Goal: Task Accomplishment & Management: Manage account settings

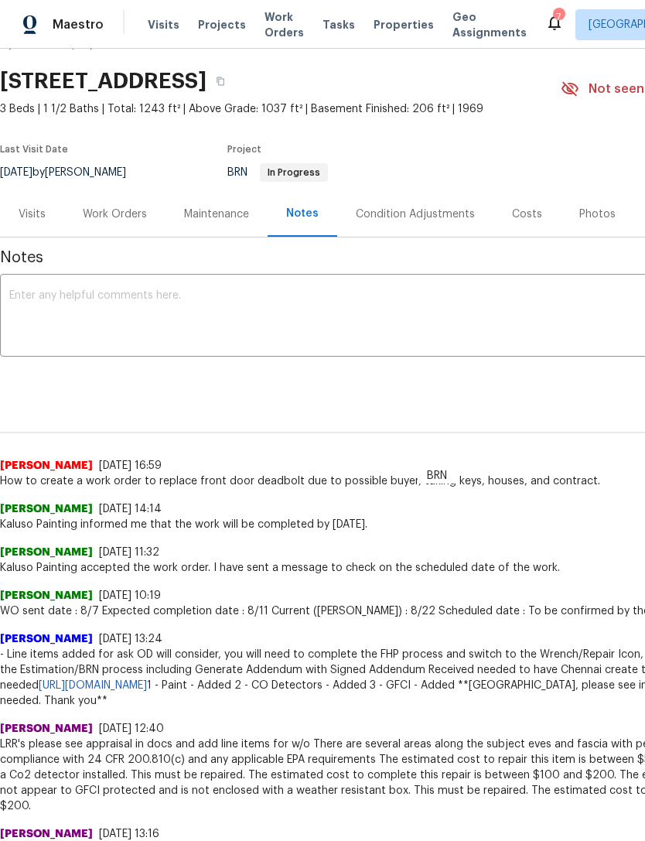
scroll to position [44, 0]
click at [125, 218] on div "Work Orders" at bounding box center [115, 213] width 64 height 15
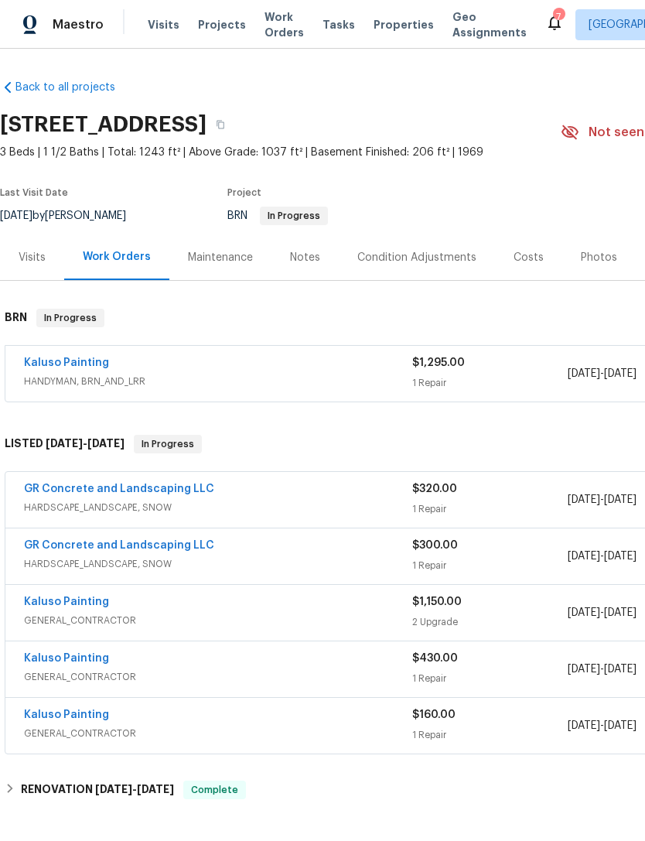
click at [267, 361] on div "Kaluso Painting" at bounding box center [218, 364] width 388 height 19
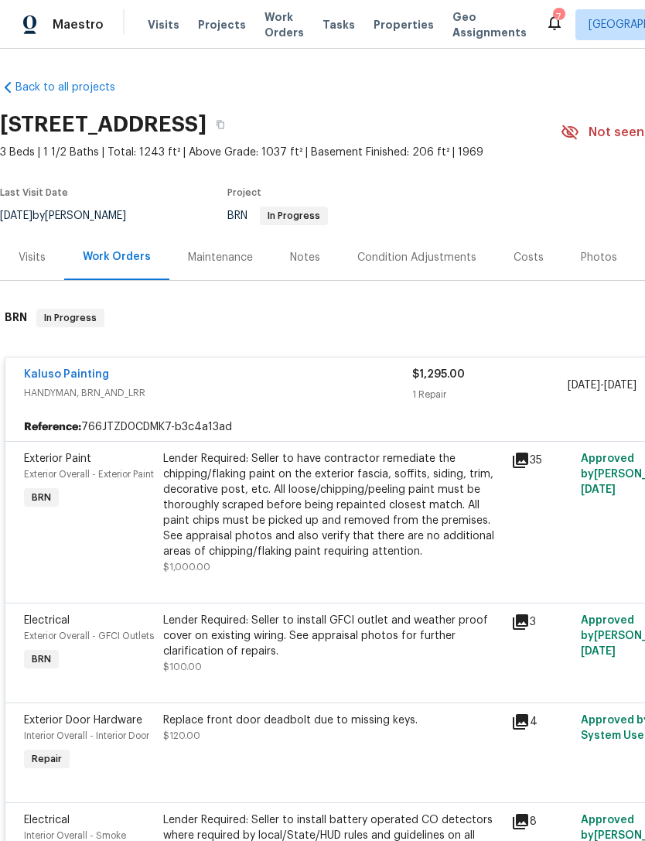
click at [286, 485] on div "Lender Required: Seller to have contractor remediate the chipping/flaking paint…" at bounding box center [332, 505] width 339 height 108
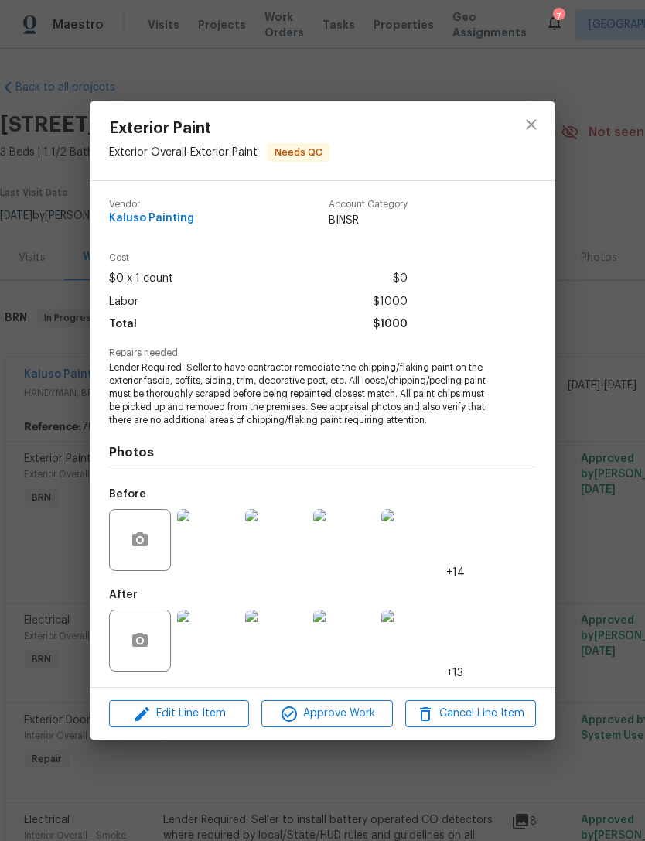
click at [208, 654] on img at bounding box center [208, 641] width 62 height 62
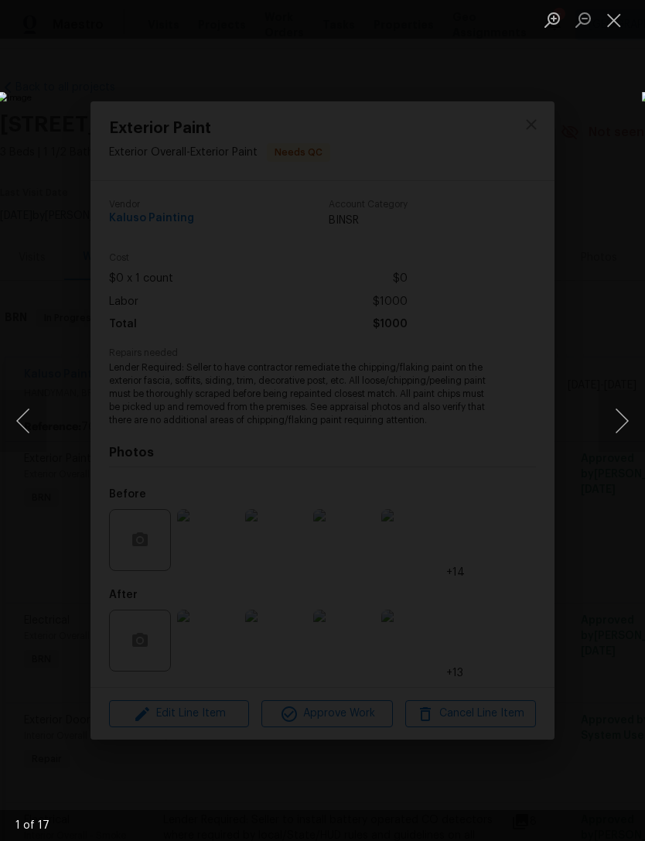
click at [623, 417] on button "Next image" at bounding box center [622, 421] width 46 height 62
click at [616, 416] on button "Next image" at bounding box center [622, 421] width 46 height 62
click at [621, 419] on button "Next image" at bounding box center [622, 421] width 46 height 62
click at [616, 419] on button "Next image" at bounding box center [622, 421] width 46 height 62
click at [620, 418] on button "Next image" at bounding box center [622, 421] width 46 height 62
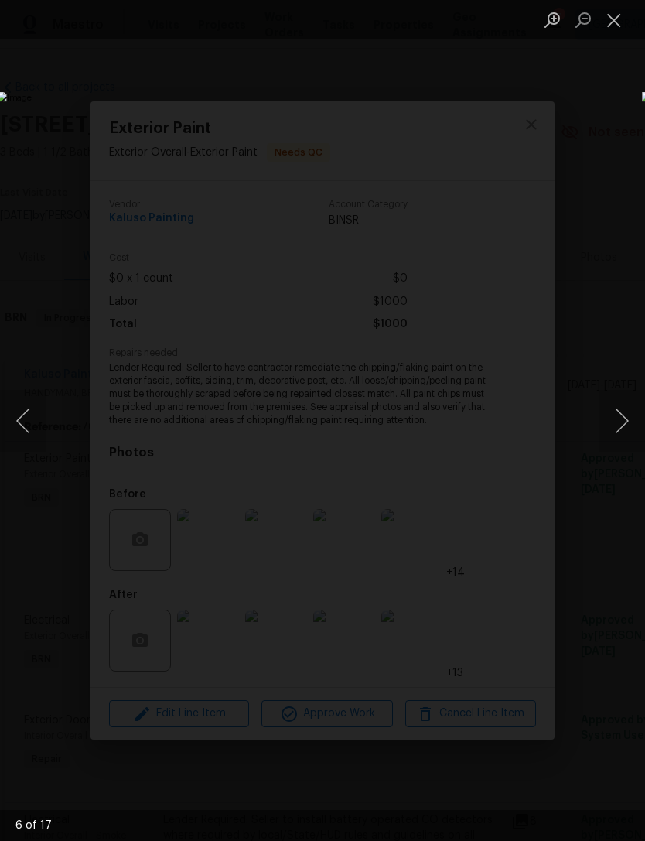
click at [618, 420] on button "Next image" at bounding box center [622, 421] width 46 height 62
click at [619, 422] on button "Next image" at bounding box center [622, 421] width 46 height 62
click at [622, 423] on button "Next image" at bounding box center [622, 421] width 46 height 62
click at [621, 423] on button "Next image" at bounding box center [622, 421] width 46 height 62
click at [622, 424] on button "Next image" at bounding box center [622, 421] width 46 height 62
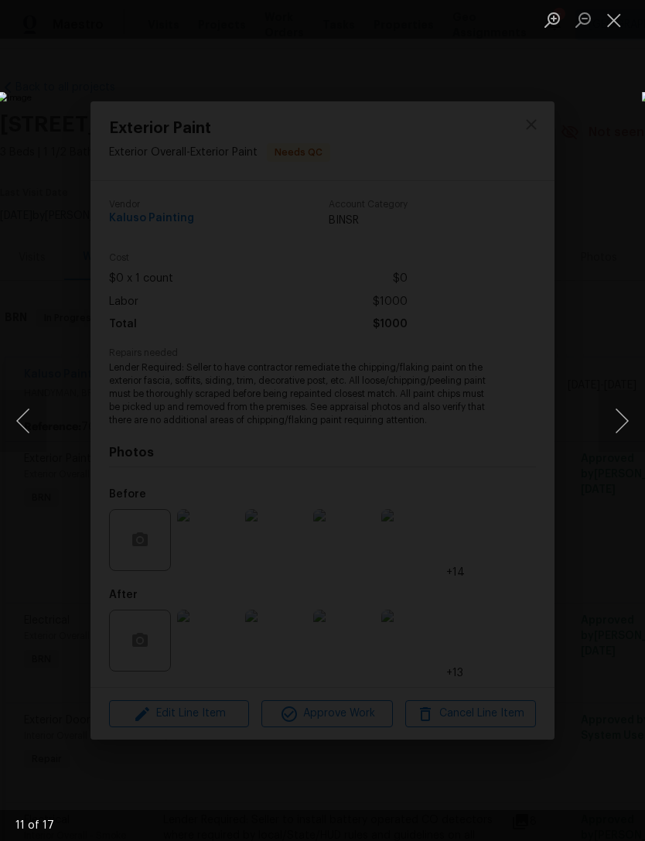
click at [621, 420] on button "Next image" at bounding box center [622, 421] width 46 height 62
click at [621, 423] on button "Next image" at bounding box center [622, 421] width 46 height 62
click at [619, 421] on button "Next image" at bounding box center [622, 421] width 46 height 62
click at [621, 422] on button "Next image" at bounding box center [622, 421] width 46 height 62
click at [622, 419] on button "Next image" at bounding box center [622, 421] width 46 height 62
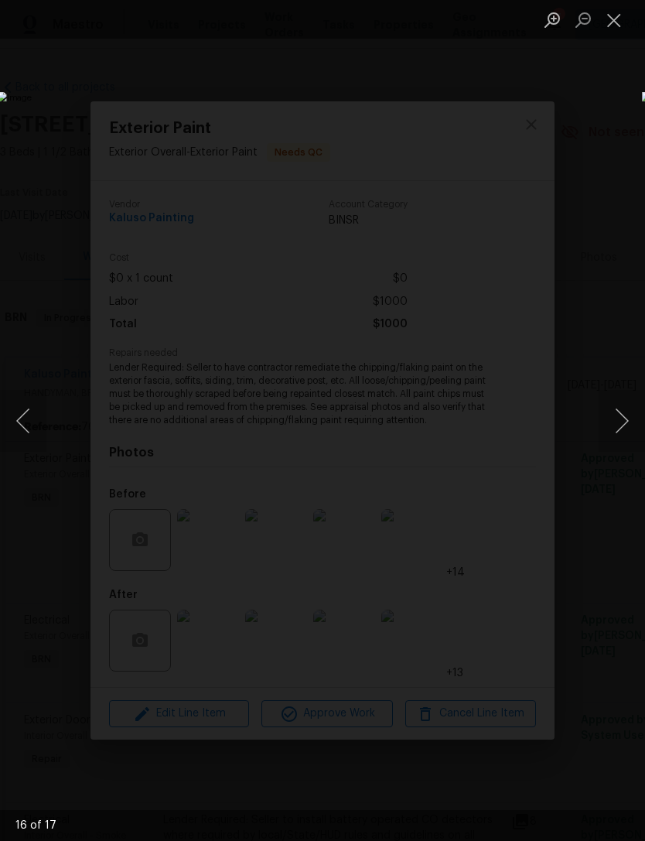
click at [621, 423] on button "Next image" at bounding box center [622, 421] width 46 height 62
click at [621, 424] on button "Next image" at bounding box center [622, 421] width 46 height 62
click at [622, 424] on button "Next image" at bounding box center [622, 421] width 46 height 62
click at [621, 426] on button "Next image" at bounding box center [622, 421] width 46 height 62
click at [35, 406] on button "Previous image" at bounding box center [23, 421] width 46 height 62
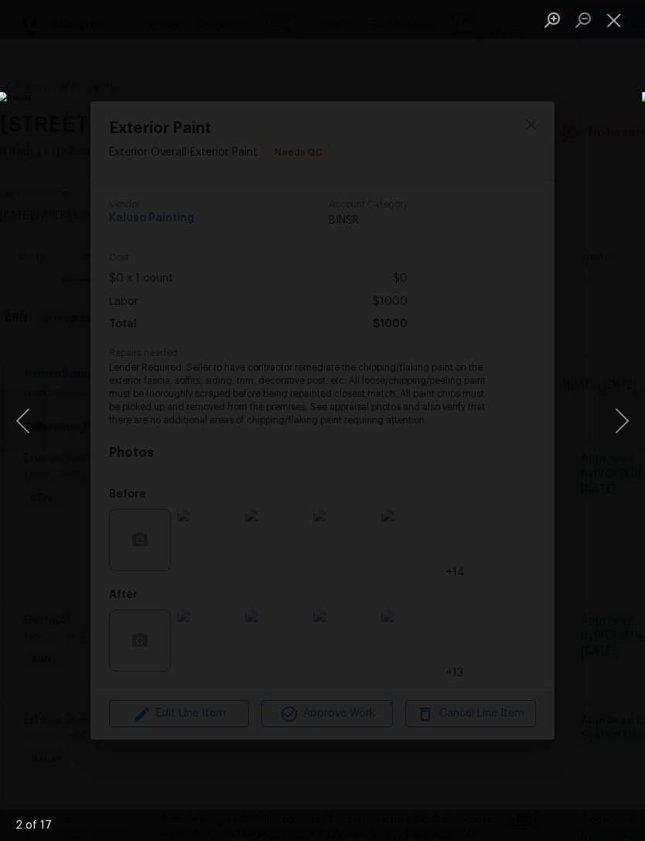
click at [615, 22] on button "Close lightbox" at bounding box center [614, 19] width 31 height 27
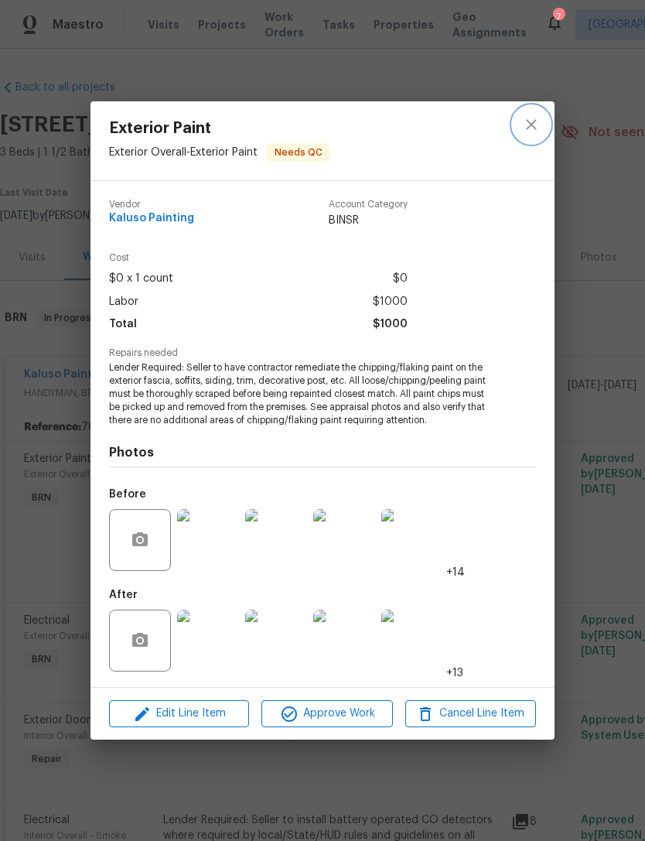
click at [537, 119] on icon "close" at bounding box center [531, 124] width 19 height 19
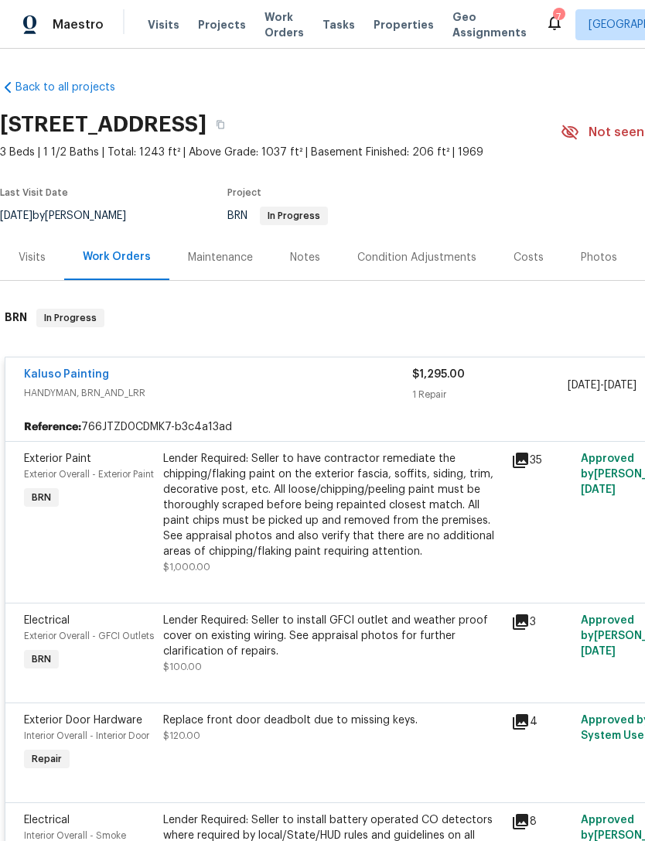
click at [284, 649] on div "Lender Required: Seller to install GFCI outlet and weather proof cover on exist…" at bounding box center [332, 636] width 339 height 46
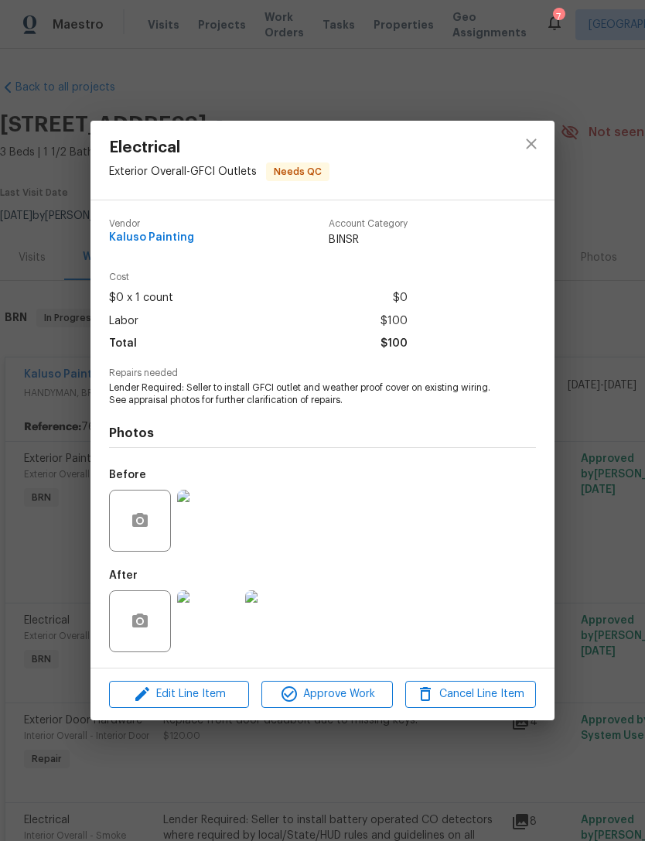
click at [209, 633] on img at bounding box center [208, 621] width 62 height 62
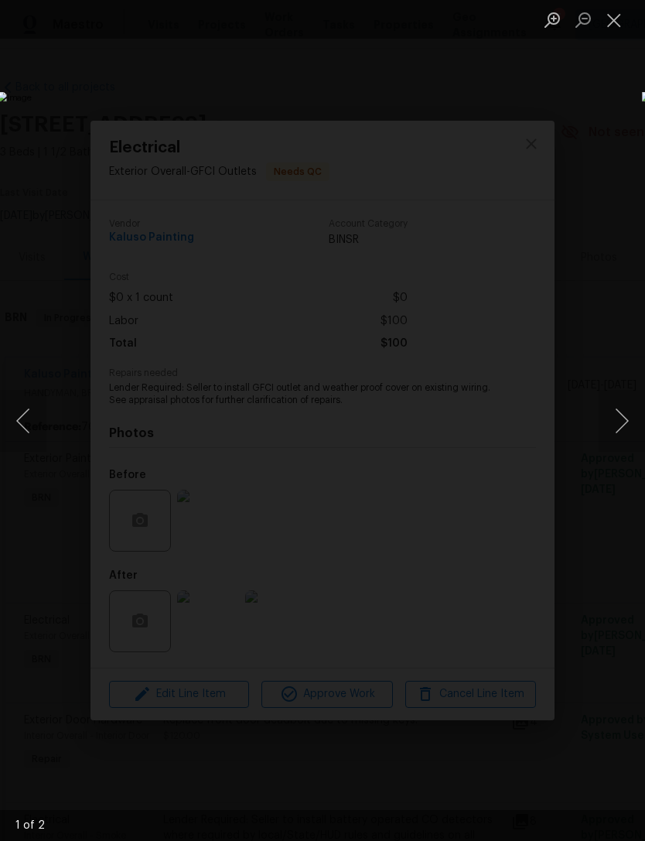
click at [620, 420] on button "Next image" at bounding box center [622, 421] width 46 height 62
click at [625, 423] on button "Next image" at bounding box center [622, 421] width 46 height 62
click at [616, 20] on button "Close lightbox" at bounding box center [614, 19] width 31 height 27
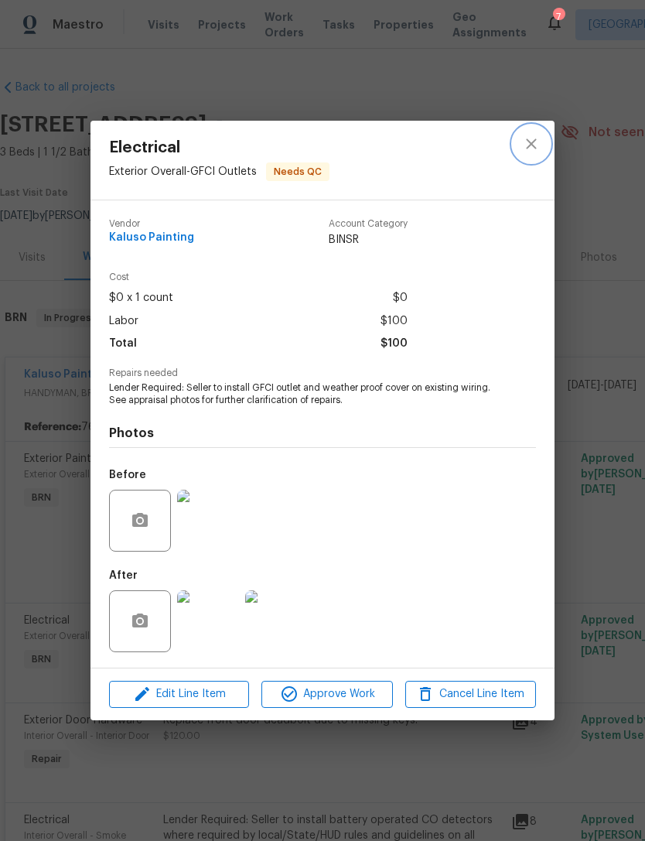
click at [534, 137] on icon "close" at bounding box center [531, 144] width 19 height 19
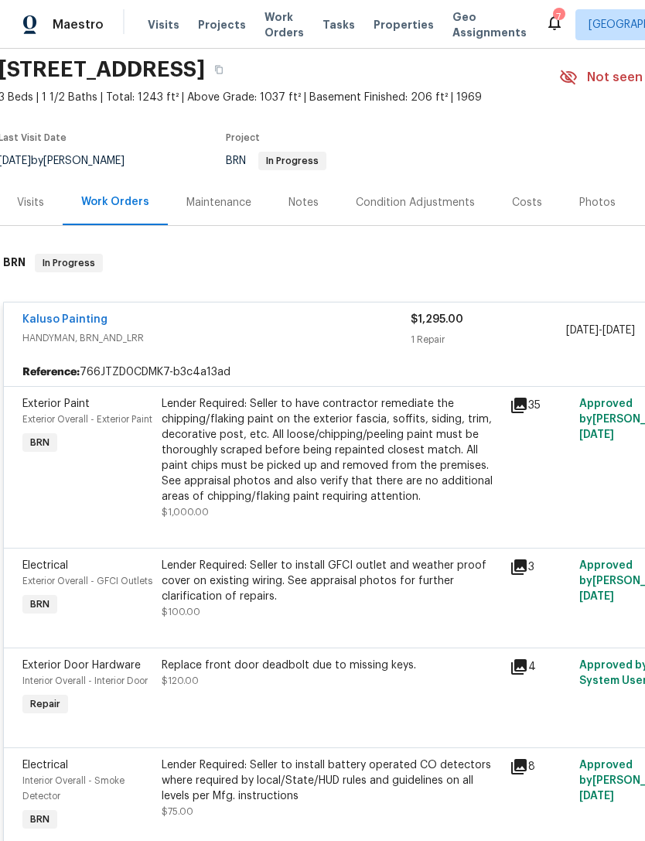
scroll to position [64, 4]
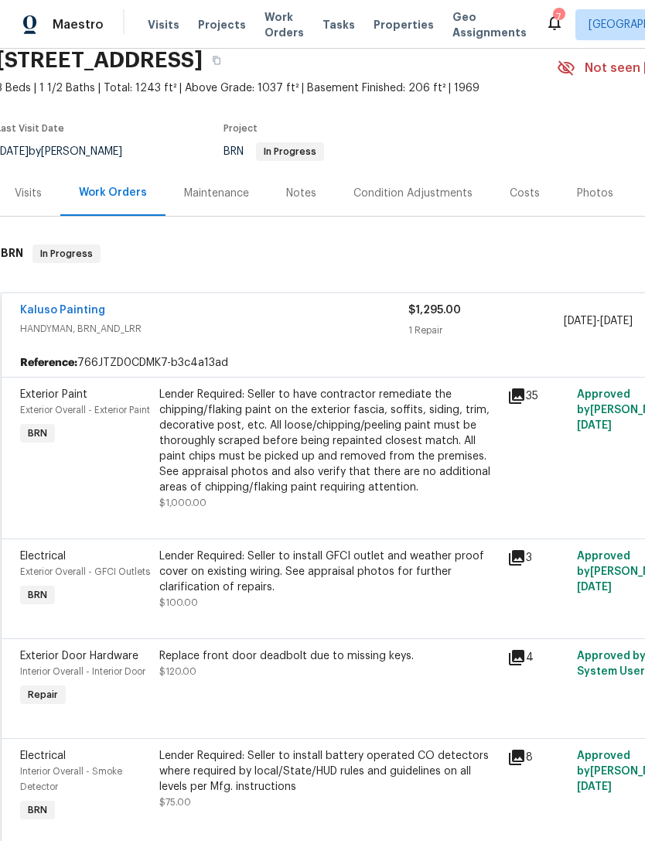
click at [266, 715] on div "Replace front door deadbolt due to missing keys. $120.00" at bounding box center [329, 679] width 348 height 71
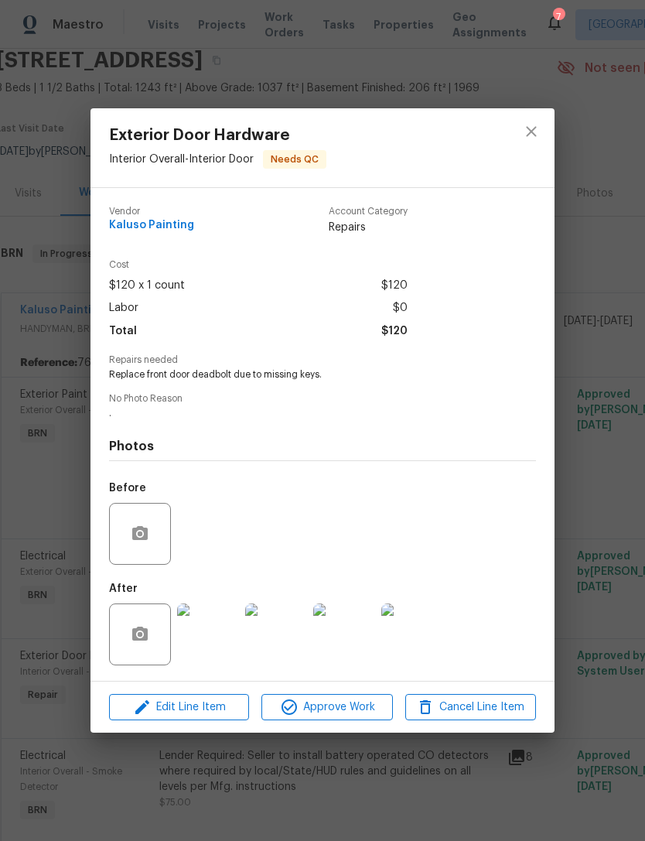
click at [205, 645] on img at bounding box center [208, 635] width 62 height 62
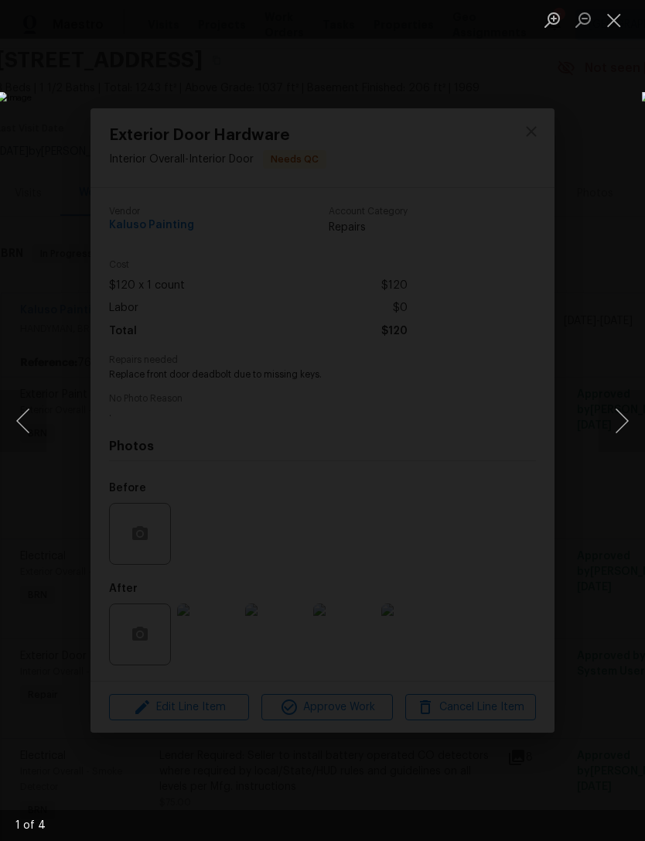
click at [614, 422] on button "Next image" at bounding box center [622, 421] width 46 height 62
click at [616, 422] on button "Next image" at bounding box center [622, 421] width 46 height 62
click at [618, 425] on button "Next image" at bounding box center [622, 421] width 46 height 62
click at [624, 423] on button "Next image" at bounding box center [622, 421] width 46 height 62
click at [621, 428] on button "Next image" at bounding box center [622, 421] width 46 height 62
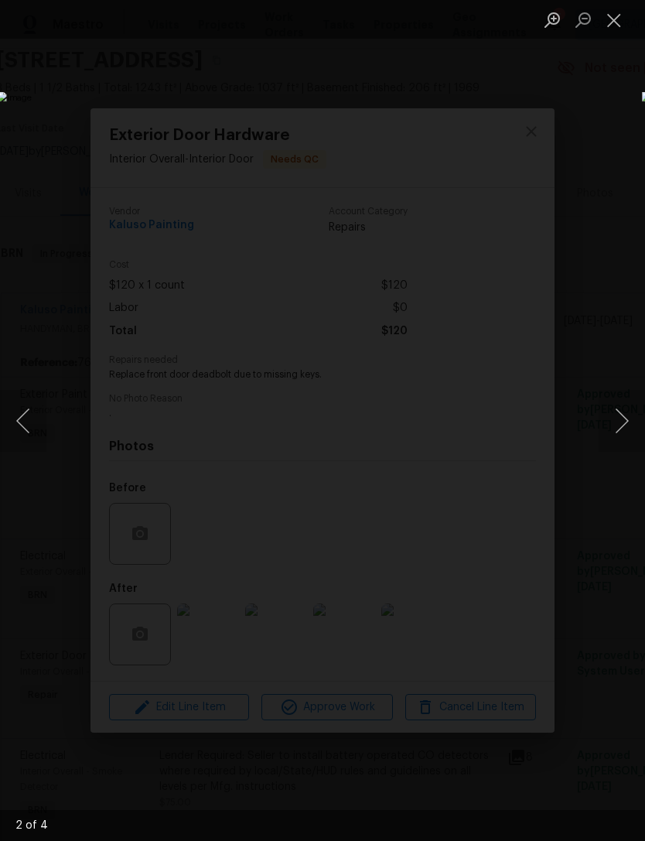
click at [618, 15] on button "Close lightbox" at bounding box center [614, 19] width 31 height 27
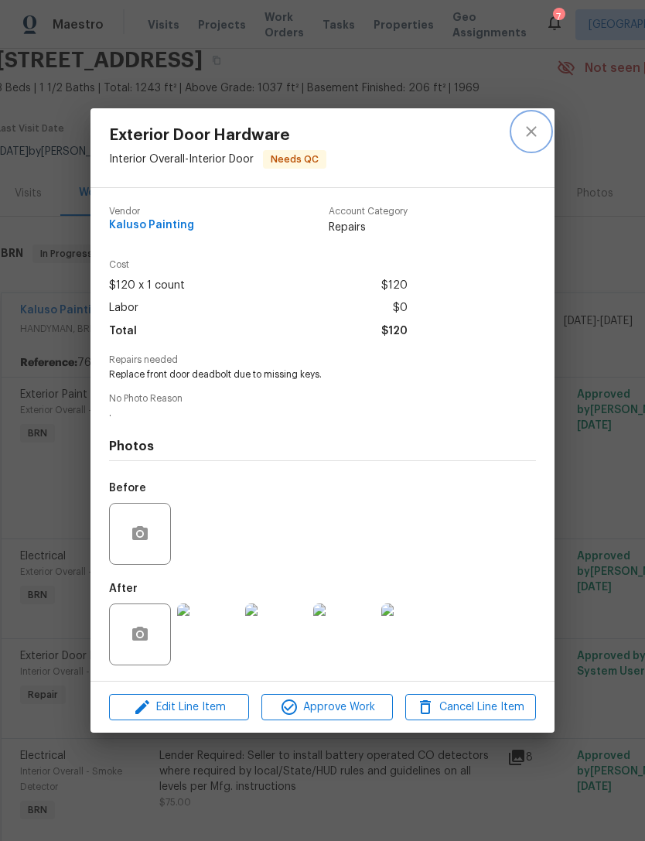
click at [537, 140] on button "close" at bounding box center [531, 131] width 37 height 37
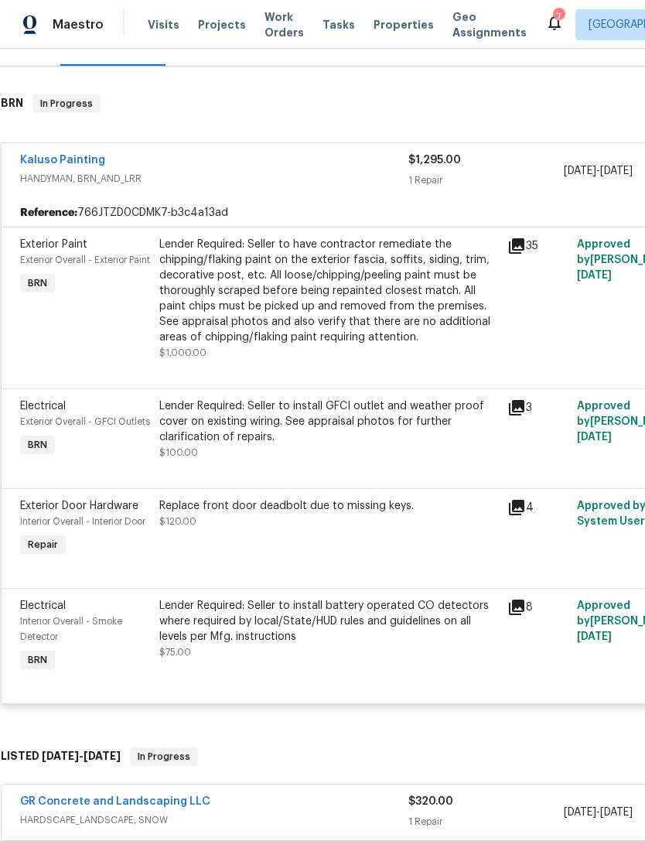
scroll to position [231, 4]
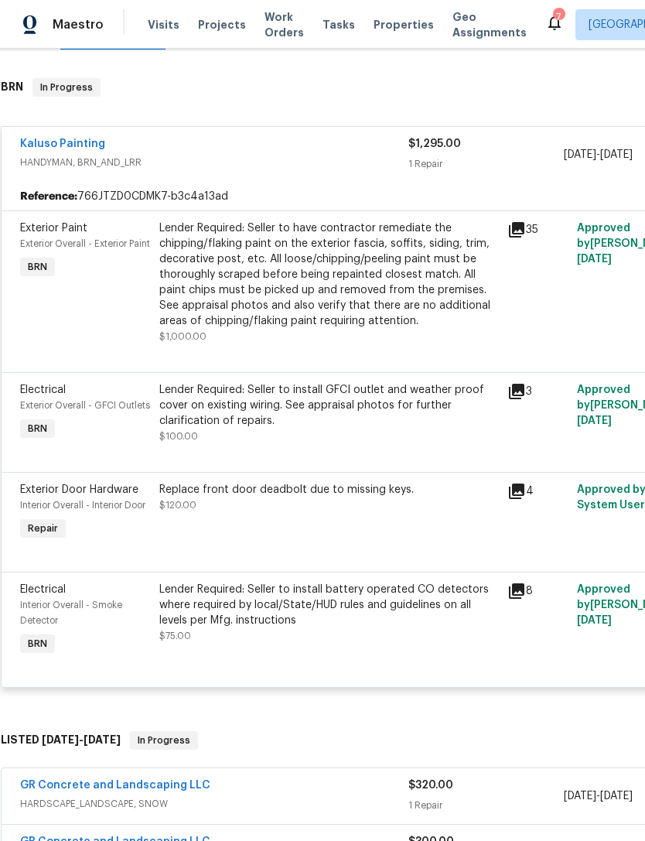
click at [297, 628] on div "Lender Required: Seller to install battery operated CO detectors where required…" at bounding box center [328, 605] width 339 height 46
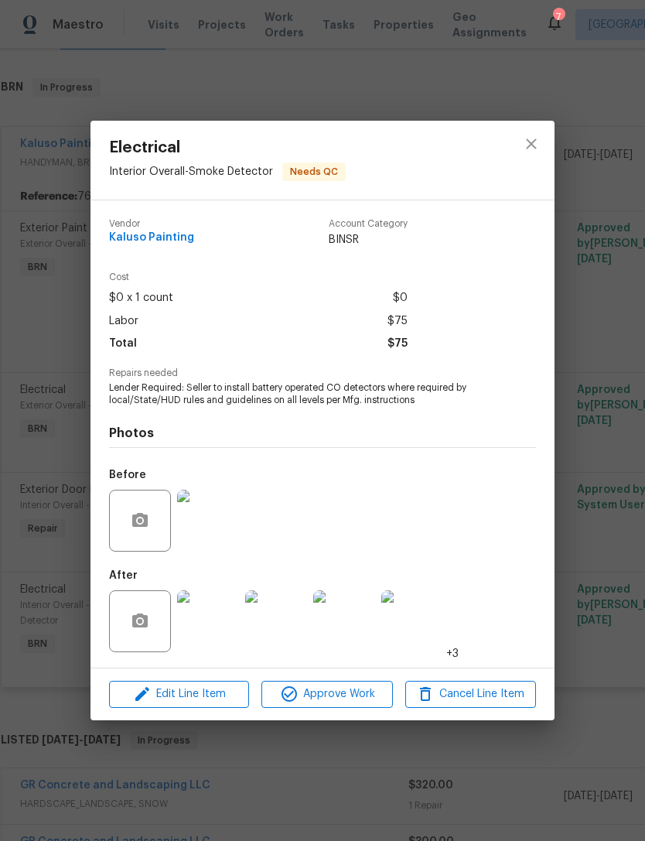
click at [204, 637] on img at bounding box center [208, 621] width 62 height 62
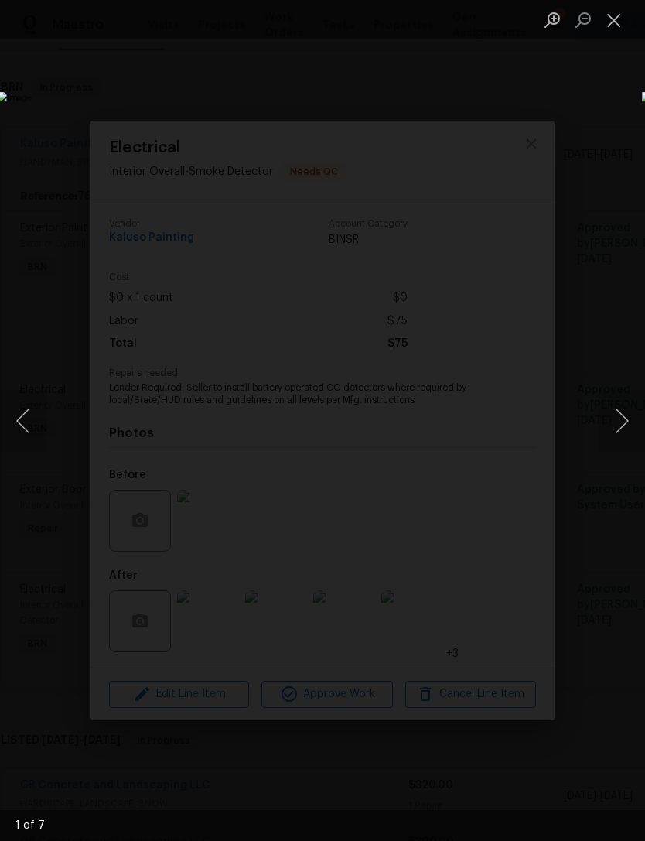
click at [621, 416] on button "Next image" at bounding box center [622, 421] width 46 height 62
click at [618, 422] on button "Next image" at bounding box center [622, 421] width 46 height 62
click at [614, 423] on button "Next image" at bounding box center [622, 421] width 46 height 62
click at [615, 425] on button "Next image" at bounding box center [622, 421] width 46 height 62
click at [614, 426] on button "Next image" at bounding box center [622, 421] width 46 height 62
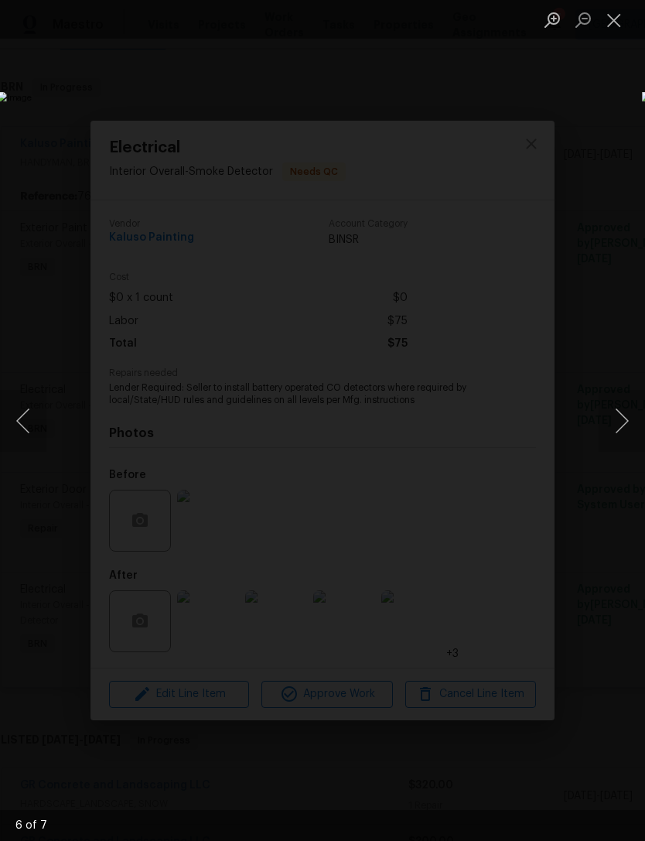
click at [610, 428] on button "Next image" at bounding box center [622, 421] width 46 height 62
click at [610, 426] on button "Next image" at bounding box center [622, 421] width 46 height 62
click at [606, 428] on button "Next image" at bounding box center [622, 421] width 46 height 62
click at [608, 426] on button "Next image" at bounding box center [622, 421] width 46 height 62
click at [617, 22] on button "Close lightbox" at bounding box center [614, 19] width 31 height 27
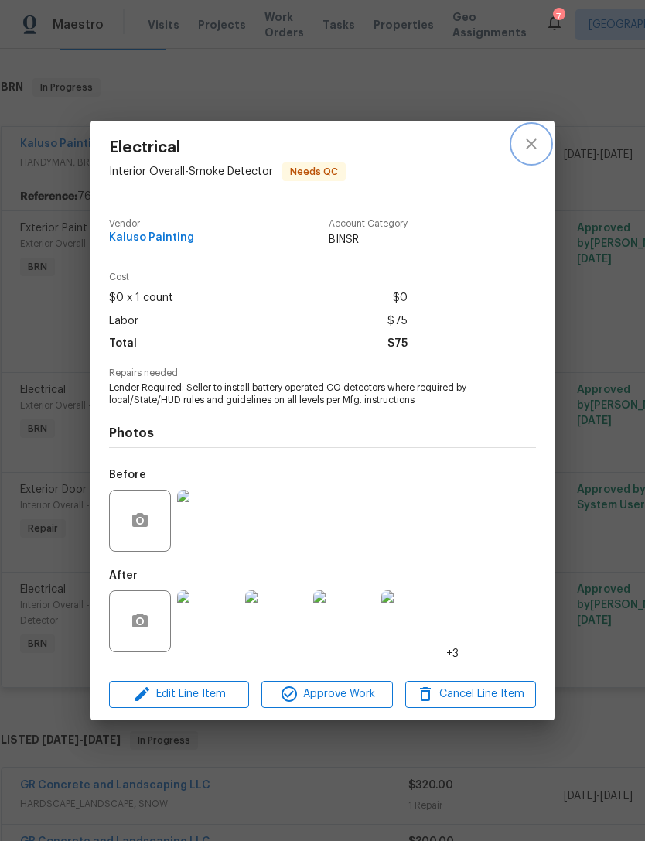
click at [543, 135] on button "close" at bounding box center [531, 143] width 37 height 37
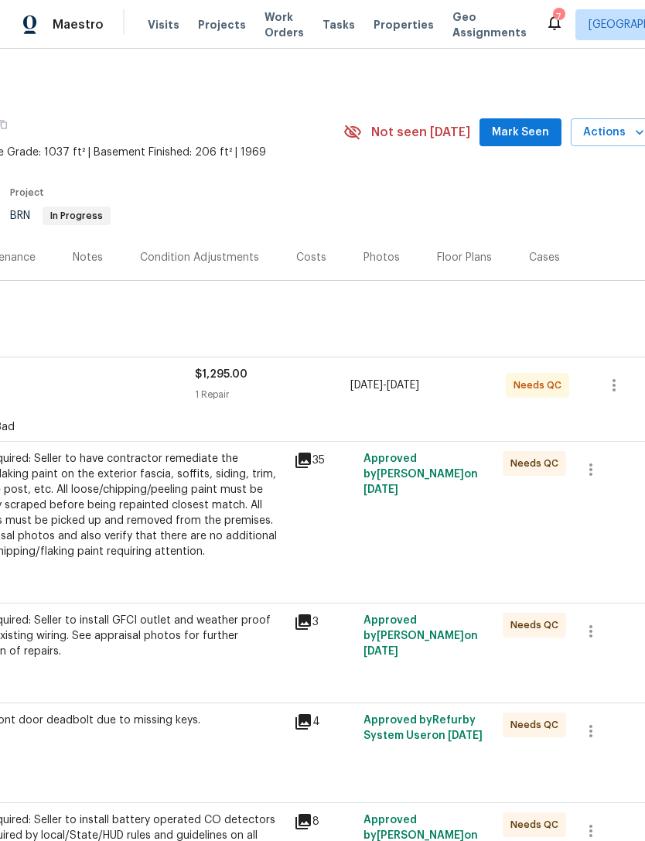
scroll to position [-1, 233]
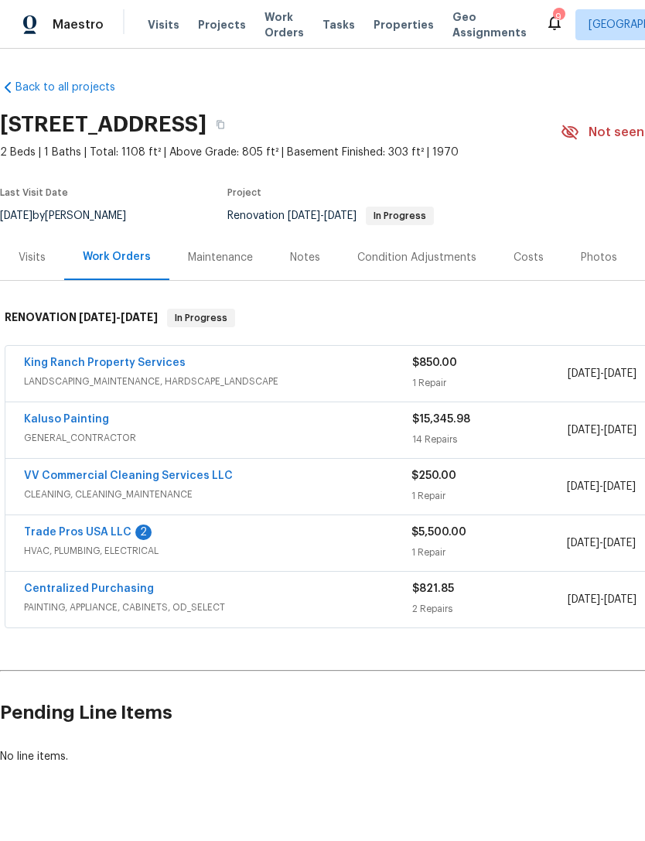
click at [111, 529] on link "Trade Pros USA LLC" at bounding box center [78, 532] width 108 height 11
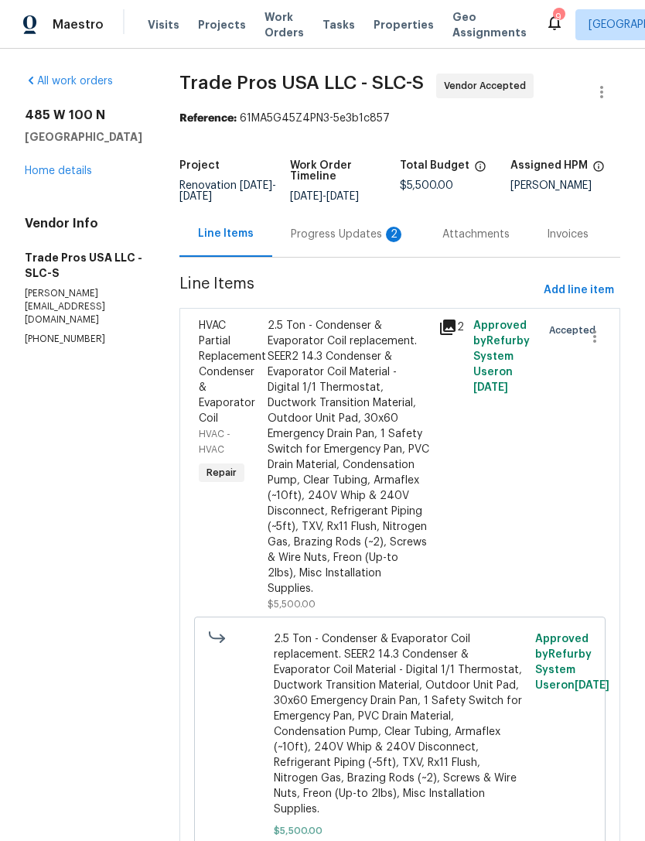
click at [373, 230] on div "Progress Updates 2" at bounding box center [348, 234] width 115 height 15
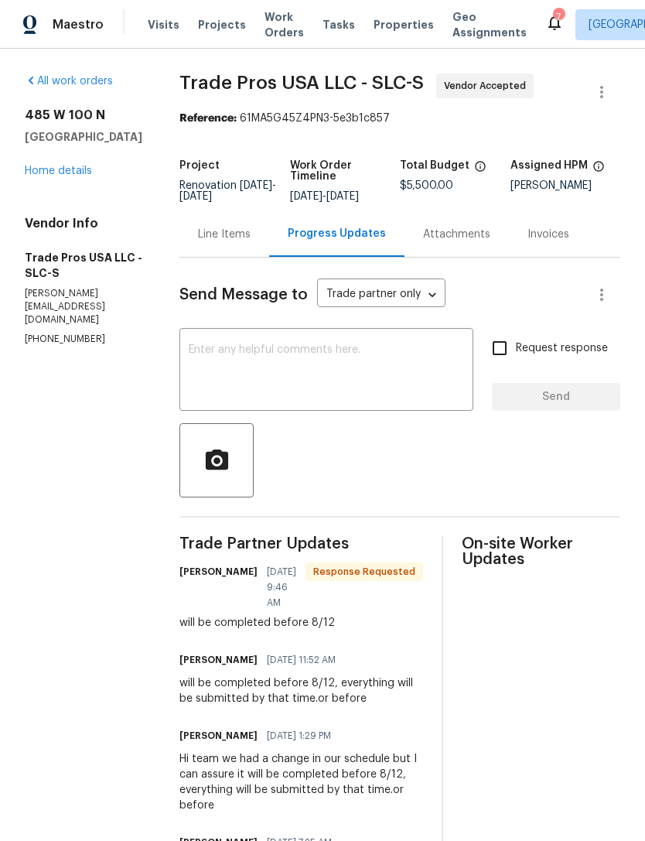
click at [289, 364] on textarea at bounding box center [327, 371] width 276 height 54
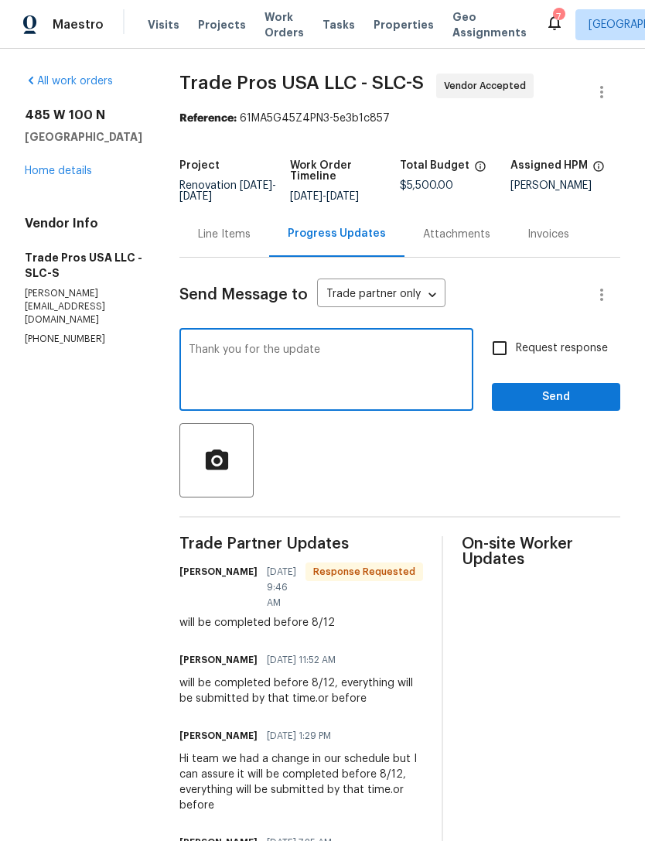
type textarea "Thank you for the update"
click at [504, 343] on input "Request response" at bounding box center [500, 348] width 33 height 33
checkbox input "true"
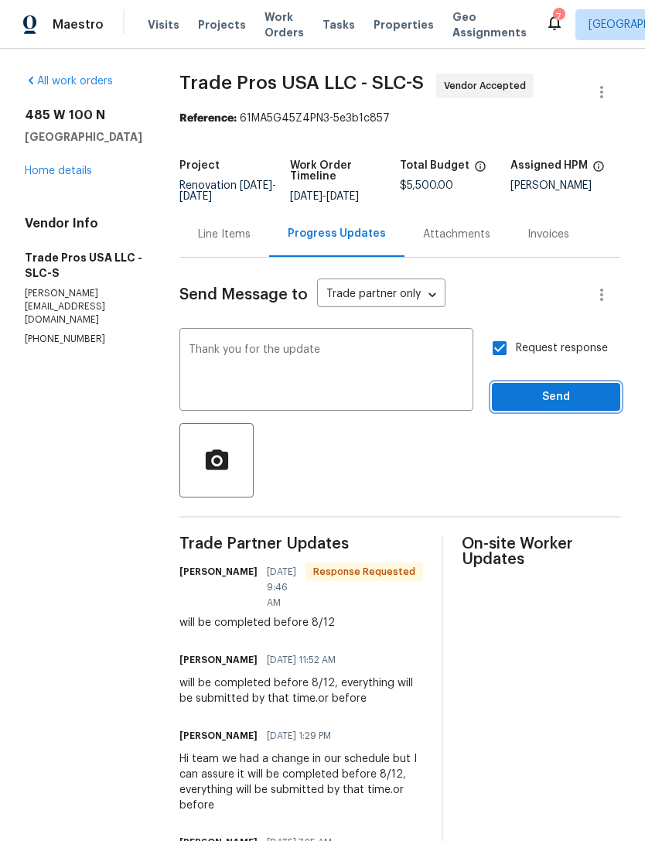
click at [554, 396] on span "Send" at bounding box center [557, 397] width 104 height 19
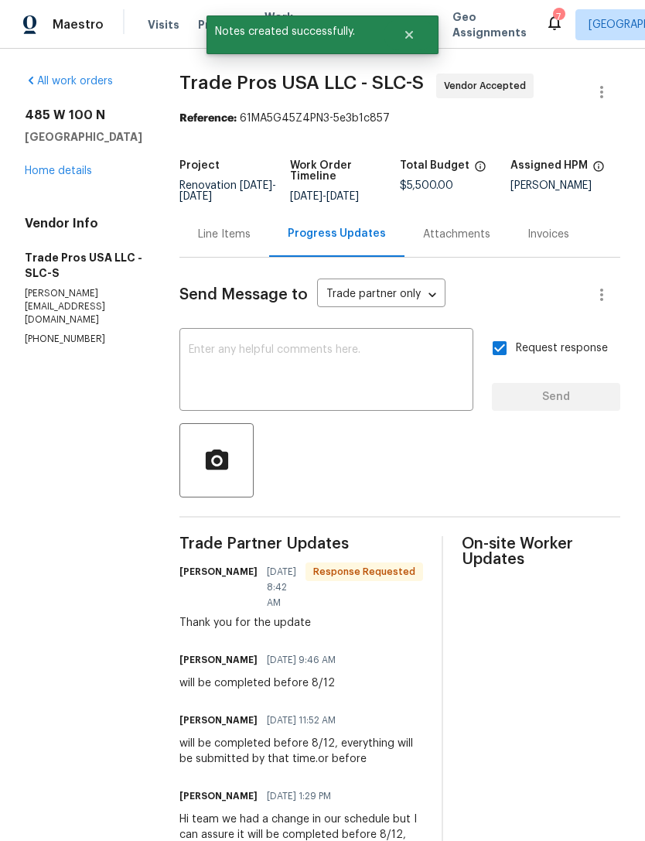
click at [77, 170] on link "Home details" at bounding box center [58, 171] width 67 height 11
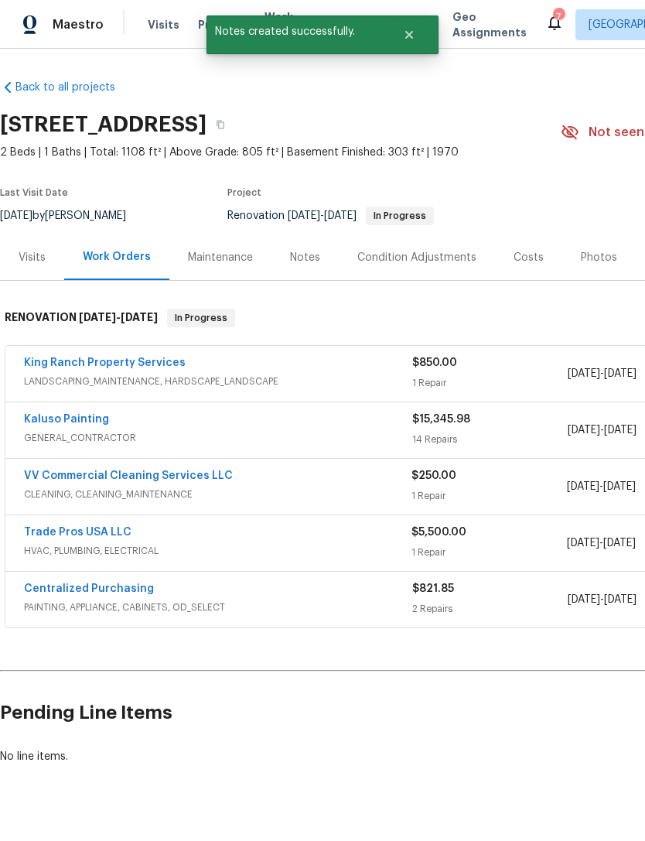
click at [319, 369] on div "King Ranch Property Services" at bounding box center [218, 364] width 388 height 19
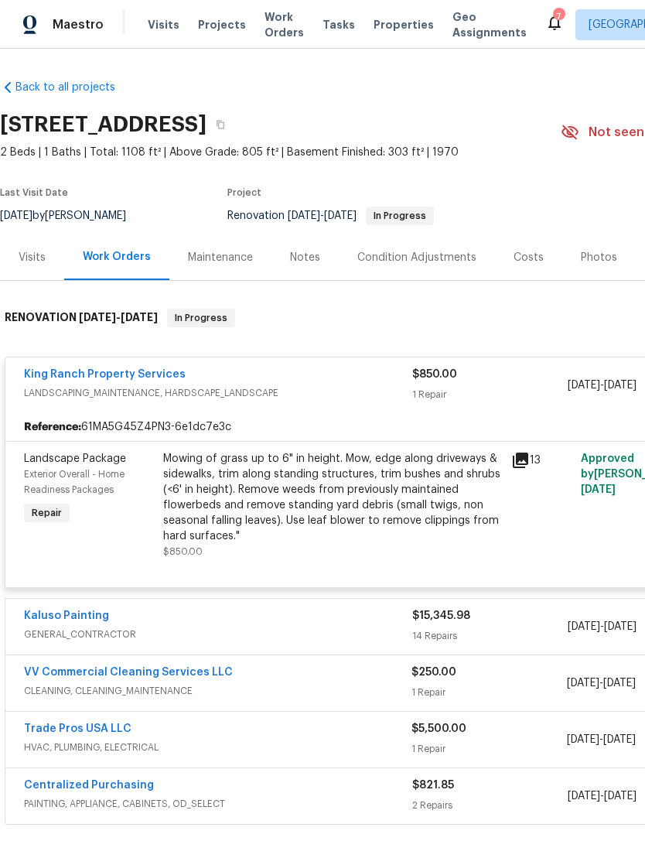
click at [276, 624] on div "Kaluso Painting" at bounding box center [218, 617] width 388 height 19
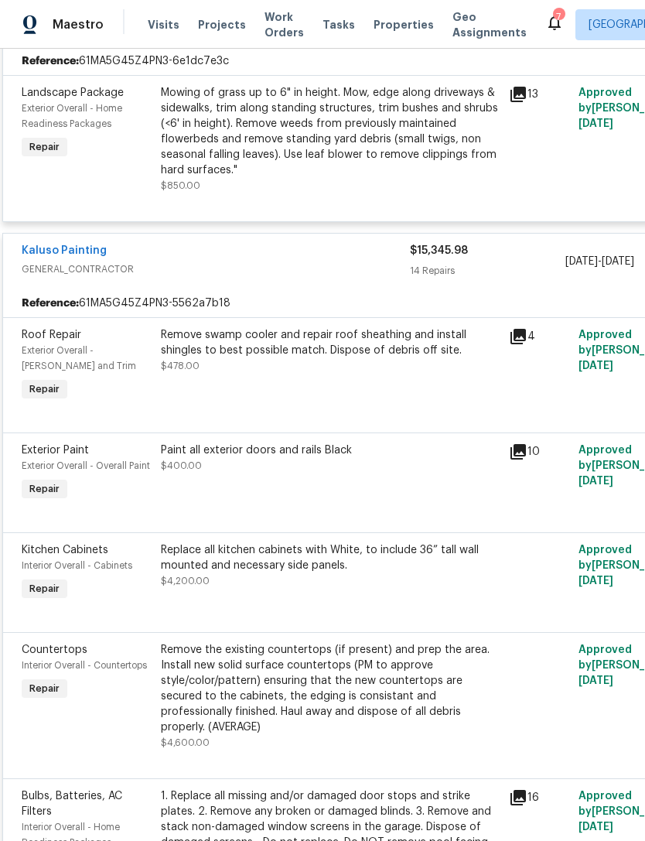
scroll to position [367, 2]
click at [363, 375] on div "Remove swamp cooler and repair roof sheathing and install shingles to best poss…" at bounding box center [330, 365] width 348 height 87
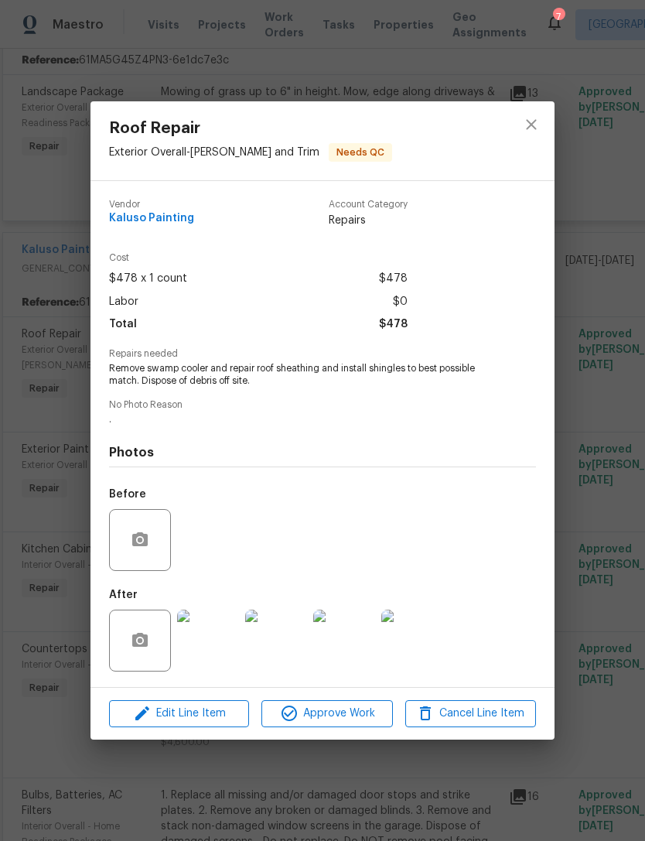
click at [215, 655] on img at bounding box center [208, 641] width 62 height 62
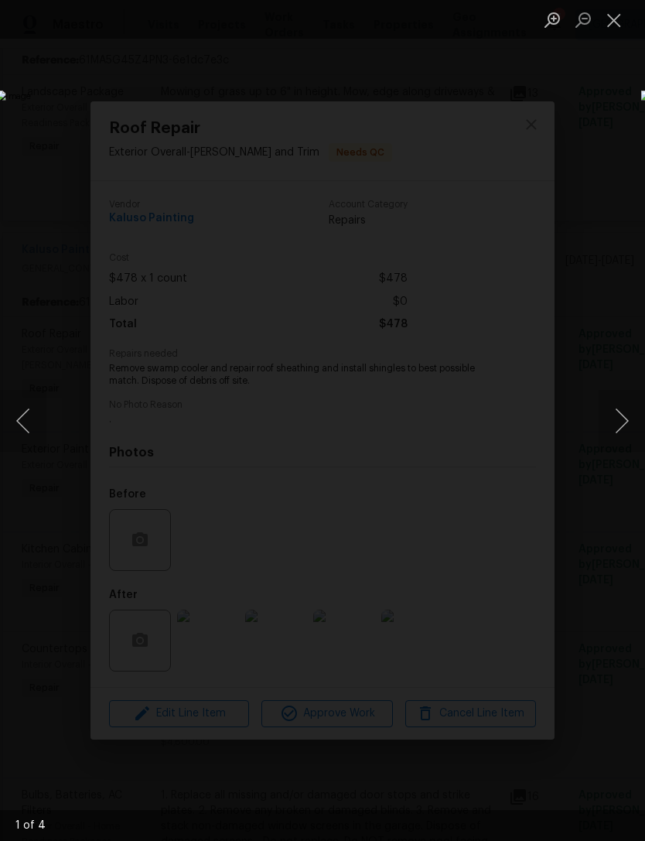
click at [621, 406] on button "Next image" at bounding box center [622, 421] width 46 height 62
click at [624, 407] on button "Next image" at bounding box center [622, 421] width 46 height 62
click at [620, 19] on button "Close lightbox" at bounding box center [614, 19] width 31 height 27
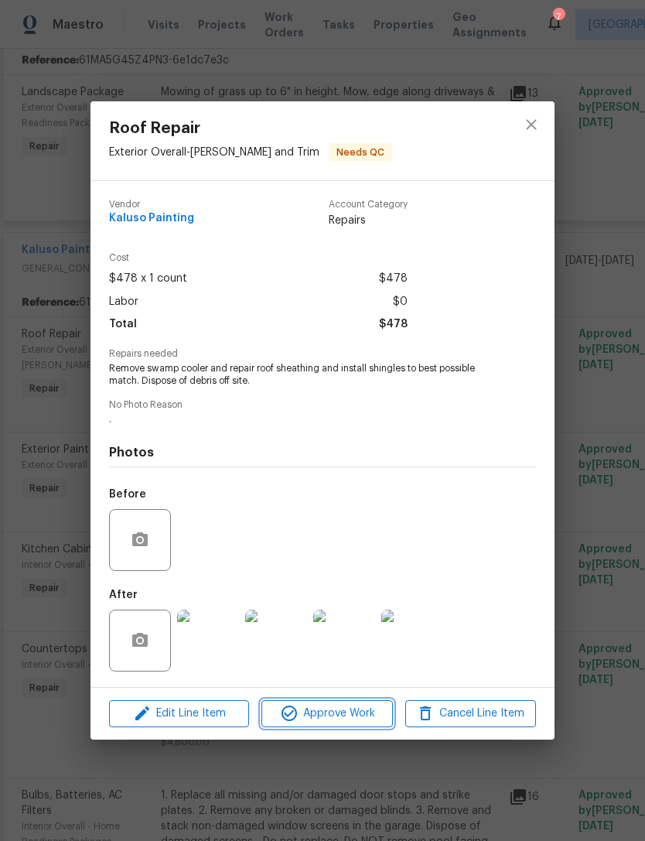
click at [322, 721] on span "Approve Work" at bounding box center [326, 713] width 121 height 19
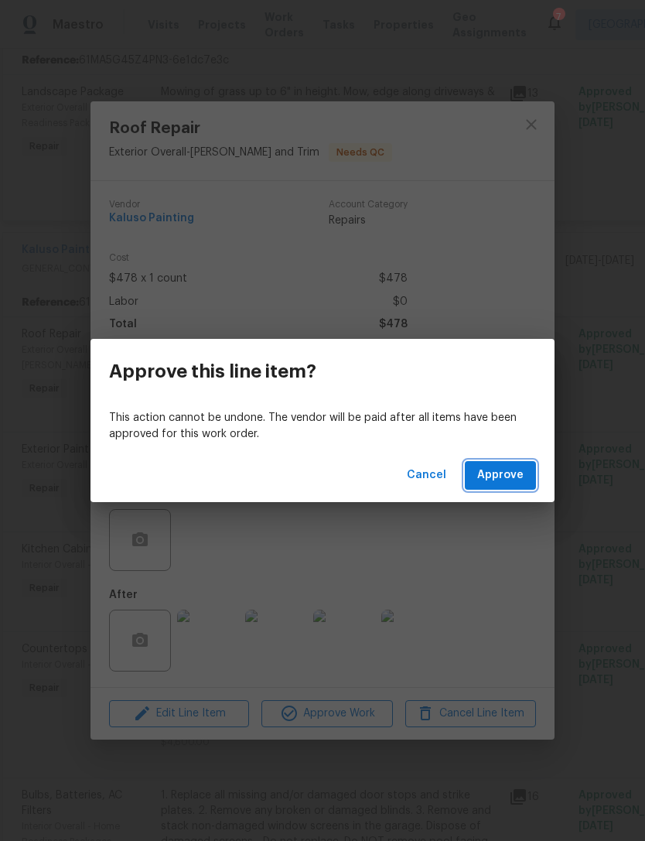
click at [505, 464] on button "Approve" at bounding box center [500, 475] width 71 height 29
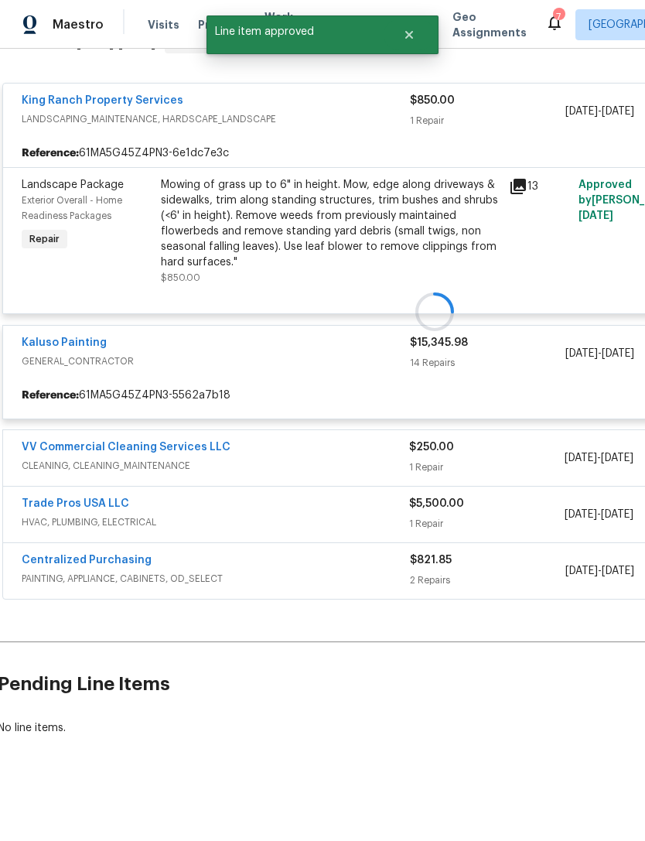
scroll to position [224, 2]
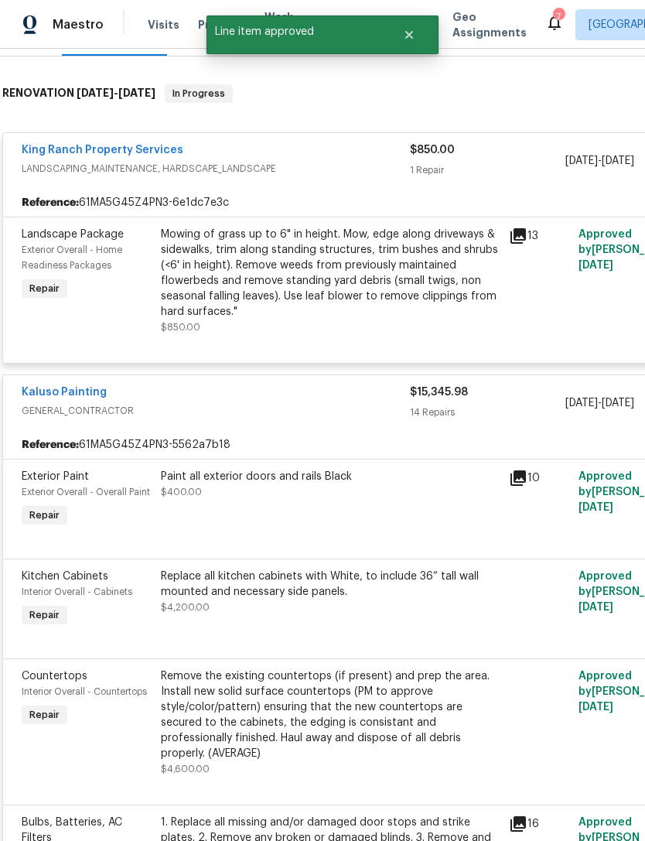
click at [293, 516] on div "Paint all exterior doors and rails Black $400.00" at bounding box center [330, 499] width 348 height 71
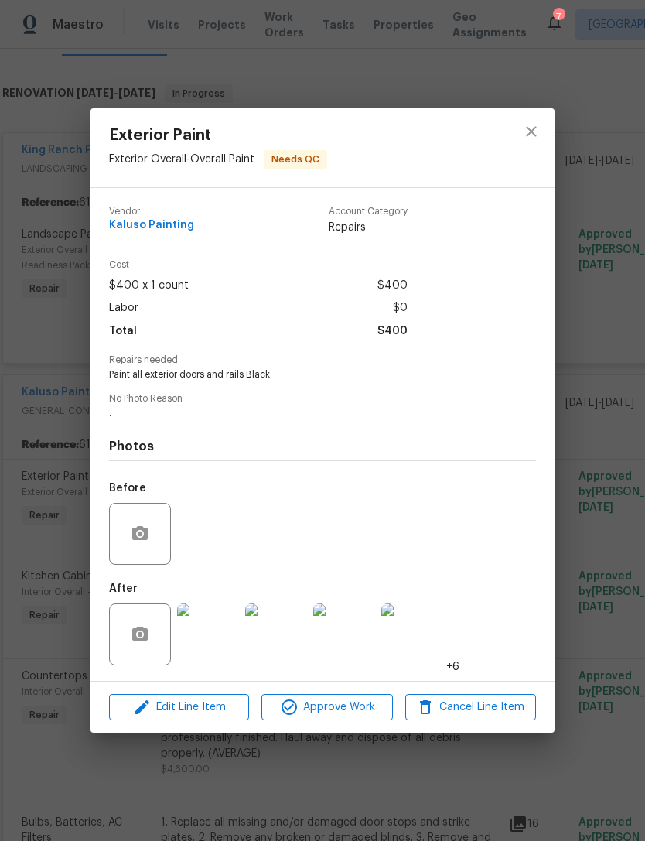
click at [213, 642] on img at bounding box center [208, 635] width 62 height 62
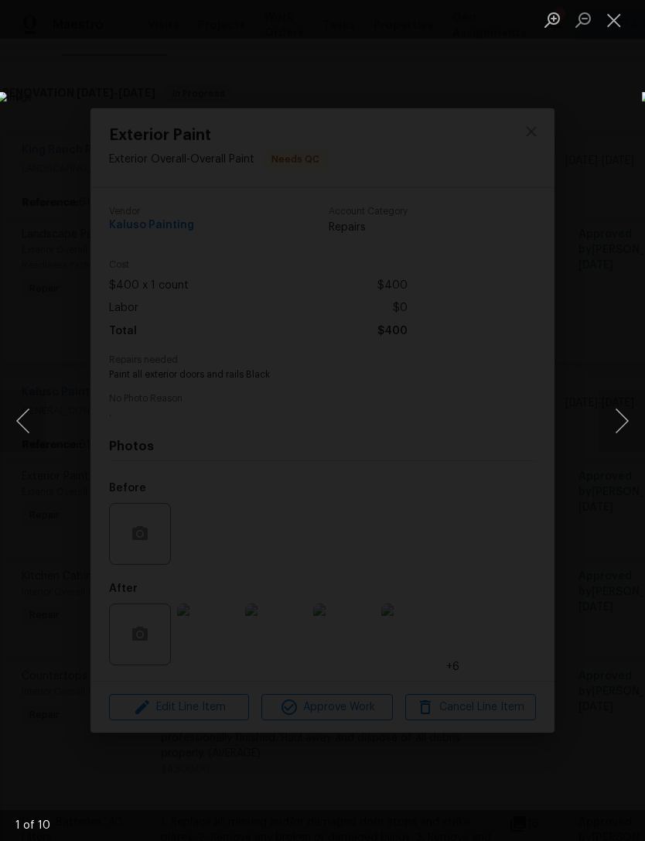
click at [622, 416] on button "Next image" at bounding box center [622, 421] width 46 height 62
click at [625, 411] on button "Next image" at bounding box center [622, 421] width 46 height 62
click at [621, 409] on button "Next image" at bounding box center [622, 421] width 46 height 62
click at [621, 412] on button "Next image" at bounding box center [622, 421] width 46 height 62
click at [621, 21] on button "Close lightbox" at bounding box center [614, 19] width 31 height 27
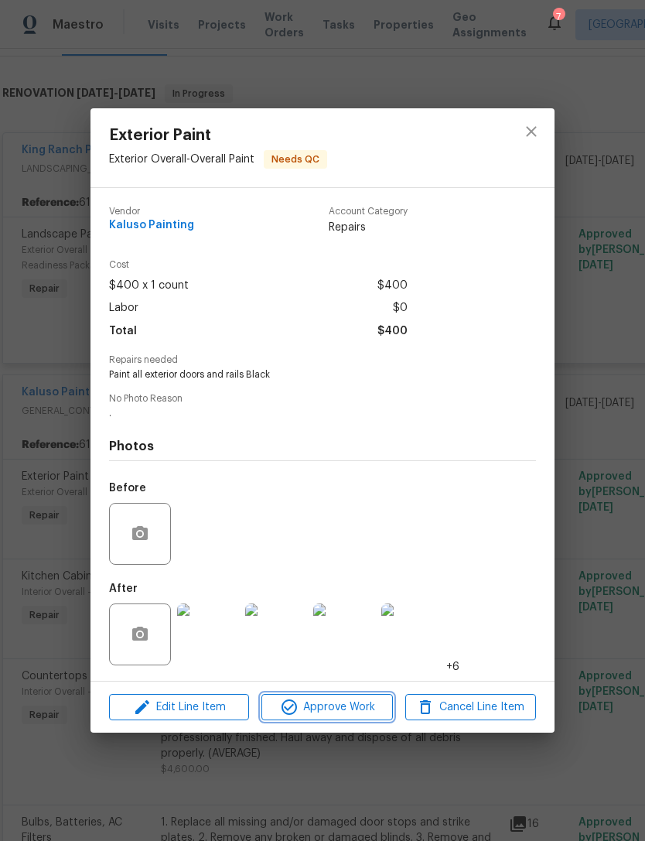
click at [333, 710] on span "Approve Work" at bounding box center [326, 707] width 121 height 19
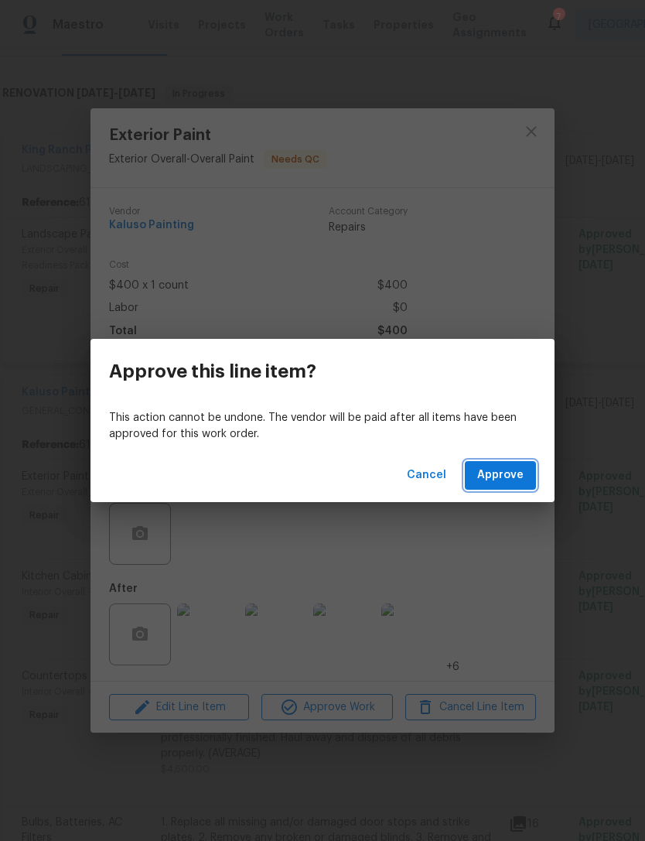
click at [512, 471] on span "Approve" at bounding box center [500, 475] width 46 height 19
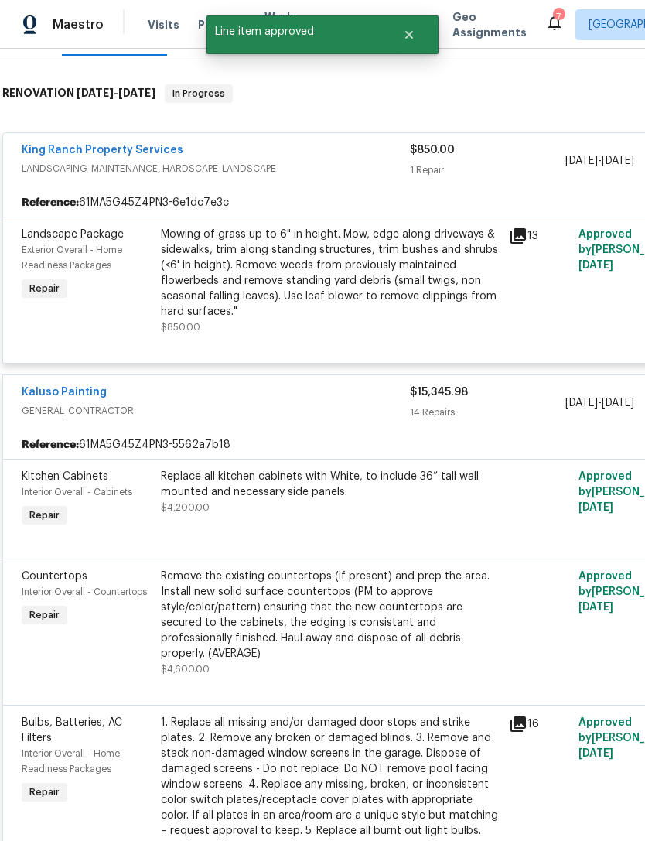
click at [283, 531] on div "Replace all kitchen cabinets with White, to include 36” tall wall mounted and n…" at bounding box center [330, 499] width 348 height 71
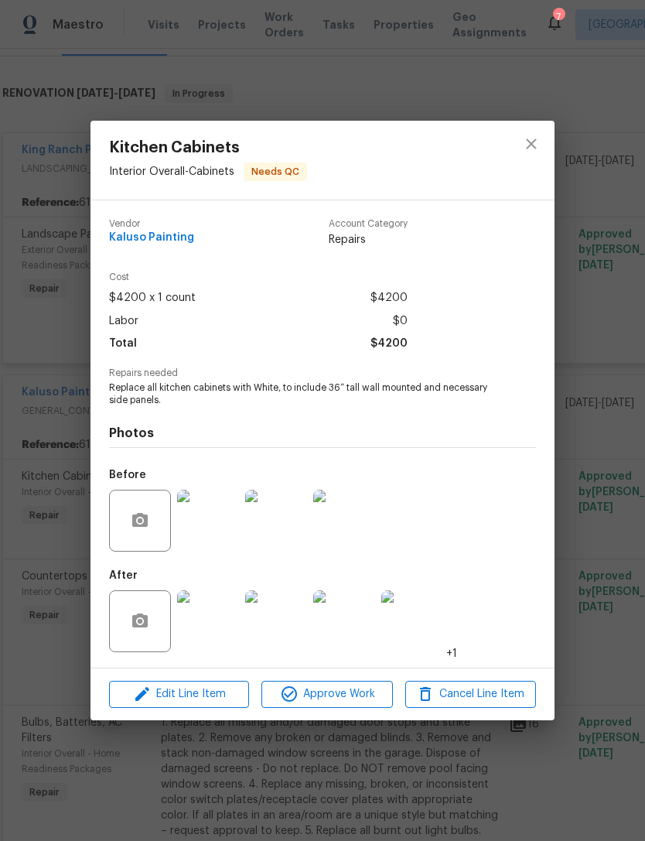
click at [211, 631] on img at bounding box center [208, 621] width 62 height 62
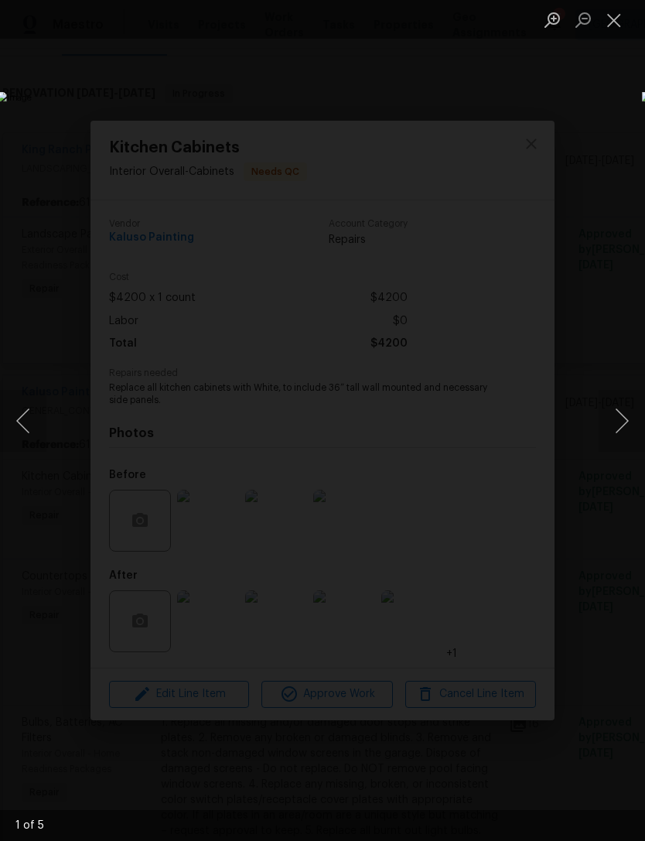
click at [611, 15] on button "Close lightbox" at bounding box center [614, 19] width 31 height 27
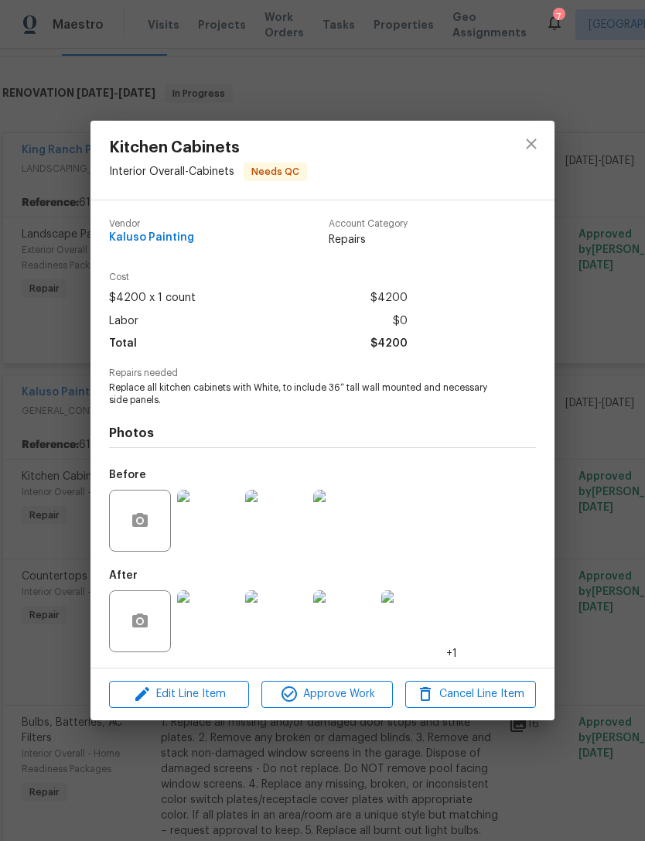
click at [212, 636] on img at bounding box center [208, 621] width 62 height 62
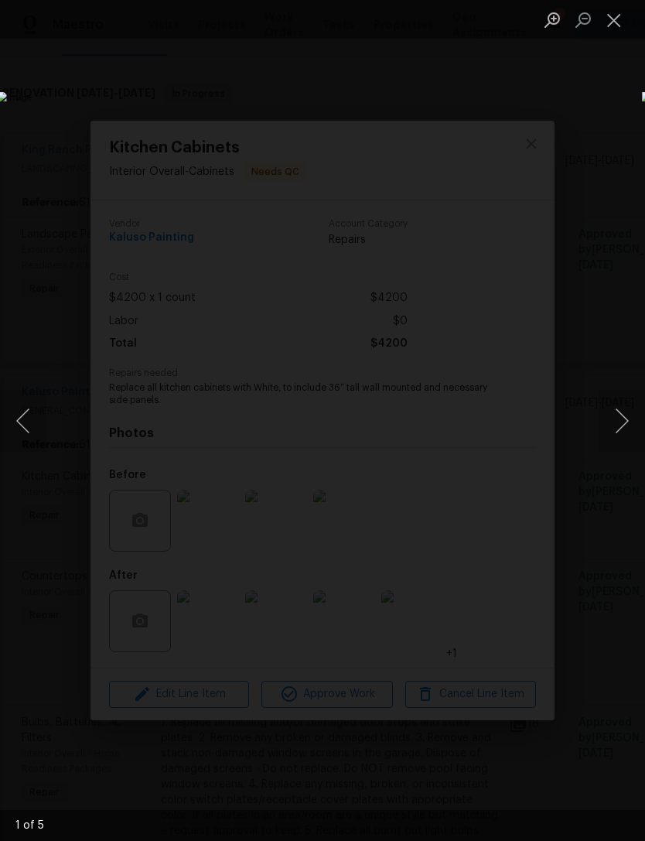
click at [627, 412] on button "Next image" at bounding box center [622, 421] width 46 height 62
click at [623, 411] on button "Next image" at bounding box center [622, 421] width 46 height 62
click at [616, 410] on button "Next image" at bounding box center [622, 421] width 46 height 62
click at [625, 413] on button "Next image" at bounding box center [622, 421] width 46 height 62
click at [622, 418] on button "Next image" at bounding box center [622, 421] width 46 height 62
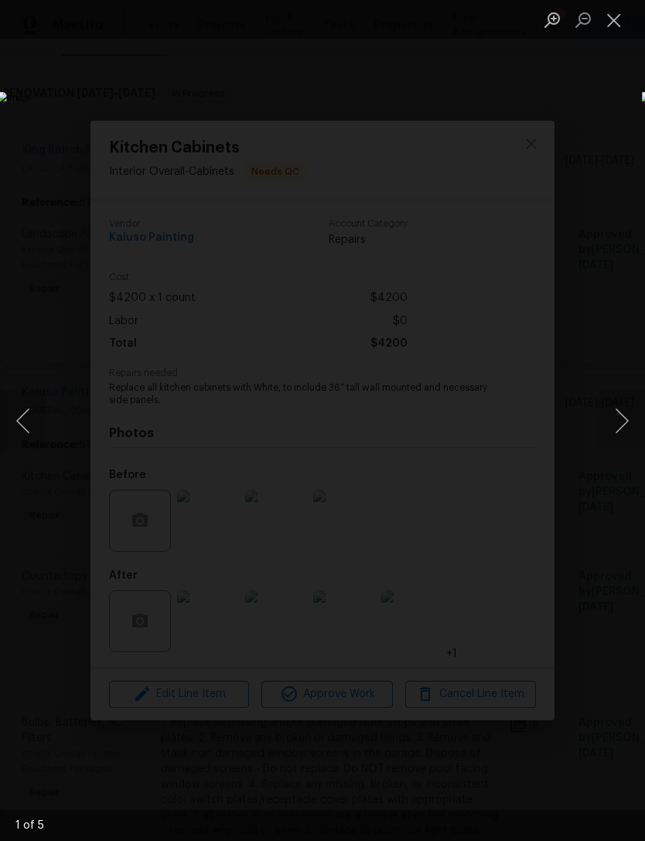
click at [614, 13] on button "Close lightbox" at bounding box center [614, 19] width 31 height 27
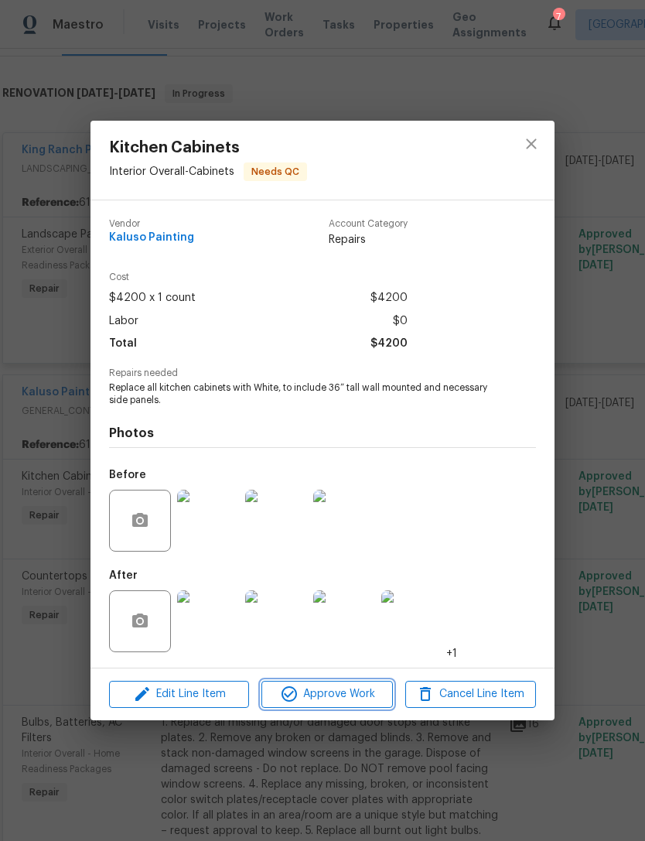
click at [328, 700] on span "Approve Work" at bounding box center [326, 694] width 121 height 19
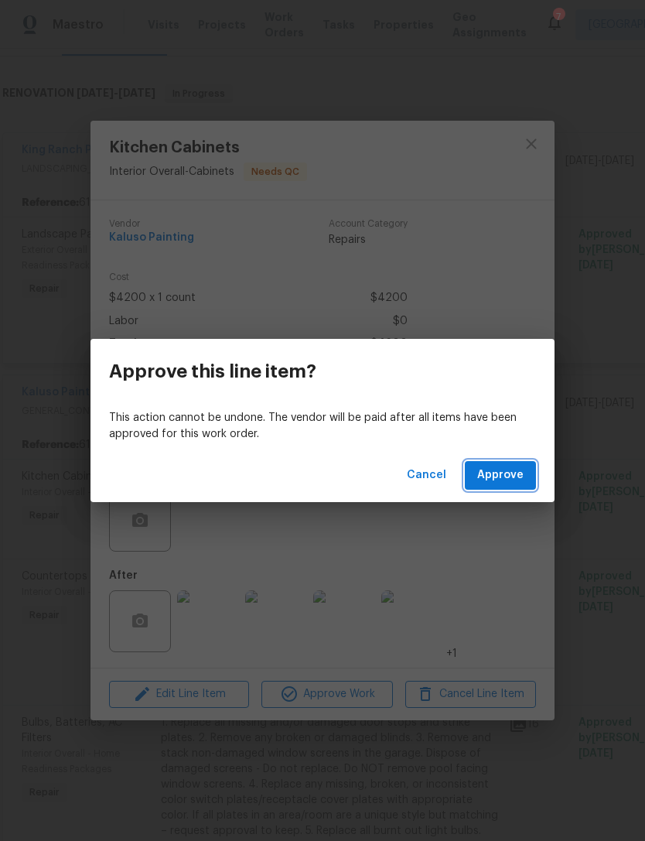
click at [512, 464] on button "Approve" at bounding box center [500, 475] width 71 height 29
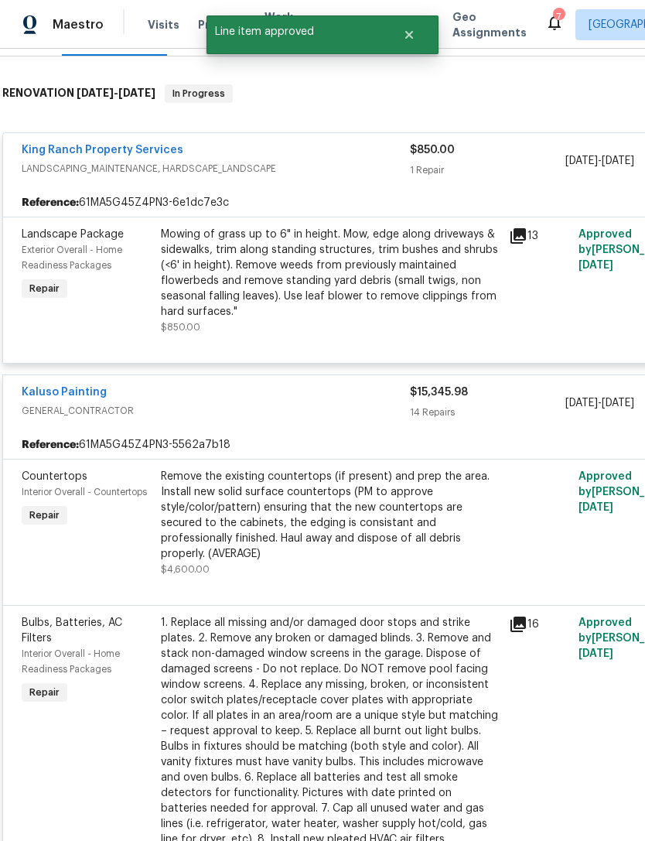
click at [316, 503] on div "Remove the existing countertops (if present) and prep the area. Install new sol…" at bounding box center [330, 515] width 339 height 93
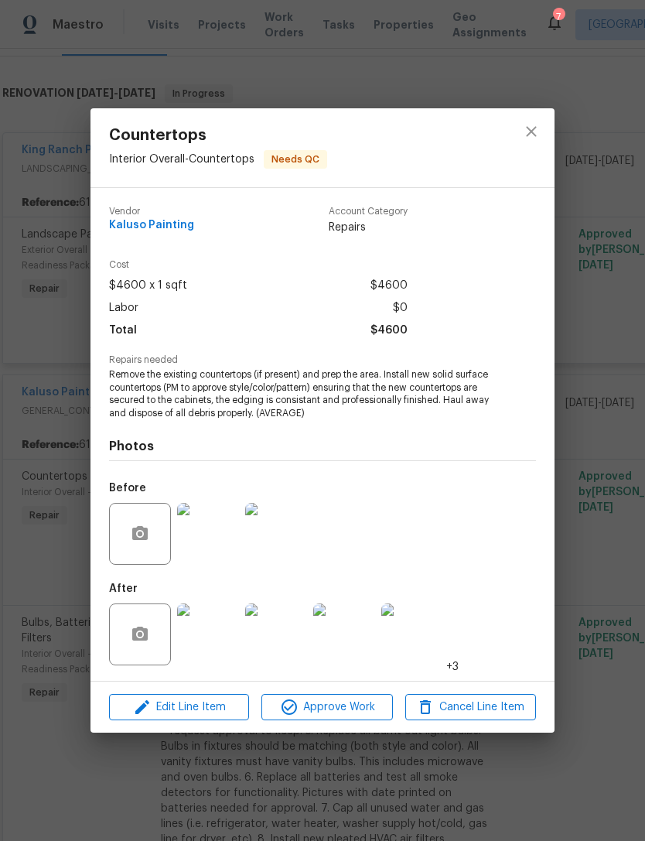
click at [213, 650] on img at bounding box center [208, 635] width 62 height 62
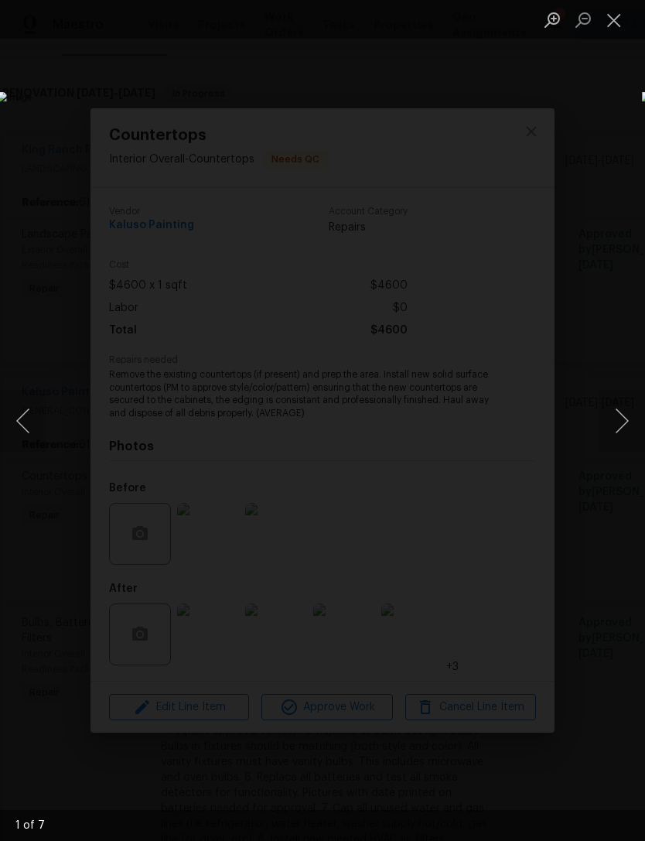
click at [623, 413] on button "Next image" at bounding box center [622, 421] width 46 height 62
click at [625, 19] on button "Close lightbox" at bounding box center [614, 19] width 31 height 27
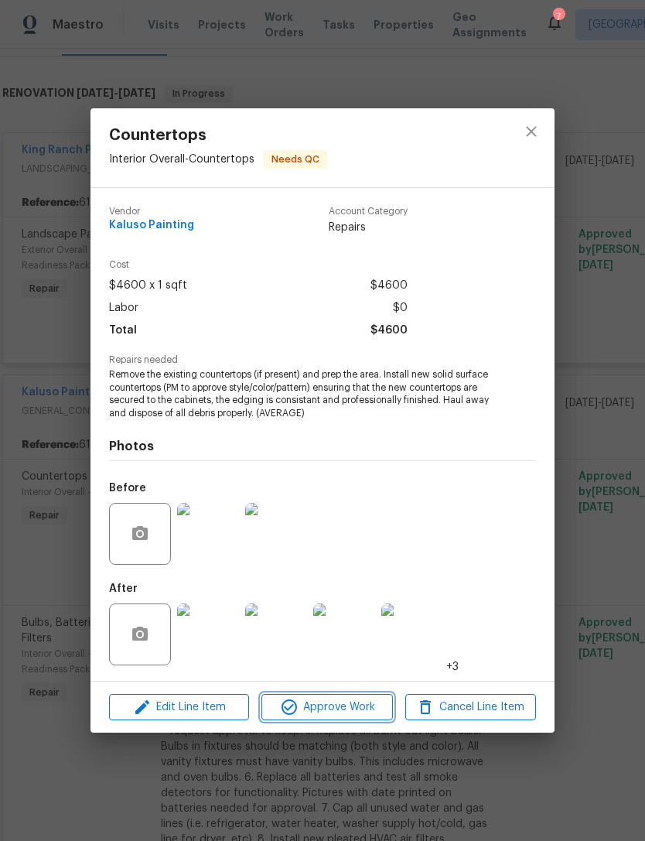
click at [336, 711] on span "Approve Work" at bounding box center [326, 707] width 121 height 19
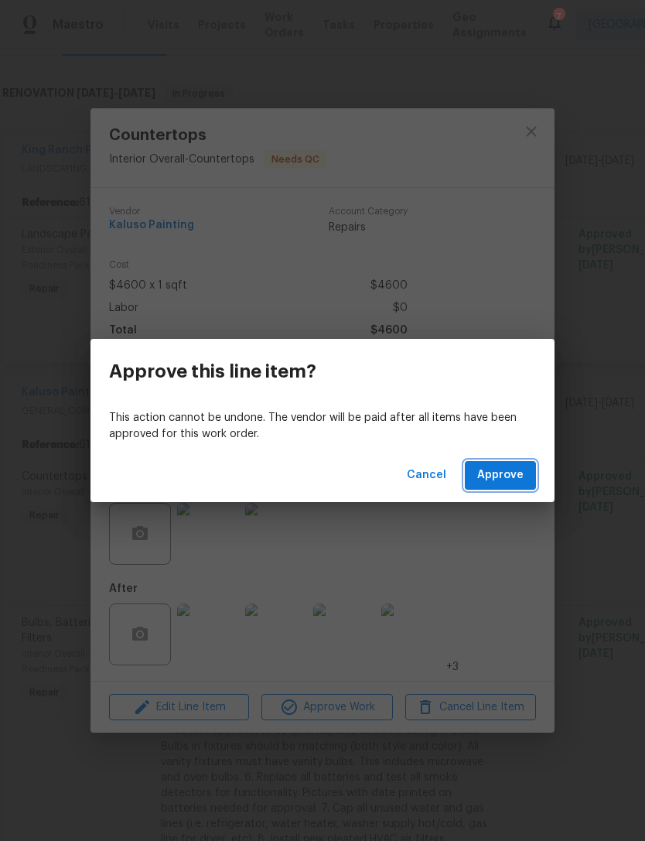
click at [501, 473] on span "Approve" at bounding box center [500, 475] width 46 height 19
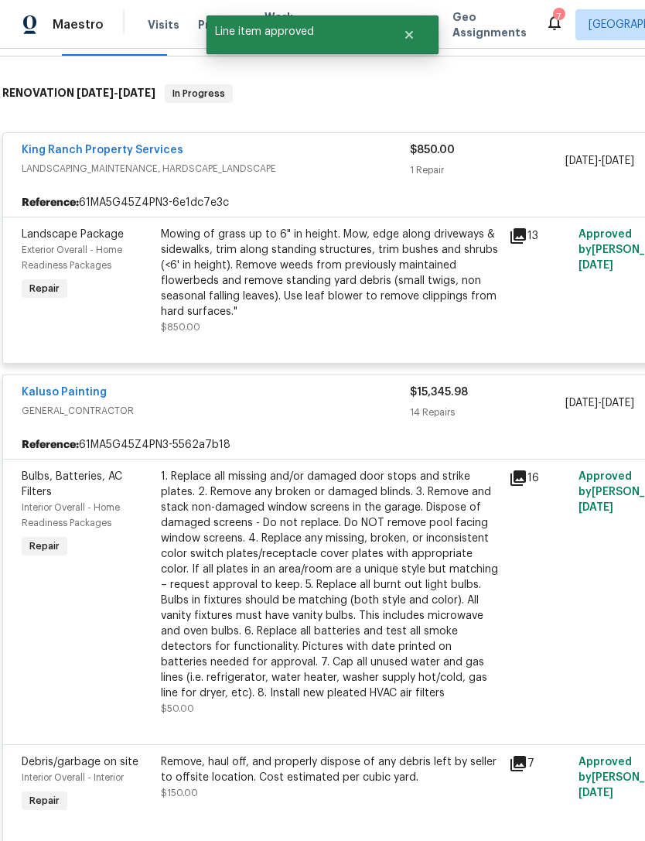
click at [296, 551] on div "1. Replace all missing and/or damaged door stops and strike plates. 2. Remove a…" at bounding box center [330, 585] width 339 height 232
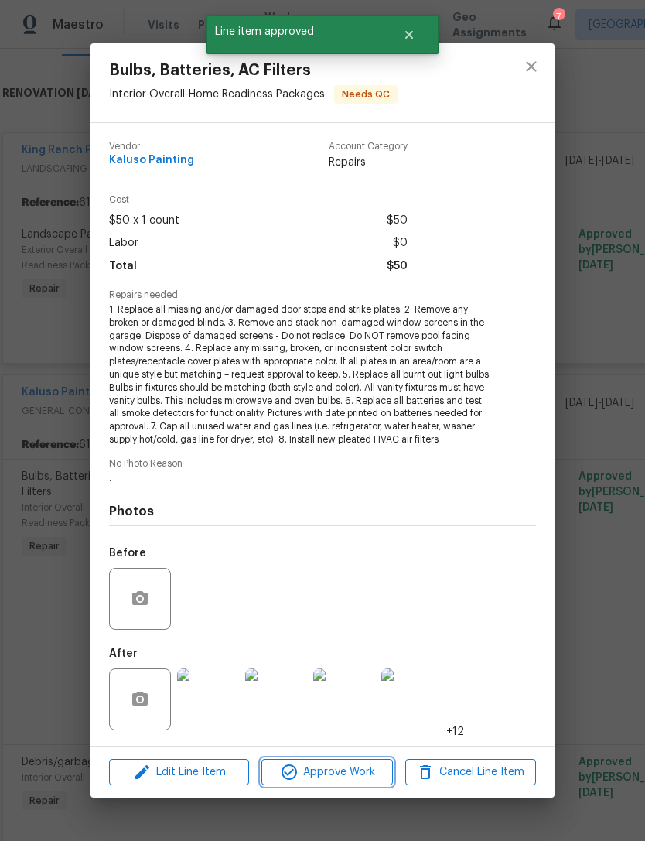
click at [335, 772] on span "Approve Work" at bounding box center [326, 772] width 121 height 19
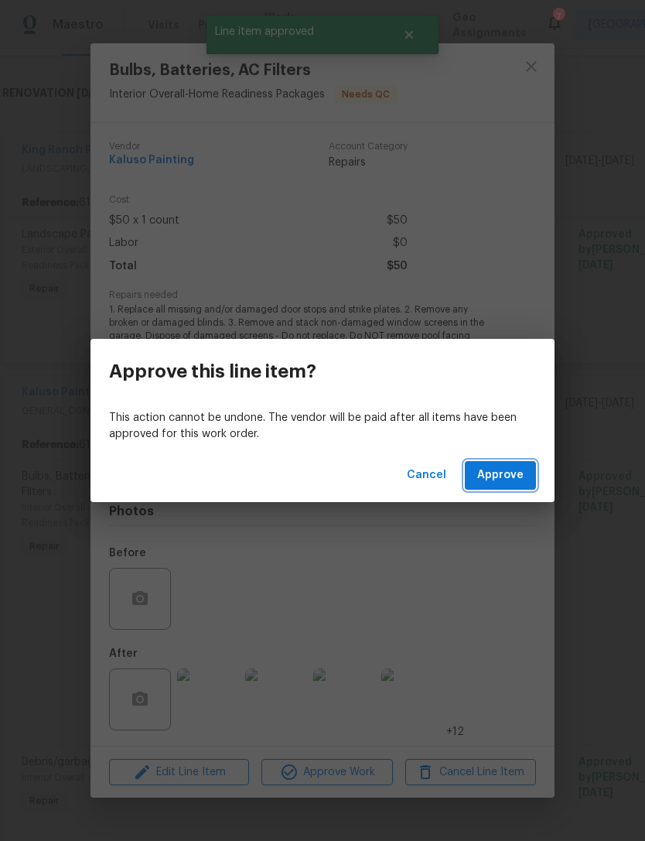
click at [509, 468] on span "Approve" at bounding box center [500, 475] width 46 height 19
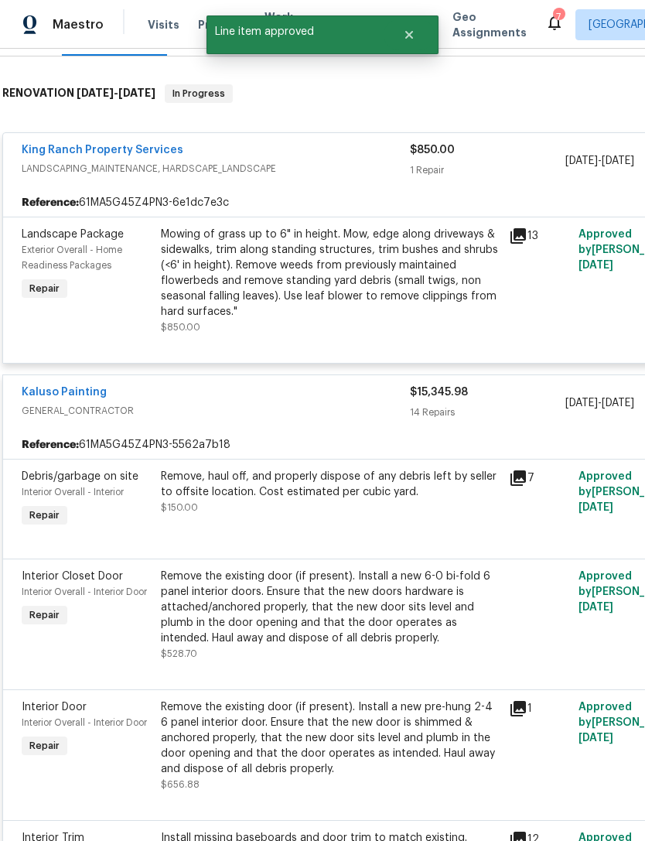
click at [316, 510] on div "Remove, haul off, and properly dispose of any debris left by seller to offsite …" at bounding box center [330, 492] width 339 height 46
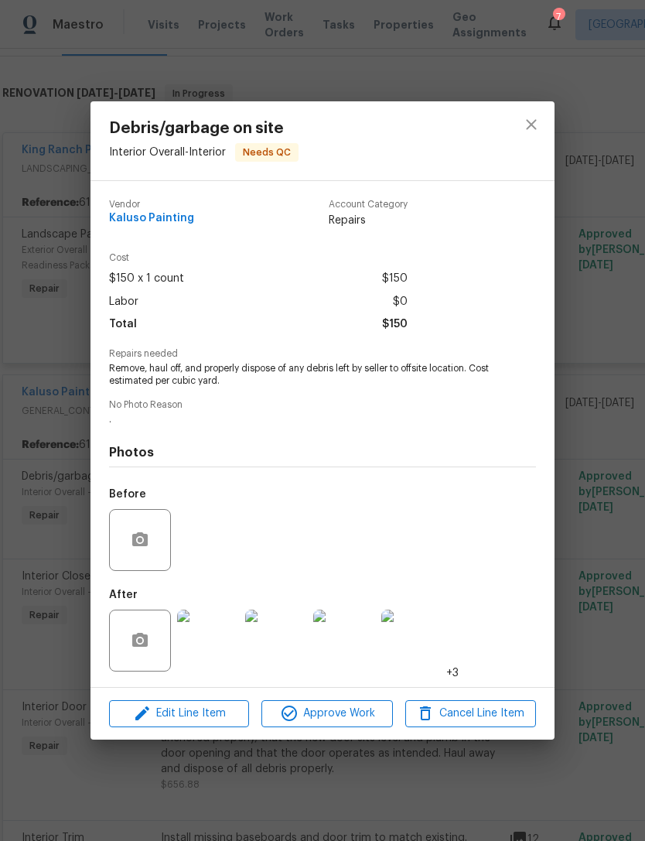
click at [214, 659] on img at bounding box center [208, 641] width 62 height 62
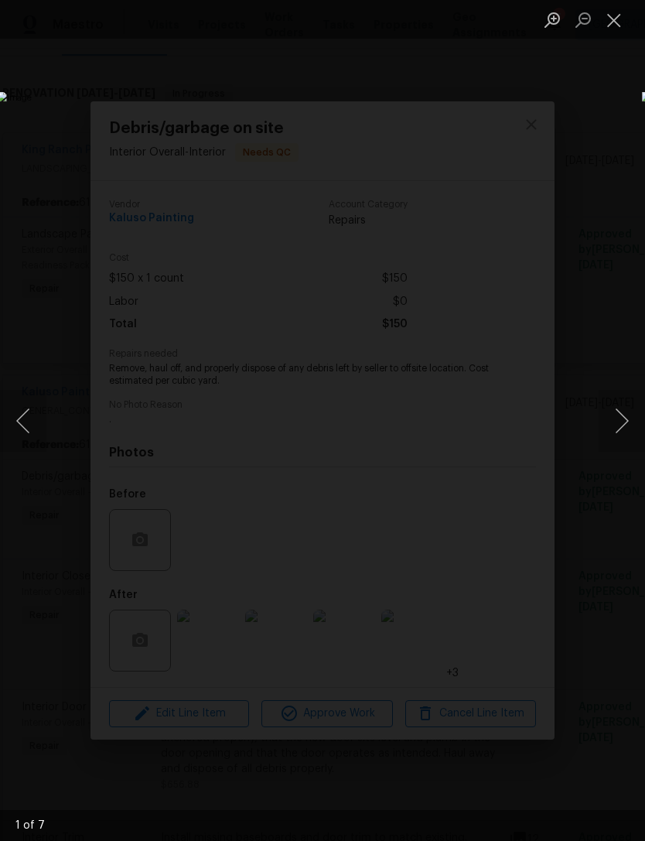
click at [618, 415] on button "Next image" at bounding box center [622, 421] width 46 height 62
click at [618, 424] on button "Next image" at bounding box center [622, 421] width 46 height 62
click at [620, 419] on button "Next image" at bounding box center [622, 421] width 46 height 62
click at [618, 415] on button "Next image" at bounding box center [622, 421] width 46 height 62
click at [621, 418] on button "Next image" at bounding box center [622, 421] width 46 height 62
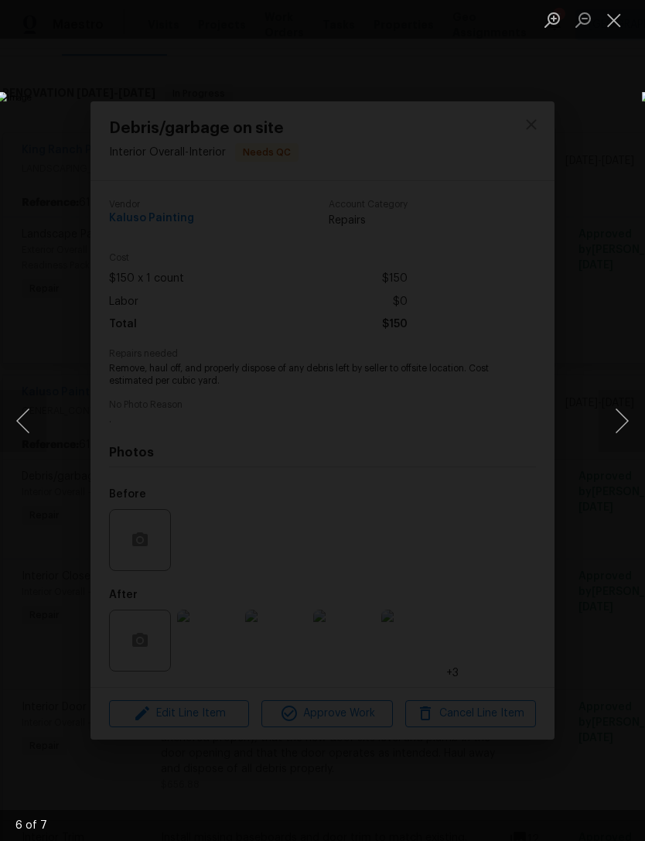
click at [617, 10] on button "Close lightbox" at bounding box center [614, 19] width 31 height 27
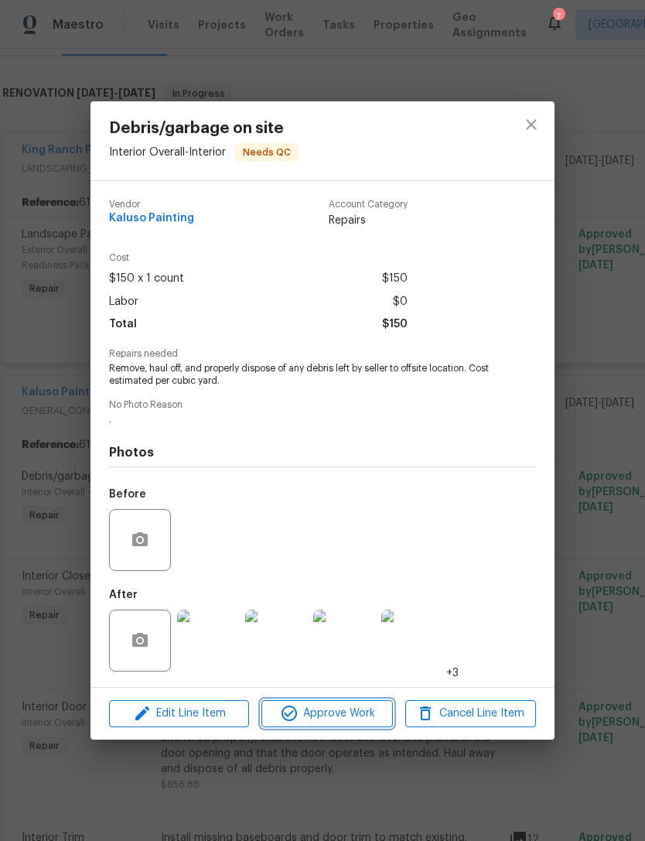
click at [344, 717] on span "Approve Work" at bounding box center [326, 713] width 121 height 19
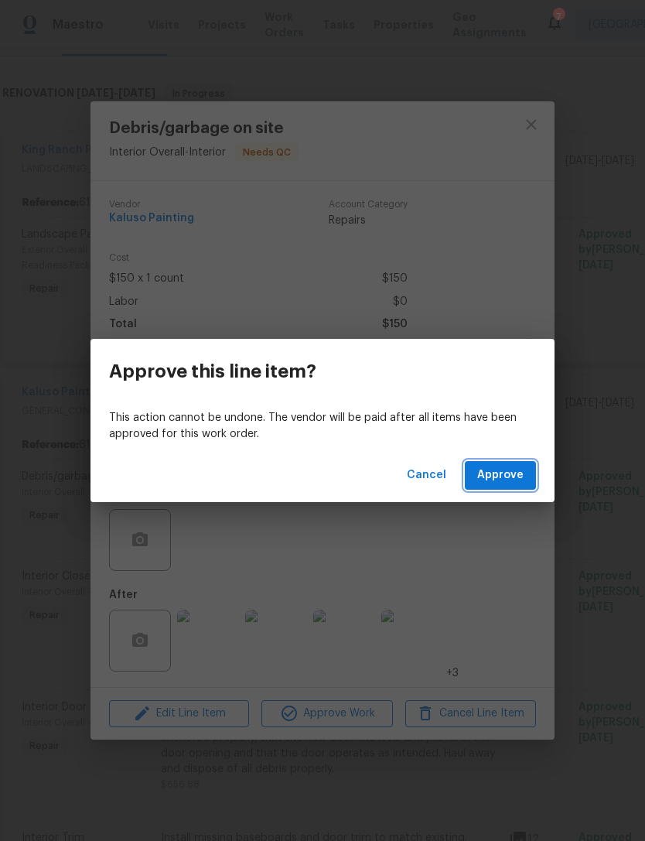
click at [490, 461] on button "Approve" at bounding box center [500, 475] width 71 height 29
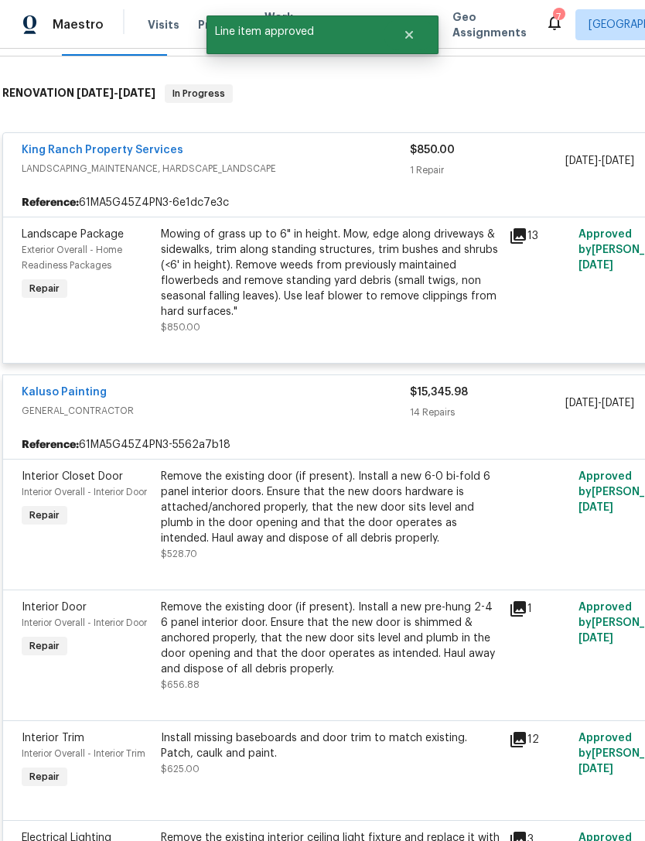
click at [286, 527] on div "Remove the existing door (if present). Install a new 6-0 bi-fold 6 panel interi…" at bounding box center [330, 507] width 339 height 77
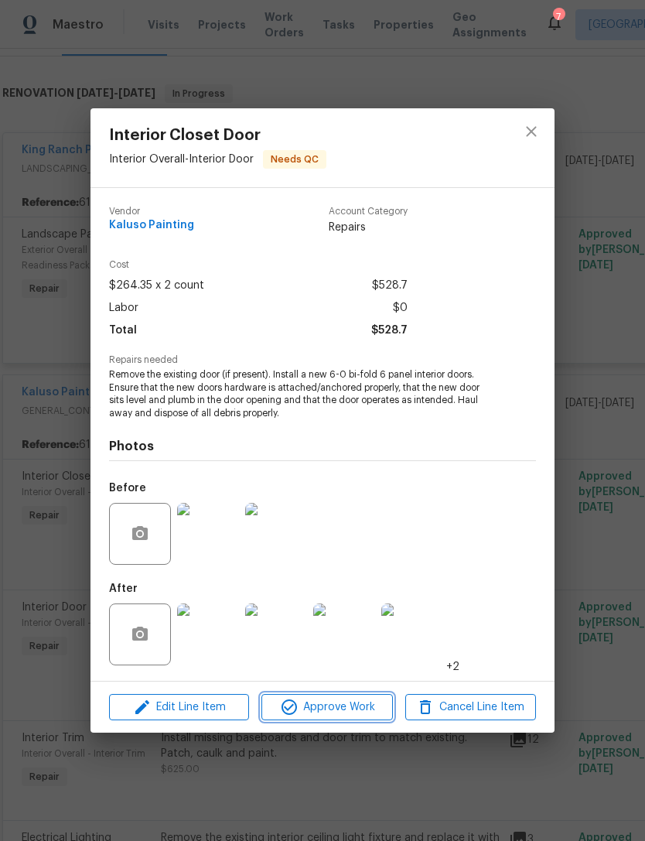
click at [329, 704] on span "Approve Work" at bounding box center [326, 707] width 121 height 19
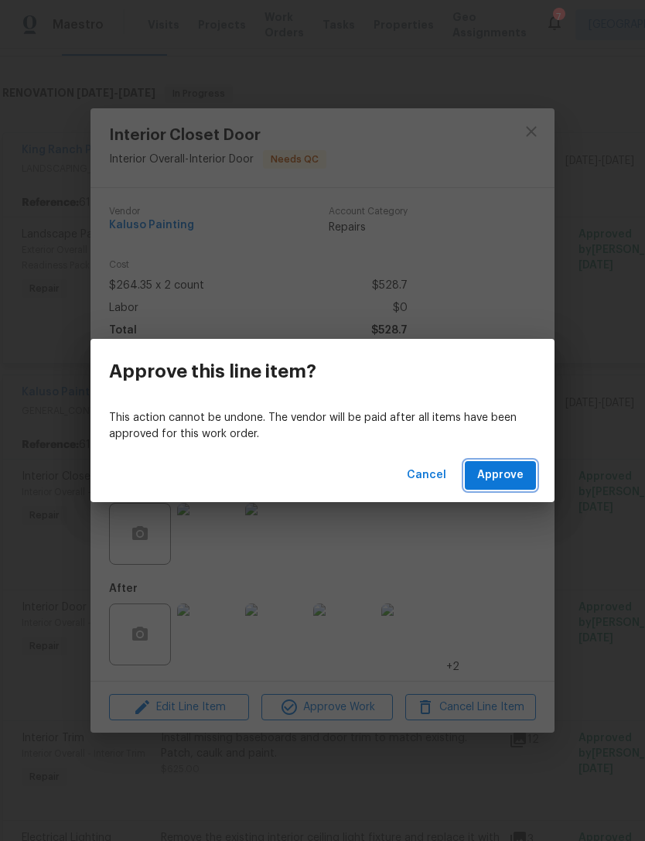
click at [514, 467] on span "Approve" at bounding box center [500, 475] width 46 height 19
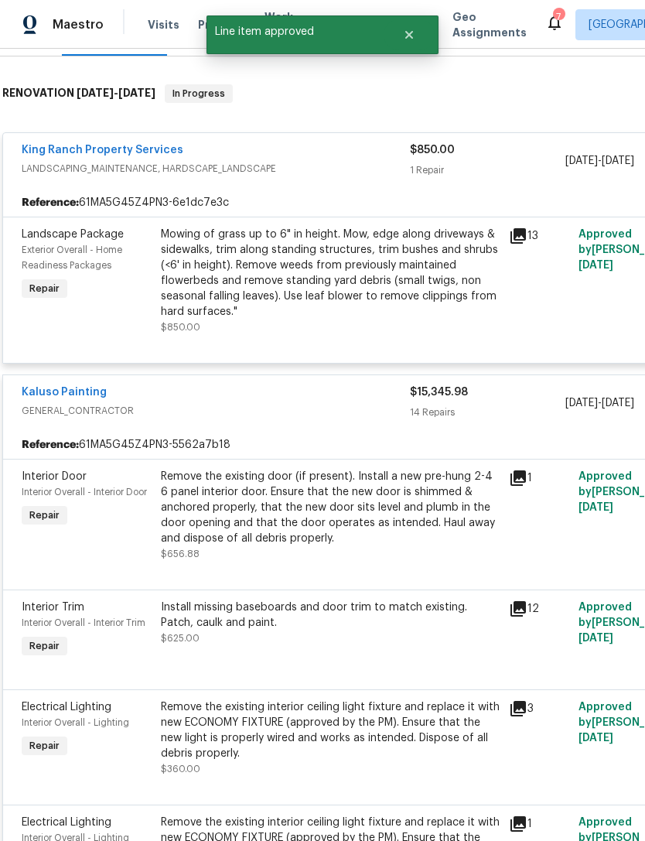
click at [312, 516] on div "Remove the existing door (if present). Install a new pre-hung 2-4 6 panel inter…" at bounding box center [330, 507] width 339 height 77
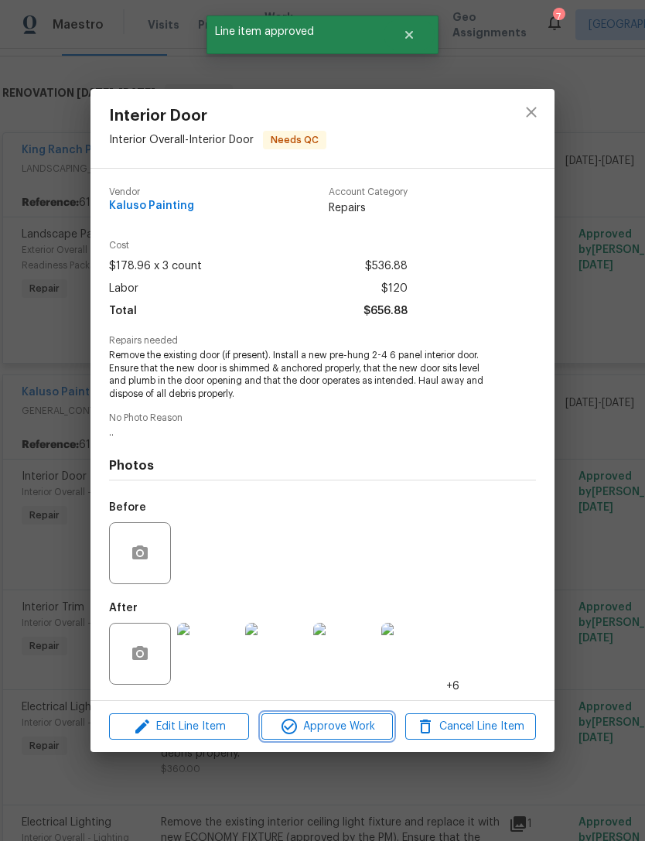
click at [331, 726] on span "Approve Work" at bounding box center [326, 726] width 121 height 19
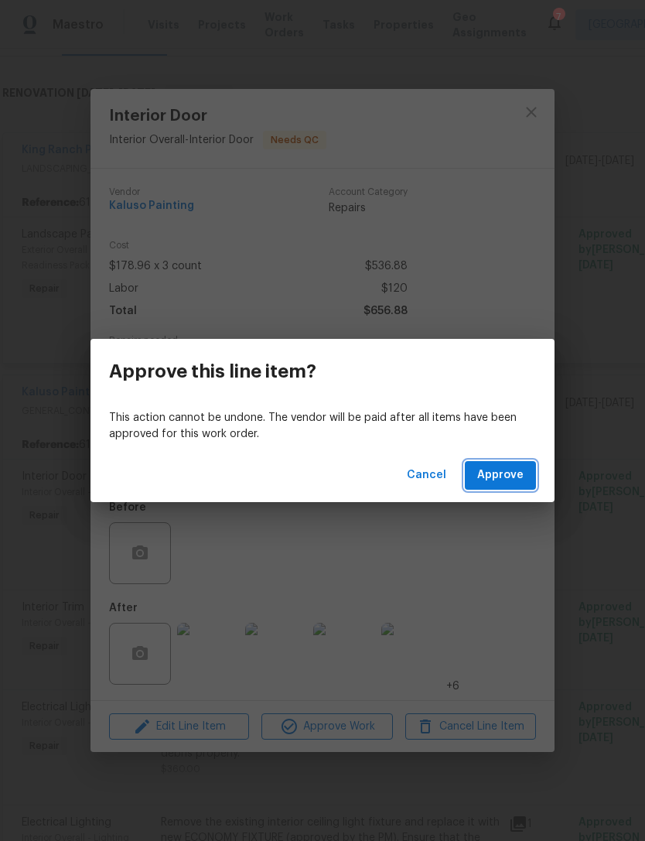
click at [514, 467] on span "Approve" at bounding box center [500, 475] width 46 height 19
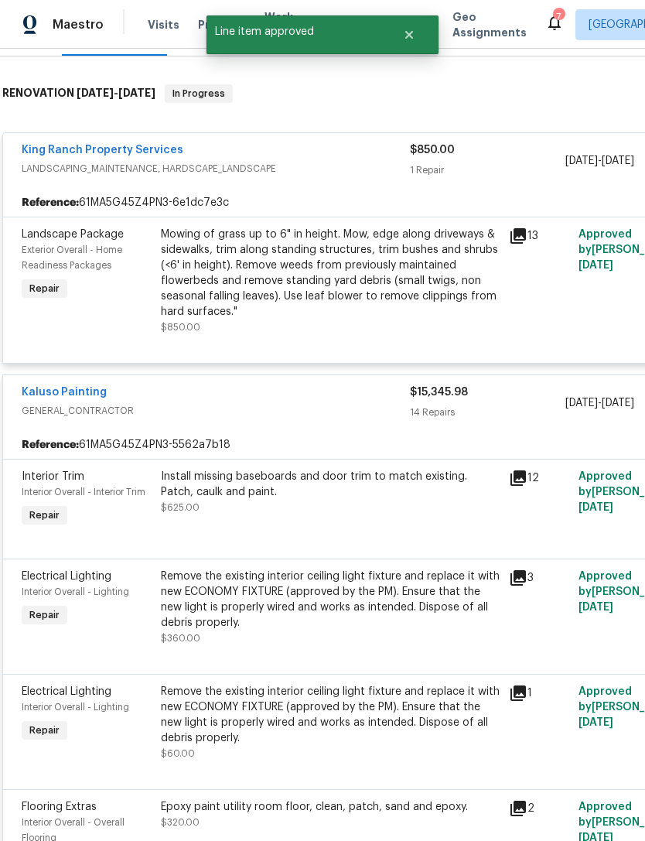
click at [333, 517] on div "Install missing baseboards and door trim to match existing. Patch, caulk and pa…" at bounding box center [330, 499] width 348 height 71
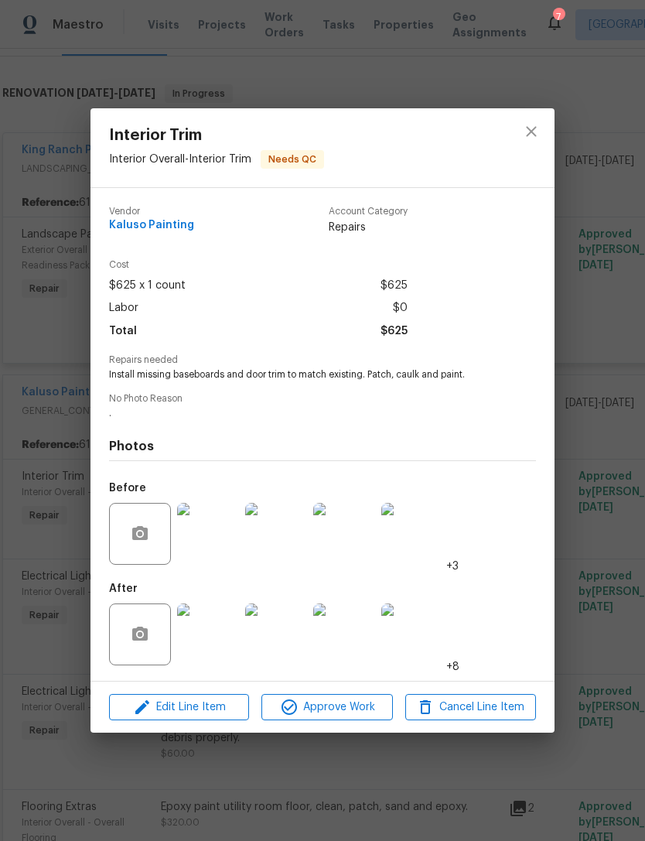
click at [217, 645] on img at bounding box center [208, 635] width 62 height 62
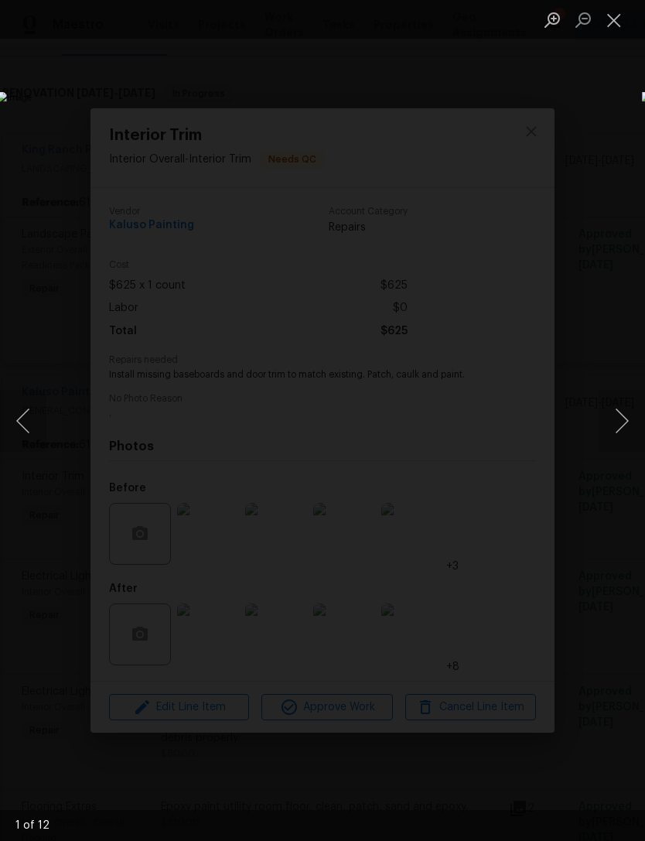
click at [613, 422] on button "Next image" at bounding box center [622, 421] width 46 height 62
click at [621, 422] on button "Next image" at bounding box center [622, 421] width 46 height 62
click at [618, 416] on button "Next image" at bounding box center [622, 421] width 46 height 62
click at [623, 419] on button "Next image" at bounding box center [622, 421] width 46 height 62
click at [621, 419] on button "Next image" at bounding box center [622, 421] width 46 height 62
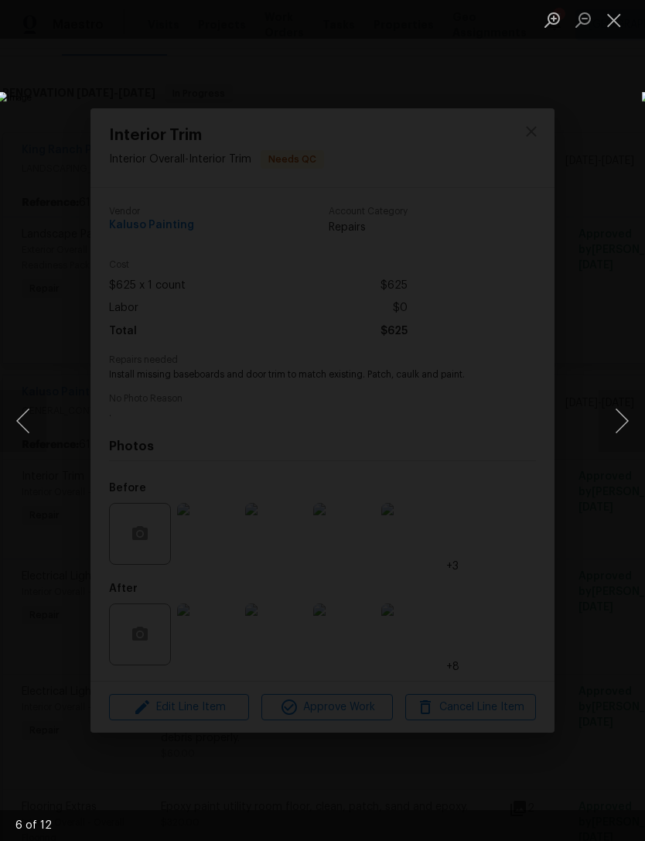
click at [614, 19] on button "Close lightbox" at bounding box center [614, 19] width 31 height 27
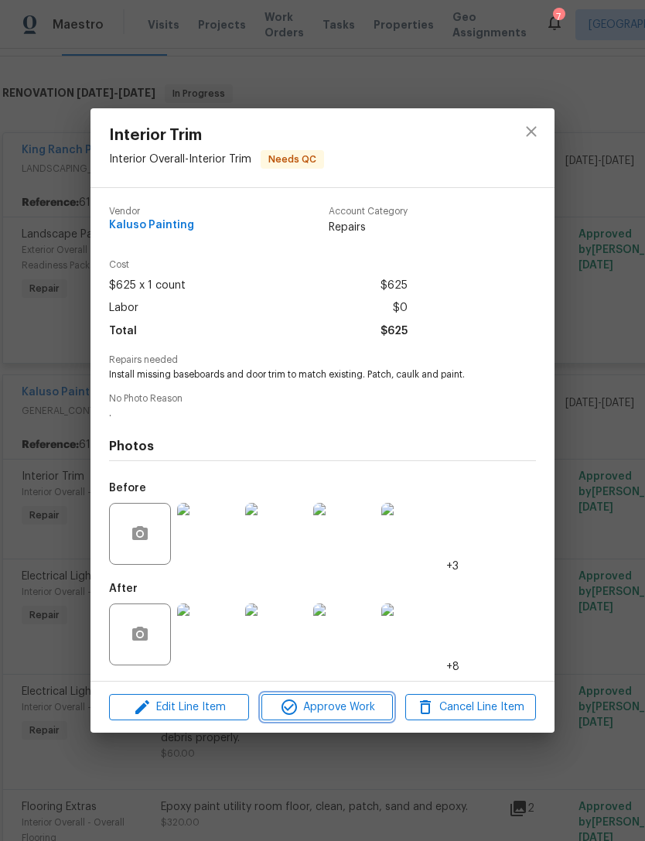
click at [347, 703] on span "Approve Work" at bounding box center [326, 707] width 121 height 19
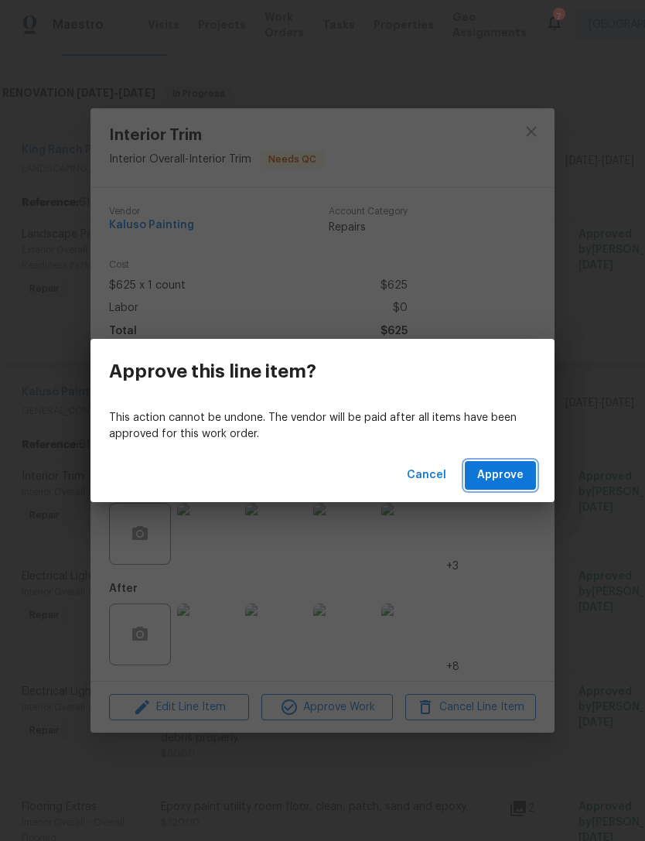
click at [515, 469] on span "Approve" at bounding box center [500, 475] width 46 height 19
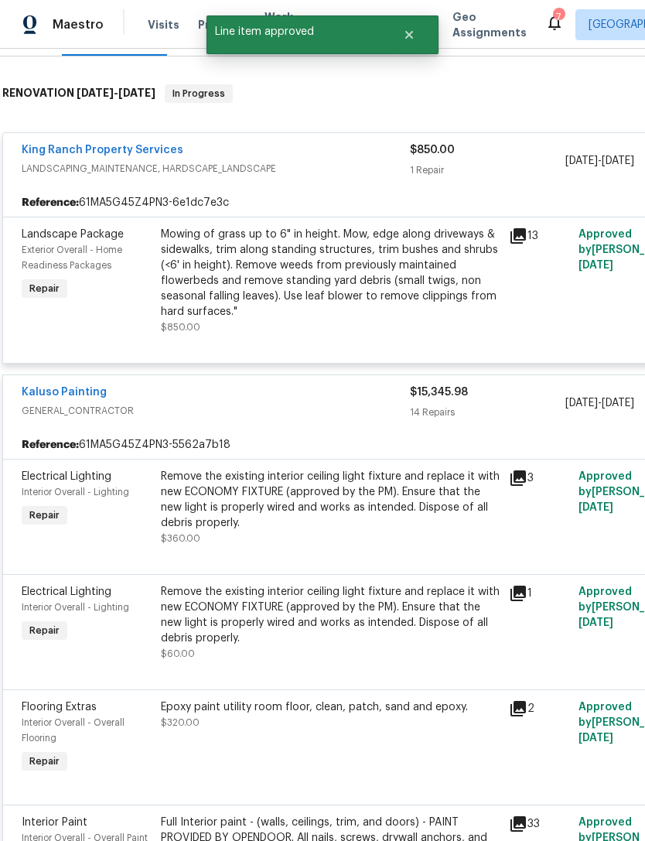
click at [325, 542] on div "Remove the existing interior ceiling light fixture and replace it with new ECON…" at bounding box center [330, 507] width 339 height 77
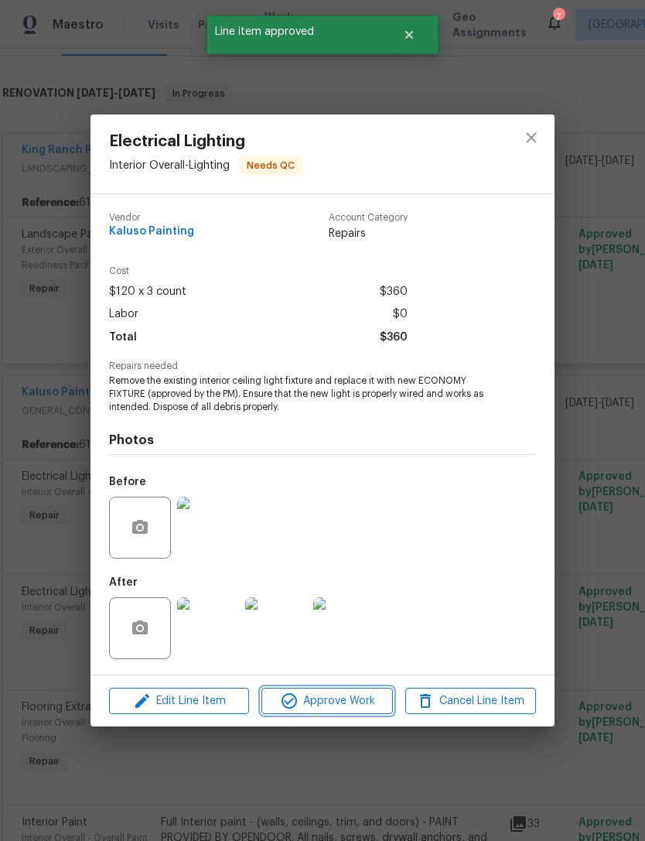
click at [341, 702] on span "Approve Work" at bounding box center [326, 701] width 121 height 19
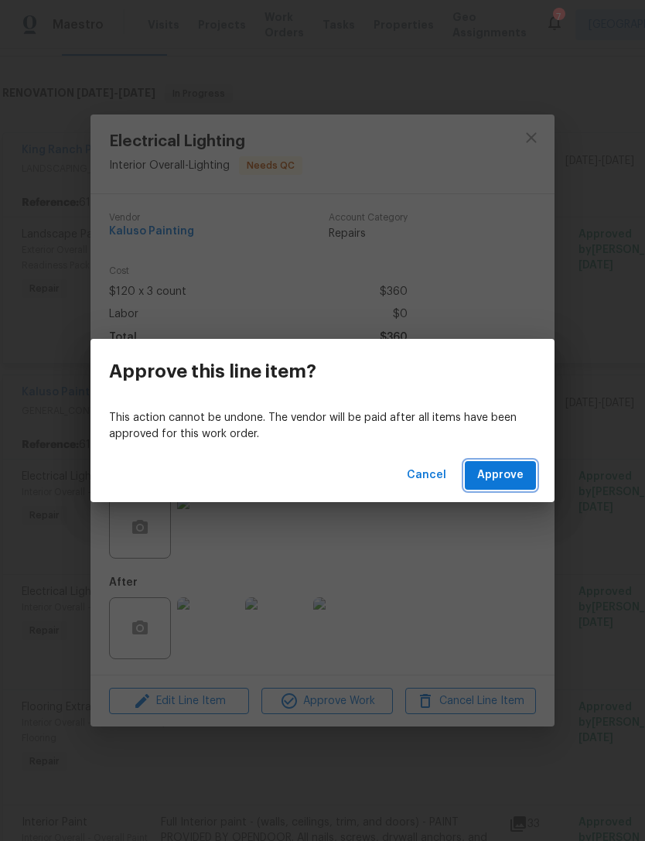
click at [513, 470] on span "Approve" at bounding box center [500, 475] width 46 height 19
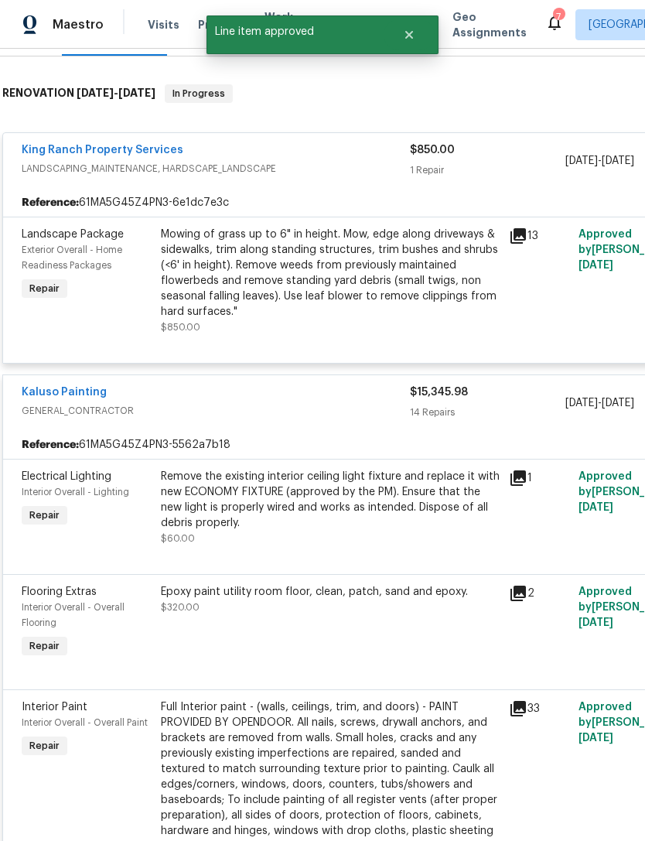
click at [338, 532] on div "Remove the existing interior ceiling light fixture and replace it with new ECON…" at bounding box center [330, 507] width 339 height 77
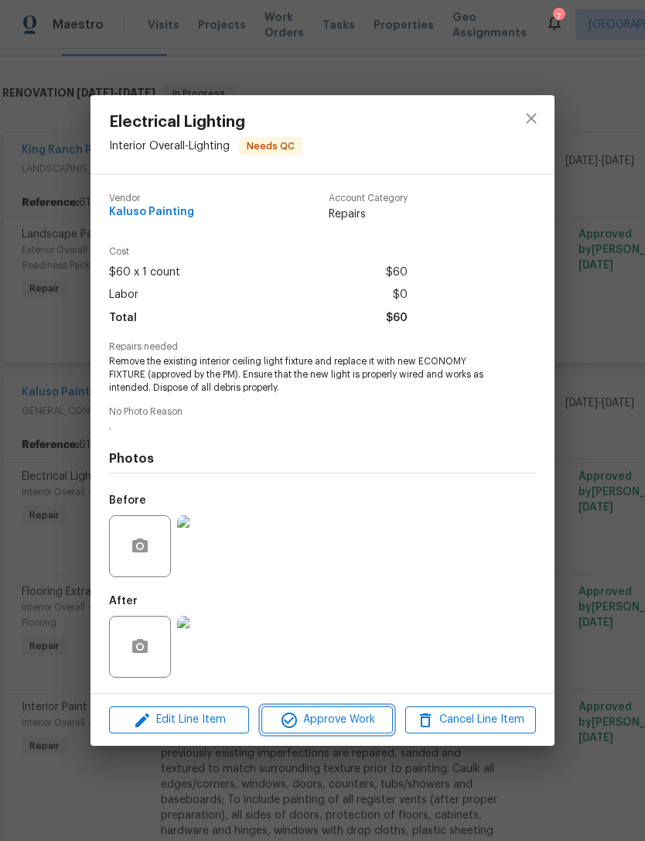
click at [334, 719] on span "Approve Work" at bounding box center [326, 719] width 121 height 19
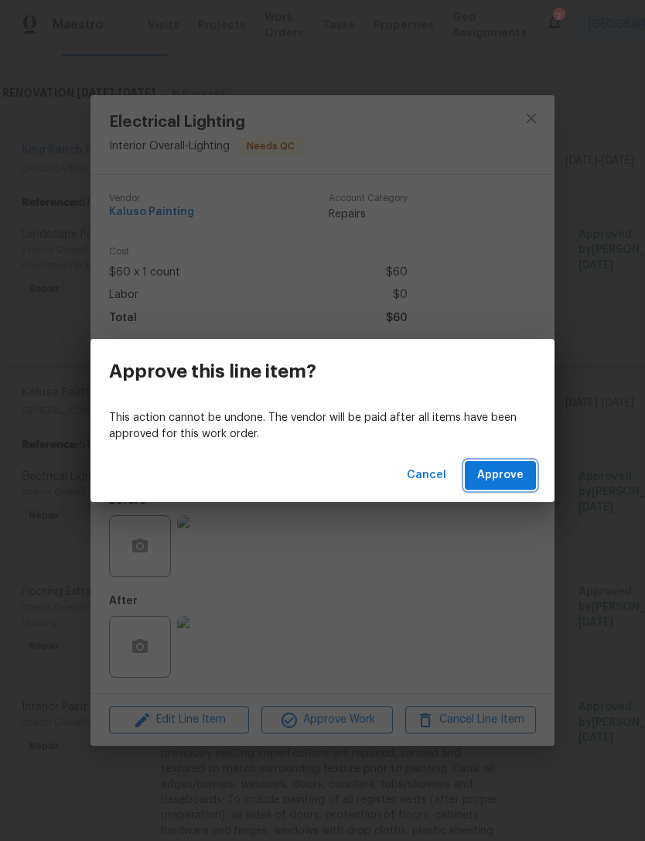
click at [517, 470] on span "Approve" at bounding box center [500, 475] width 46 height 19
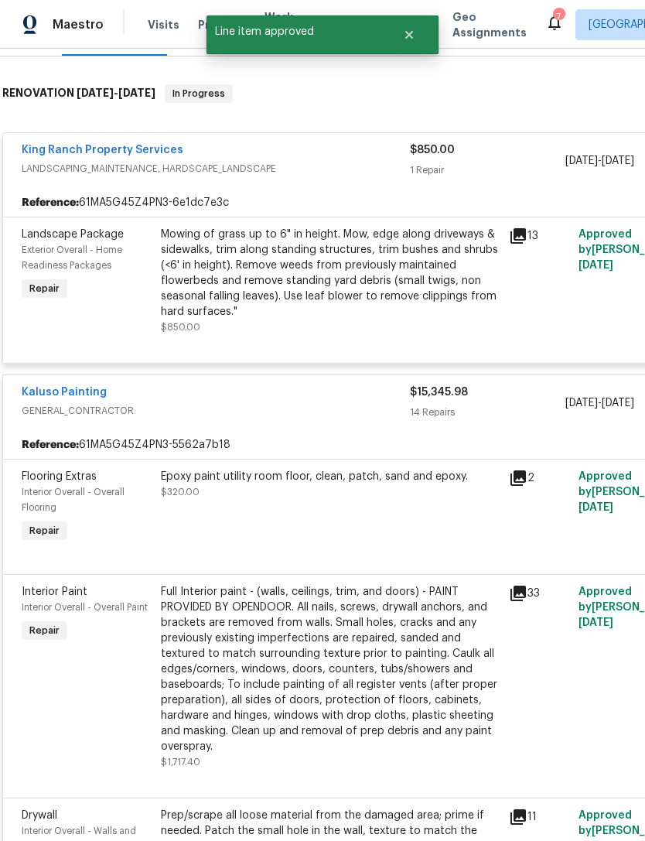
click at [331, 543] on div "Epoxy paint utility room floor, clean, patch, sand and epoxy. $320.00" at bounding box center [330, 507] width 348 height 87
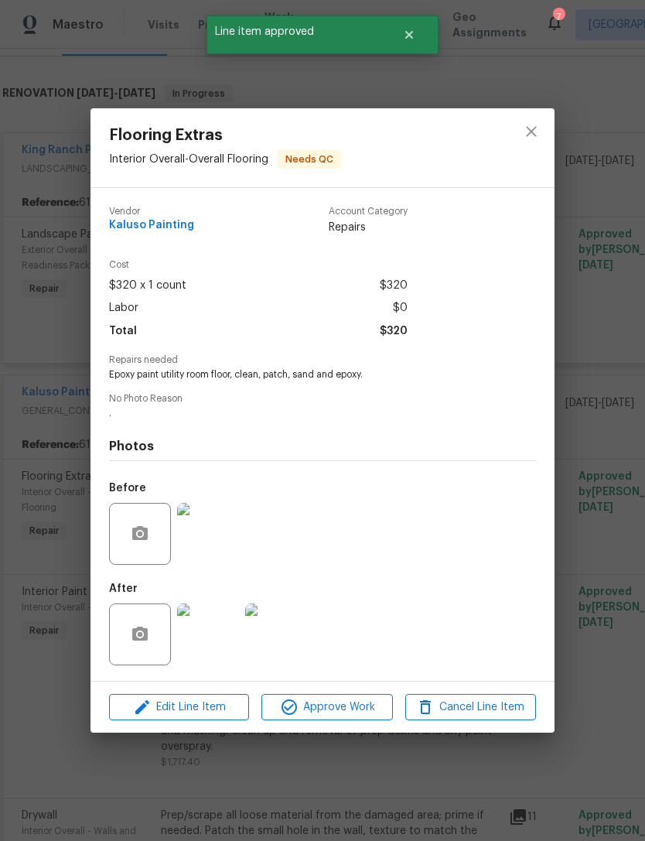
click at [214, 659] on img at bounding box center [208, 635] width 62 height 62
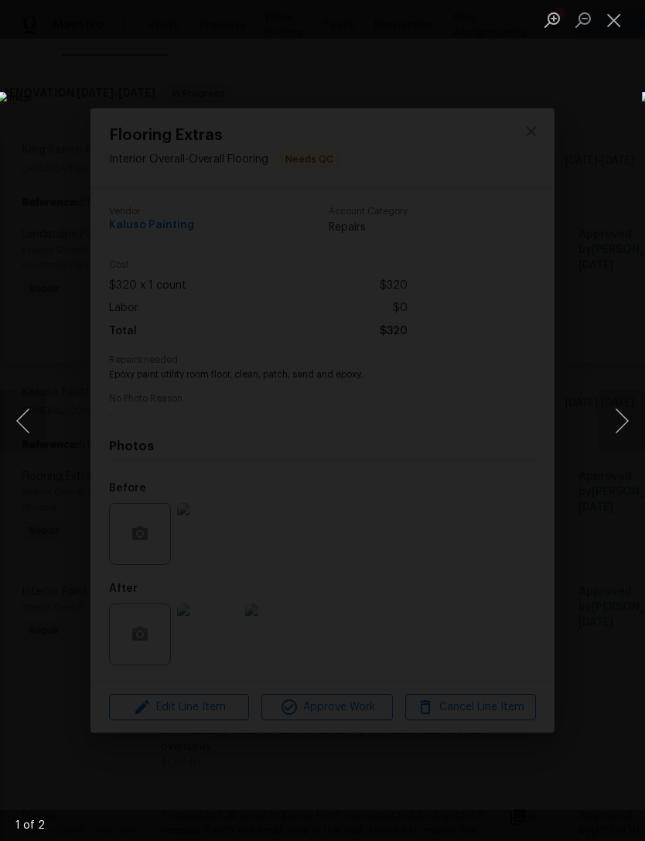
click at [614, 416] on button "Next image" at bounding box center [622, 421] width 46 height 62
click at [623, 423] on button "Next image" at bounding box center [622, 421] width 46 height 62
click at [621, 425] on button "Next image" at bounding box center [622, 421] width 46 height 62
click at [628, 423] on button "Next image" at bounding box center [622, 421] width 46 height 62
click at [621, 15] on button "Close lightbox" at bounding box center [614, 19] width 31 height 27
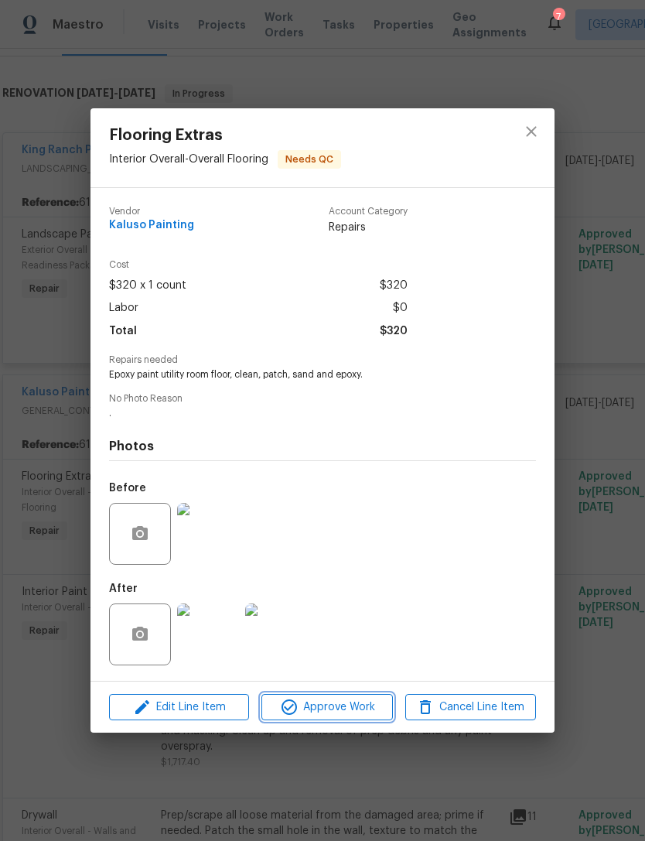
click at [350, 702] on span "Approve Work" at bounding box center [326, 707] width 121 height 19
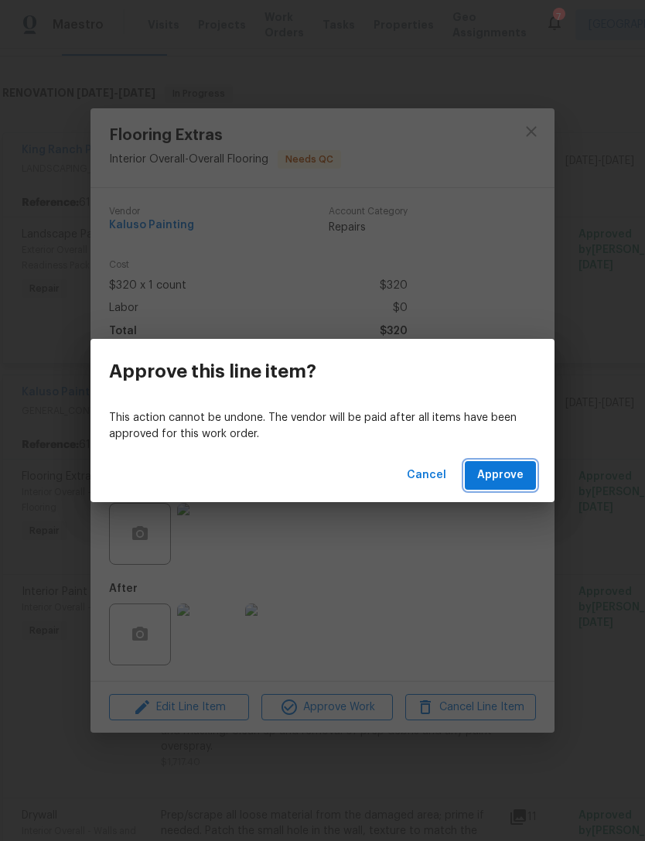
click at [505, 461] on button "Approve" at bounding box center [500, 475] width 71 height 29
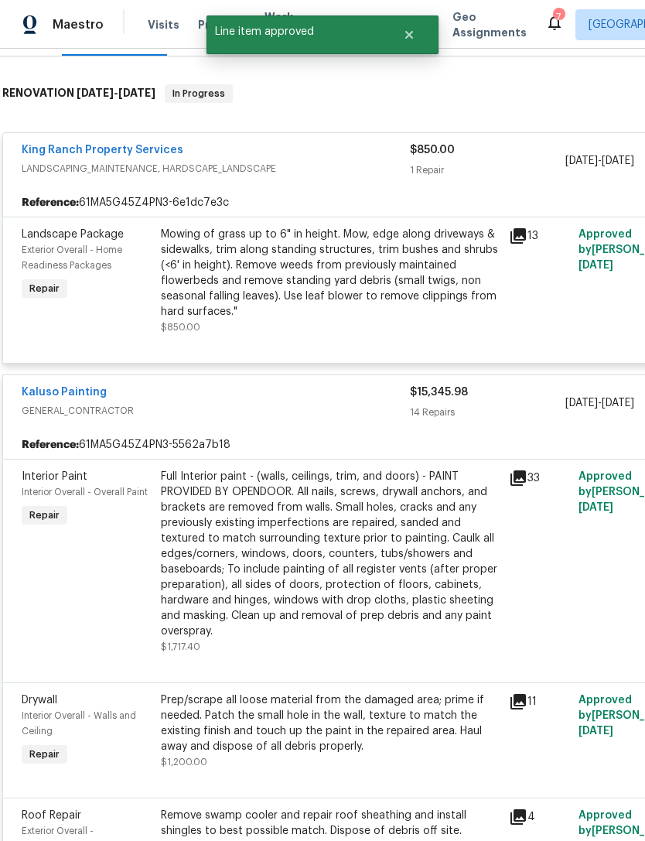
click at [320, 577] on div "Full Interior paint - (walls, ceilings, trim, and doors) - PAINT PROVIDED BY OP…" at bounding box center [330, 554] width 339 height 170
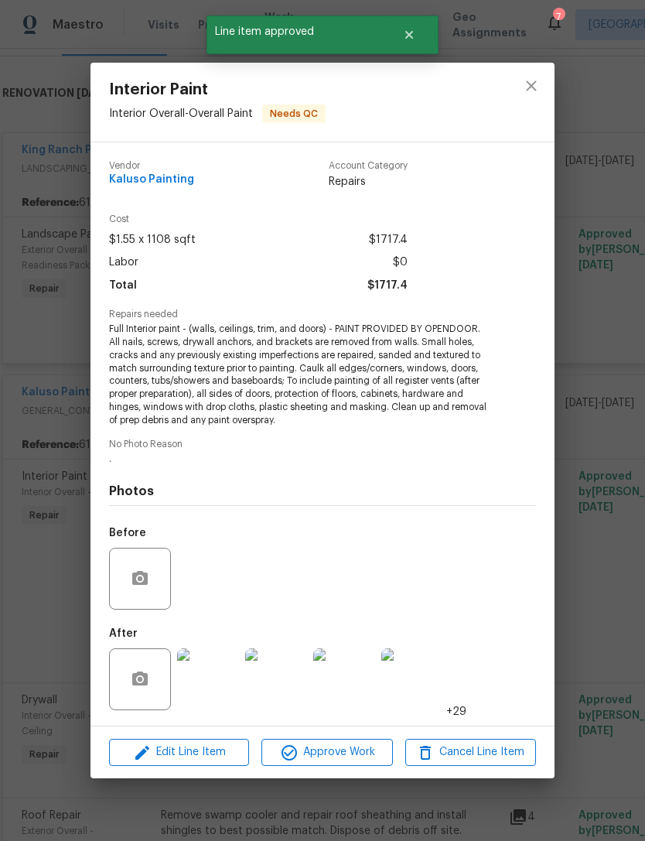
click at [224, 700] on img at bounding box center [208, 680] width 62 height 62
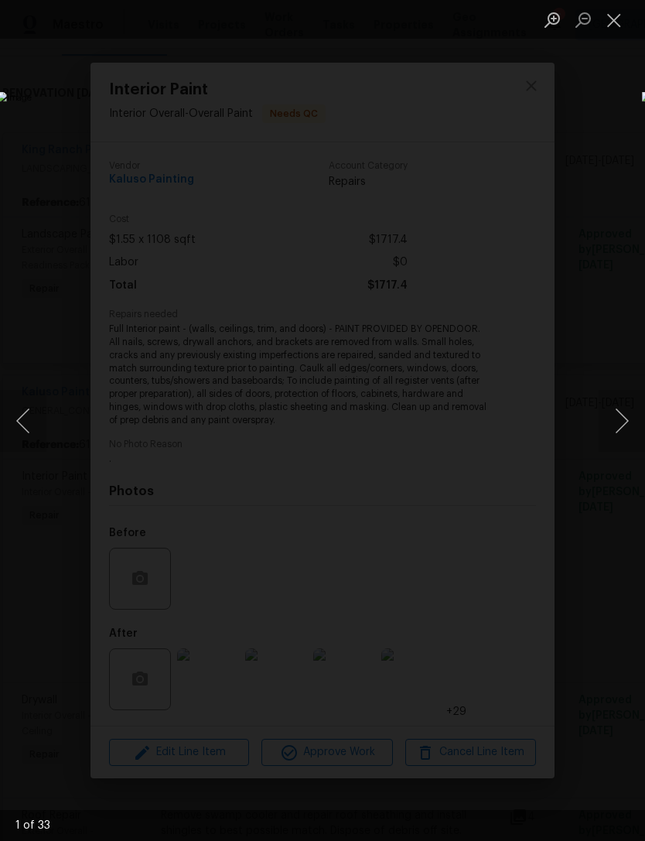
click at [619, 420] on button "Next image" at bounding box center [622, 421] width 46 height 62
click at [617, 416] on button "Next image" at bounding box center [622, 421] width 46 height 62
click at [619, 413] on button "Next image" at bounding box center [622, 421] width 46 height 62
click at [611, 415] on button "Next image" at bounding box center [622, 421] width 46 height 62
click at [617, 414] on button "Next image" at bounding box center [622, 421] width 46 height 62
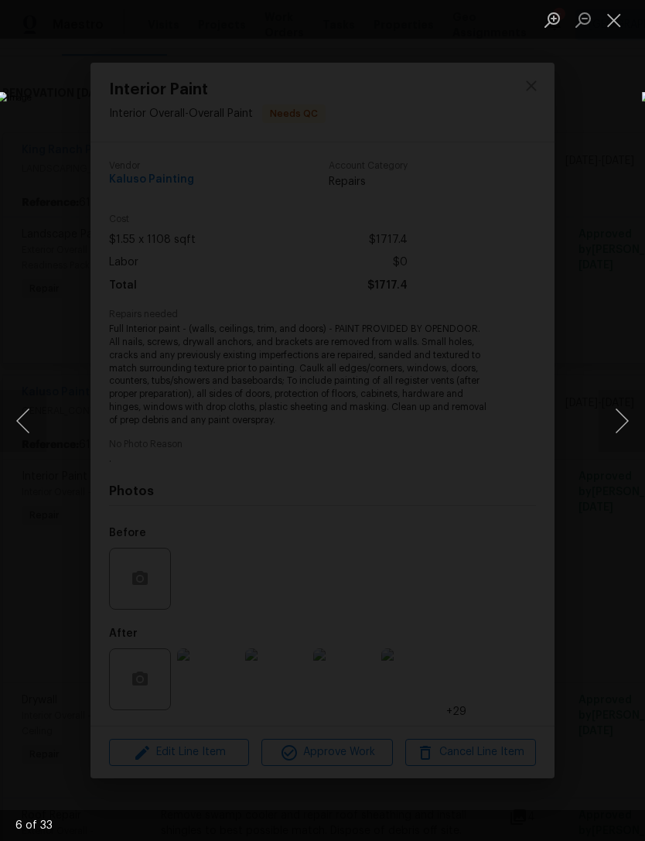
click at [618, 418] on button "Next image" at bounding box center [622, 421] width 46 height 62
click at [616, 417] on button "Next image" at bounding box center [622, 421] width 46 height 62
click at [619, 416] on button "Next image" at bounding box center [622, 421] width 46 height 62
click at [620, 416] on button "Next image" at bounding box center [622, 421] width 46 height 62
click at [618, 418] on button "Next image" at bounding box center [622, 421] width 46 height 62
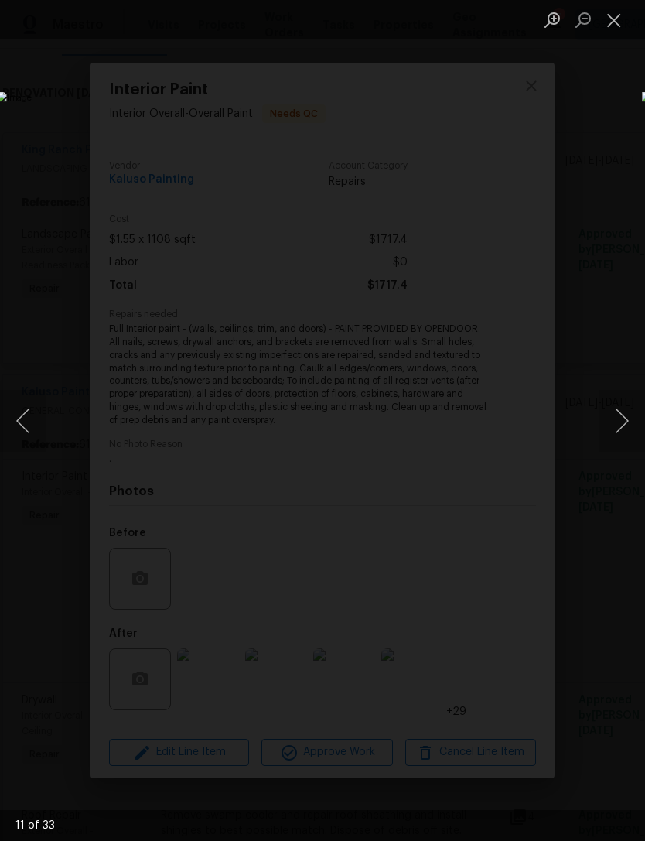
click at [618, 419] on button "Next image" at bounding box center [622, 421] width 46 height 62
click at [614, 419] on button "Next image" at bounding box center [622, 421] width 46 height 62
click at [616, 418] on button "Next image" at bounding box center [622, 421] width 46 height 62
click at [622, 416] on button "Next image" at bounding box center [622, 421] width 46 height 62
click at [620, 417] on button "Next image" at bounding box center [622, 421] width 46 height 62
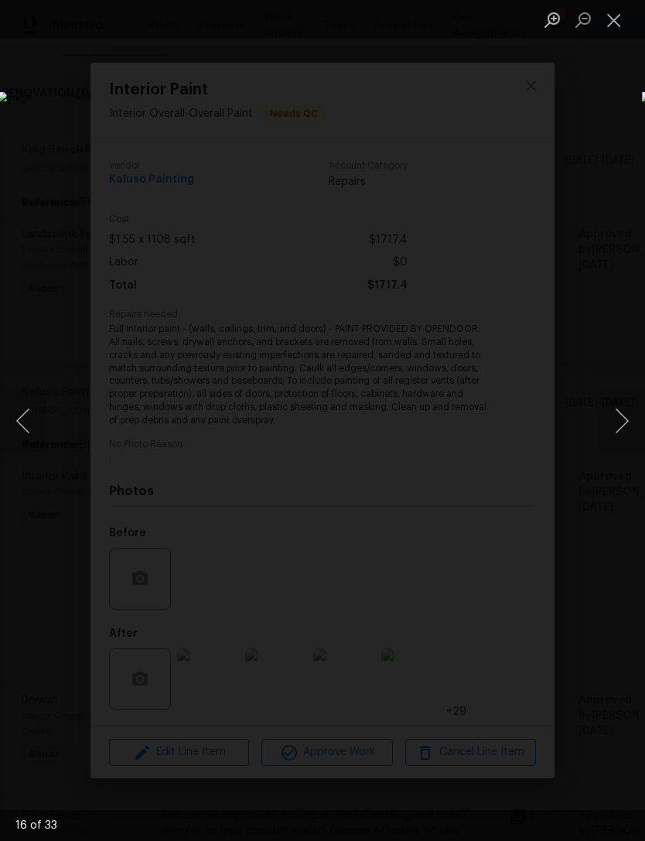
click at [618, 416] on button "Next image" at bounding box center [622, 421] width 46 height 62
click at [621, 417] on button "Next image" at bounding box center [622, 421] width 46 height 62
click at [620, 419] on button "Next image" at bounding box center [622, 421] width 46 height 62
click at [621, 417] on button "Next image" at bounding box center [622, 421] width 46 height 62
click at [622, 415] on button "Next image" at bounding box center [622, 421] width 46 height 62
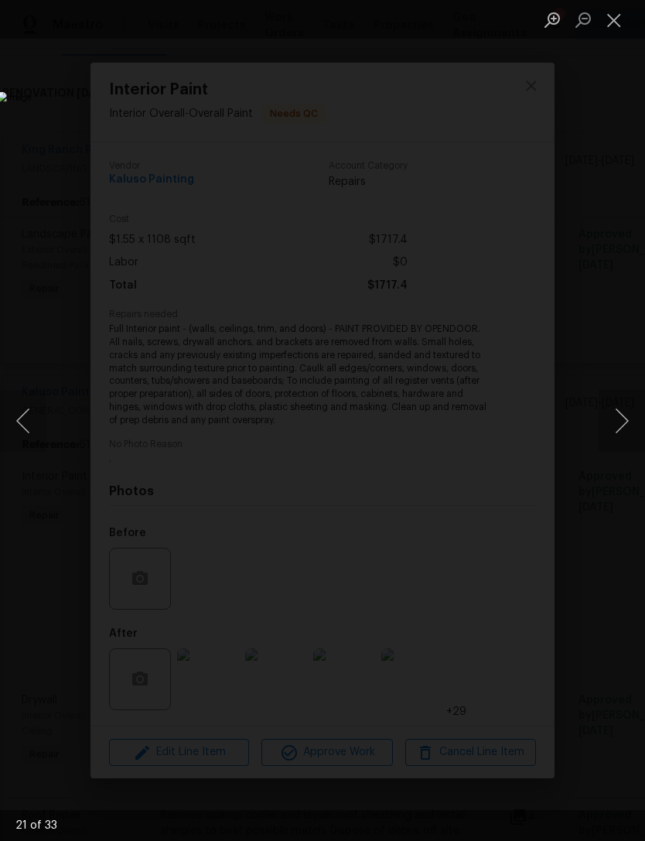
click at [621, 413] on button "Next image" at bounding box center [622, 421] width 46 height 62
click at [621, 418] on button "Next image" at bounding box center [622, 421] width 46 height 62
click at [620, 417] on button "Next image" at bounding box center [622, 421] width 46 height 62
click at [621, 416] on button "Next image" at bounding box center [622, 421] width 46 height 62
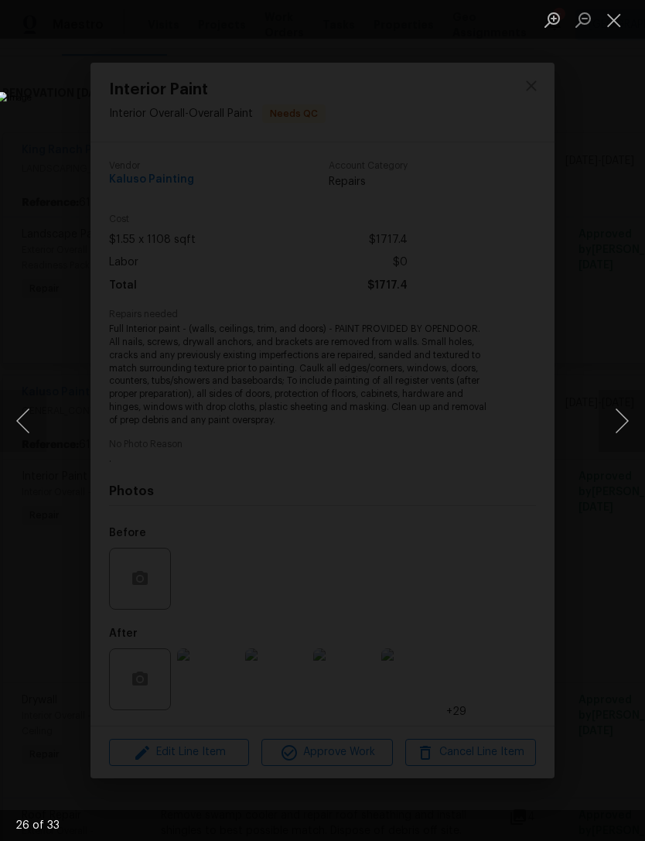
click at [619, 416] on button "Next image" at bounding box center [622, 421] width 46 height 62
click at [618, 417] on button "Next image" at bounding box center [622, 421] width 46 height 62
click at [619, 417] on button "Next image" at bounding box center [622, 421] width 46 height 62
click at [619, 416] on button "Next image" at bounding box center [622, 421] width 46 height 62
click at [619, 415] on button "Next image" at bounding box center [622, 421] width 46 height 62
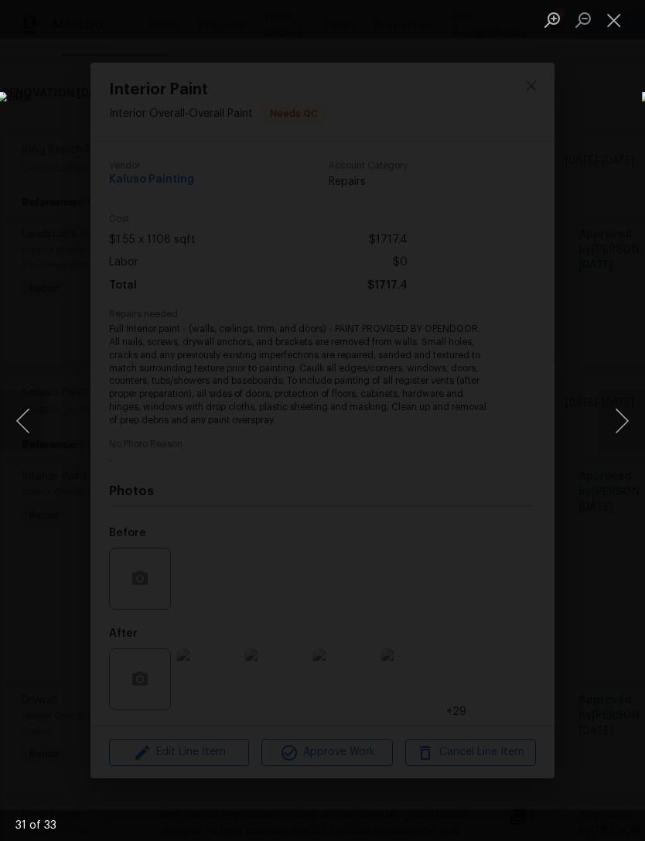
click at [619, 417] on button "Next image" at bounding box center [622, 421] width 46 height 62
click at [620, 417] on button "Next image" at bounding box center [622, 421] width 46 height 62
click at [620, 416] on button "Next image" at bounding box center [622, 421] width 46 height 62
click at [611, 22] on button "Close lightbox" at bounding box center [614, 19] width 31 height 27
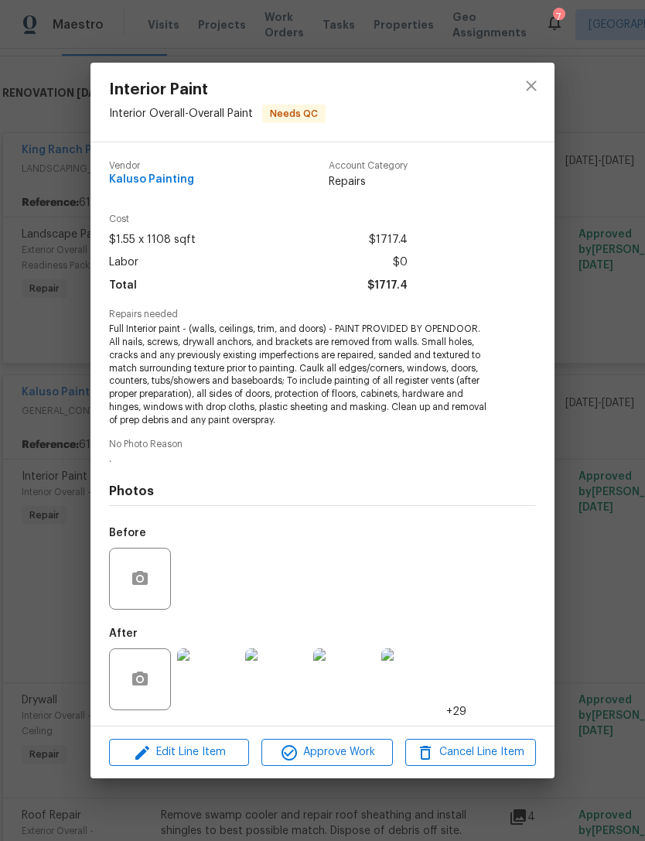
click at [341, 735] on div "Edit Line Item Approve Work Cancel Line Item" at bounding box center [323, 753] width 464 height 52
click at [343, 745] on span "Approve Work" at bounding box center [326, 752] width 121 height 19
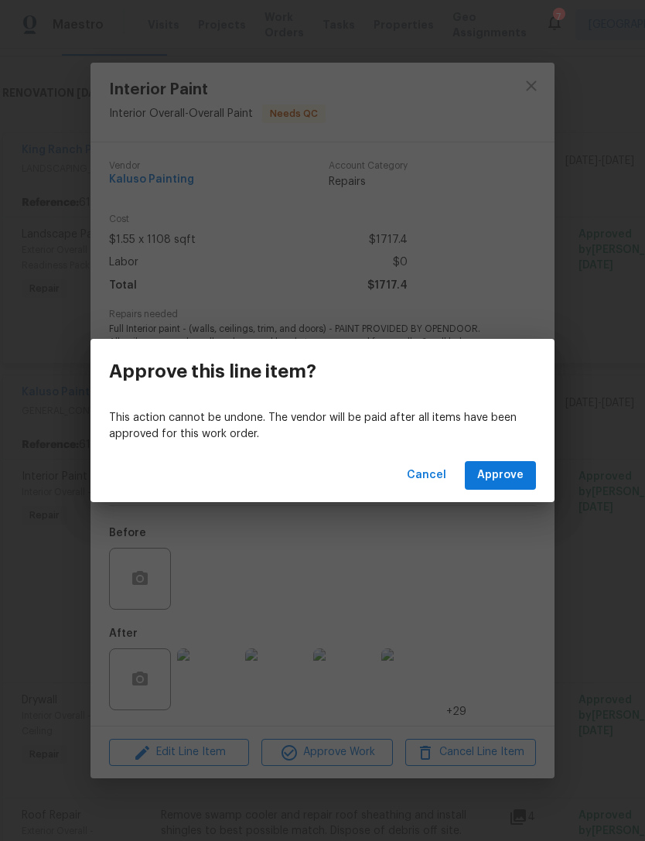
click at [511, 458] on div "Cancel Approve" at bounding box center [323, 475] width 464 height 53
click at [514, 469] on span "Approve" at bounding box center [500, 475] width 46 height 19
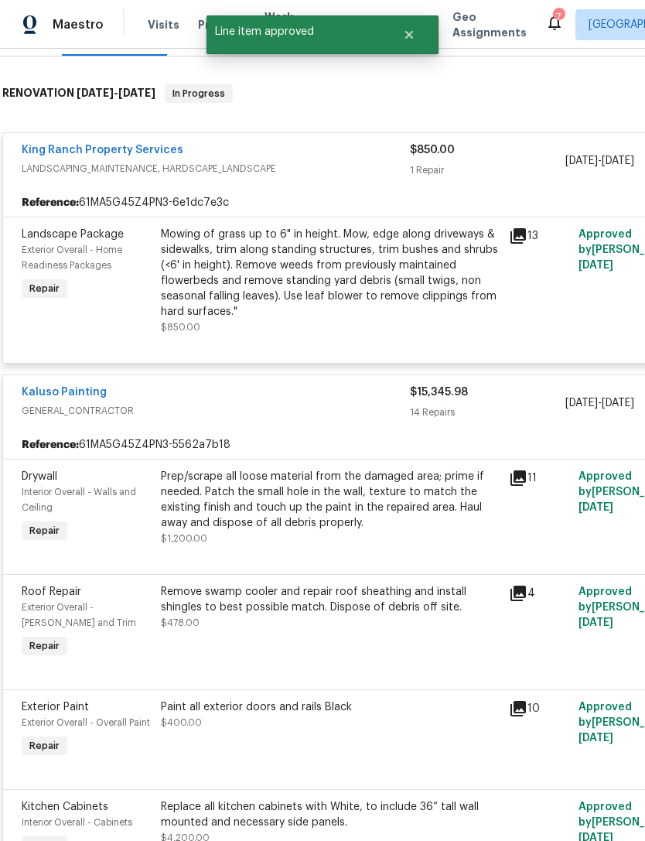
click at [330, 529] on div "Prep/scrape all loose material from the damaged area; prime if needed. Patch th…" at bounding box center [330, 500] width 339 height 62
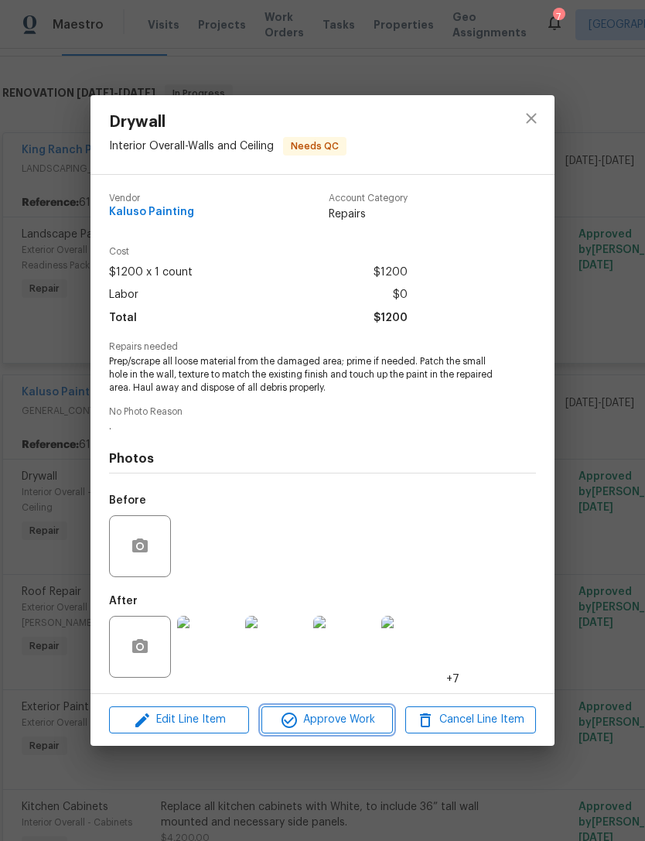
click at [339, 718] on span "Approve Work" at bounding box center [326, 719] width 121 height 19
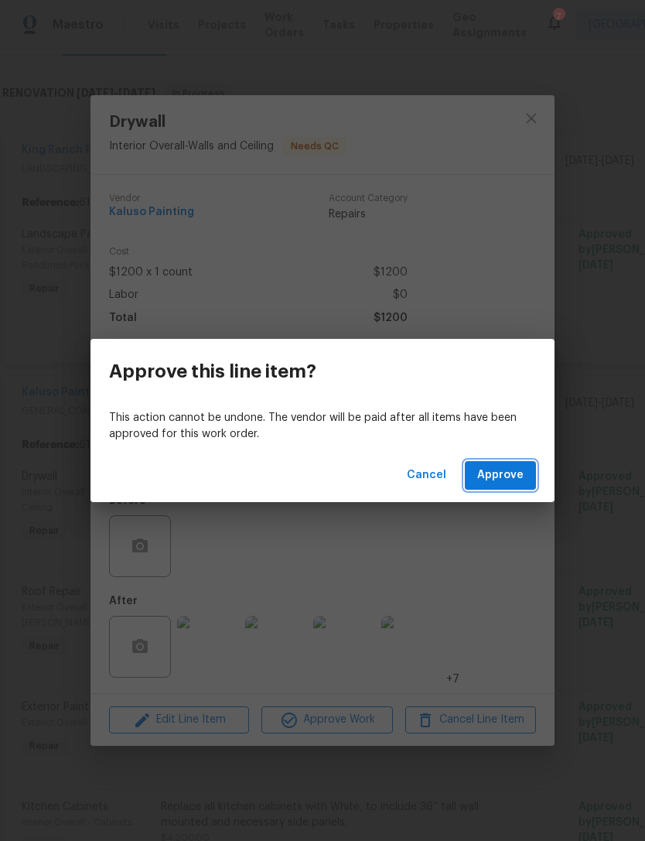
click at [517, 467] on span "Approve" at bounding box center [500, 475] width 46 height 19
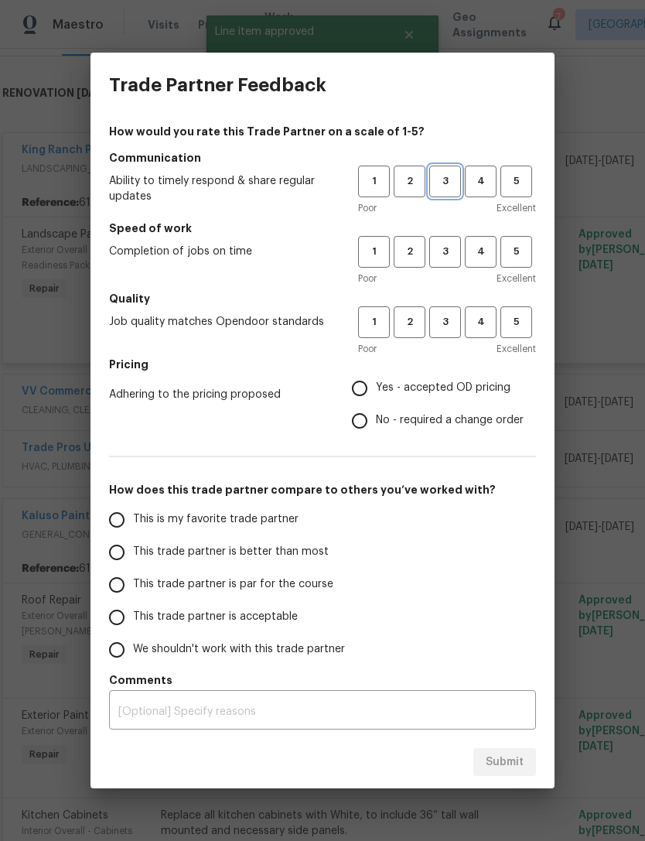
click at [454, 169] on button "3" at bounding box center [446, 182] width 32 height 32
click at [458, 241] on button "3" at bounding box center [446, 252] width 32 height 32
click at [456, 317] on span "3" at bounding box center [445, 322] width 29 height 18
click at [372, 378] on input "Yes - accepted OD pricing" at bounding box center [360, 388] width 33 height 33
radio input "true"
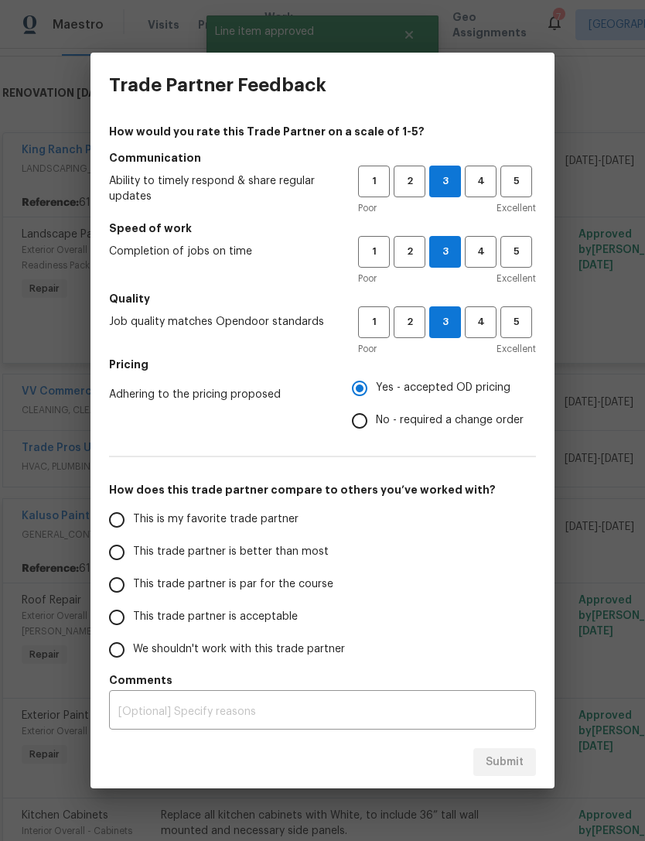
click at [124, 521] on input "This is my favorite trade partner" at bounding box center [117, 520] width 33 height 33
click at [511, 759] on span "Submit" at bounding box center [505, 762] width 38 height 19
radio input "true"
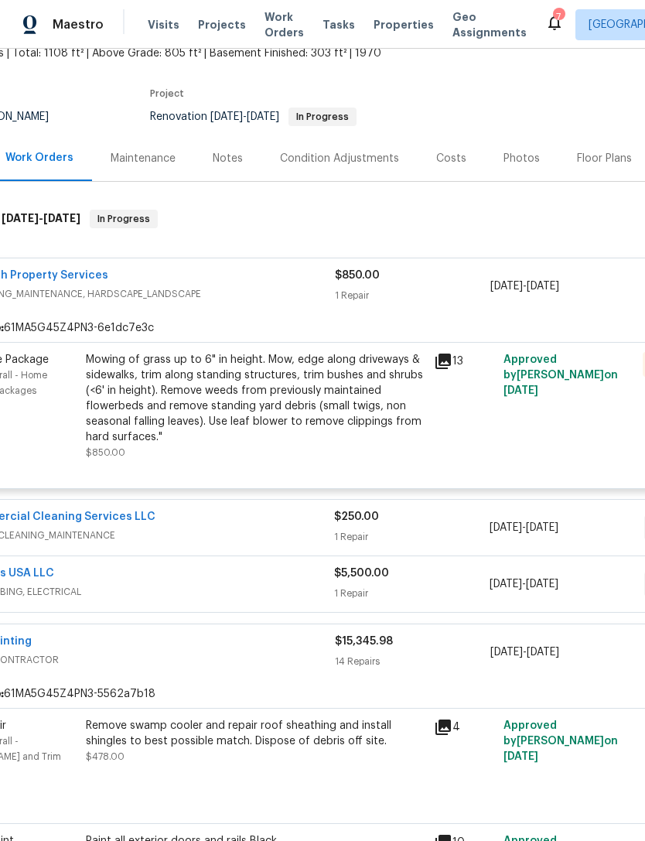
scroll to position [100, 77]
click at [303, 388] on div "Mowing of grass up to 6" in height. Mow, edge along driveways & sidewalks, trim…" at bounding box center [255, 397] width 339 height 93
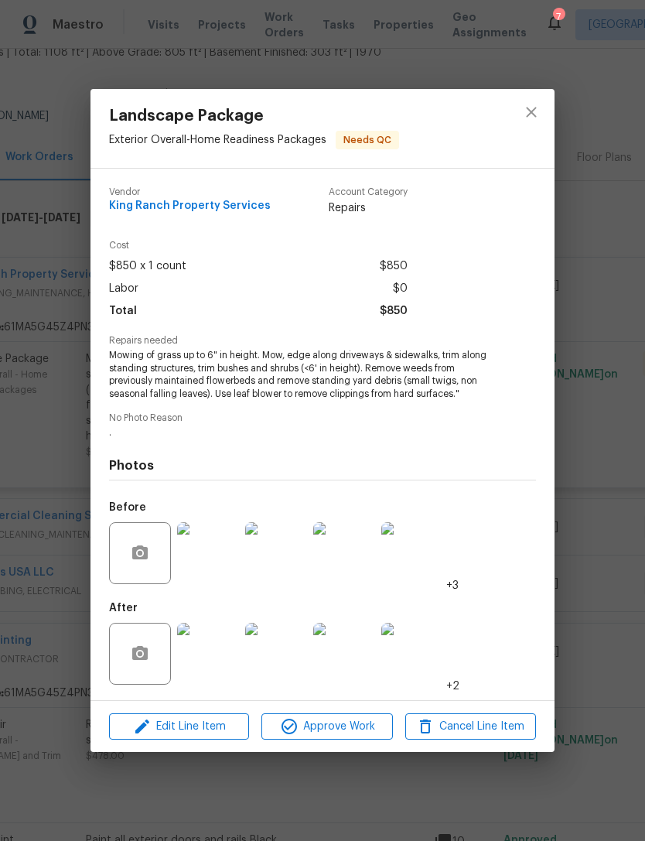
click at [209, 653] on img at bounding box center [208, 654] width 62 height 62
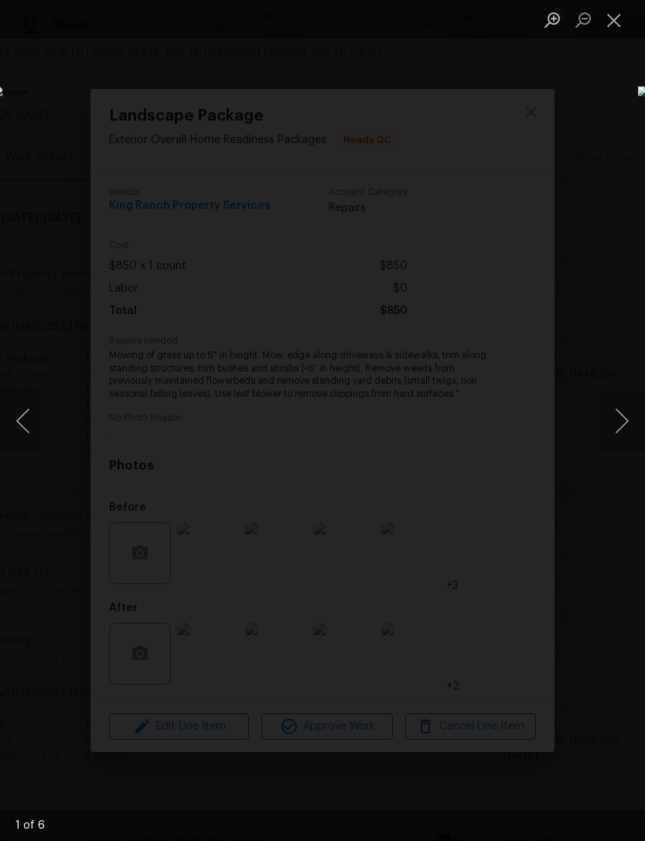
click at [625, 414] on button "Next image" at bounding box center [622, 421] width 46 height 62
click at [624, 412] on button "Next image" at bounding box center [622, 421] width 46 height 62
click at [610, 416] on button "Next image" at bounding box center [622, 421] width 46 height 62
click at [615, 420] on button "Next image" at bounding box center [622, 421] width 46 height 62
click at [614, 416] on button "Next image" at bounding box center [622, 421] width 46 height 62
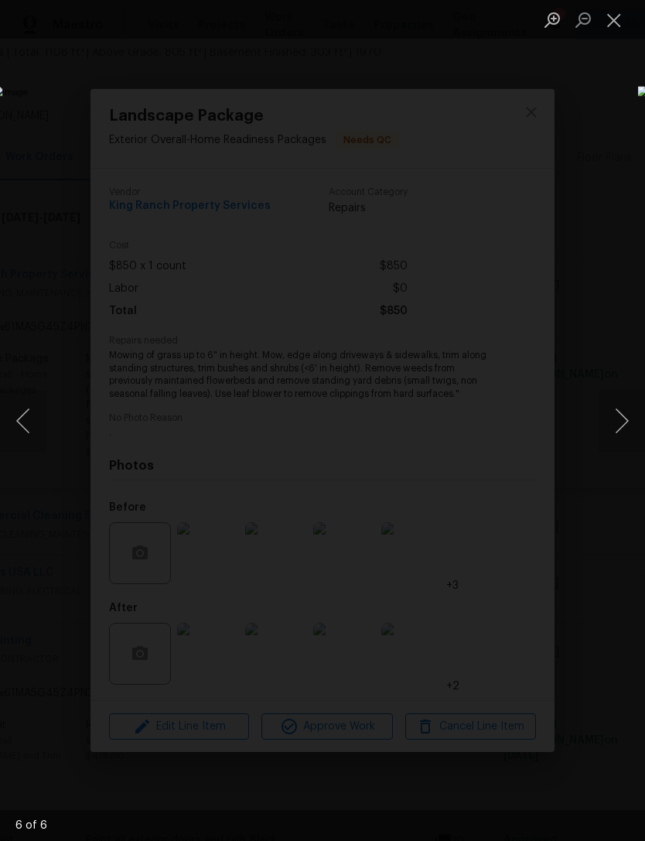
click at [621, 414] on button "Next image" at bounding box center [622, 421] width 46 height 62
click at [618, 410] on button "Next image" at bounding box center [622, 421] width 46 height 62
click at [611, 19] on button "Close lightbox" at bounding box center [614, 19] width 31 height 27
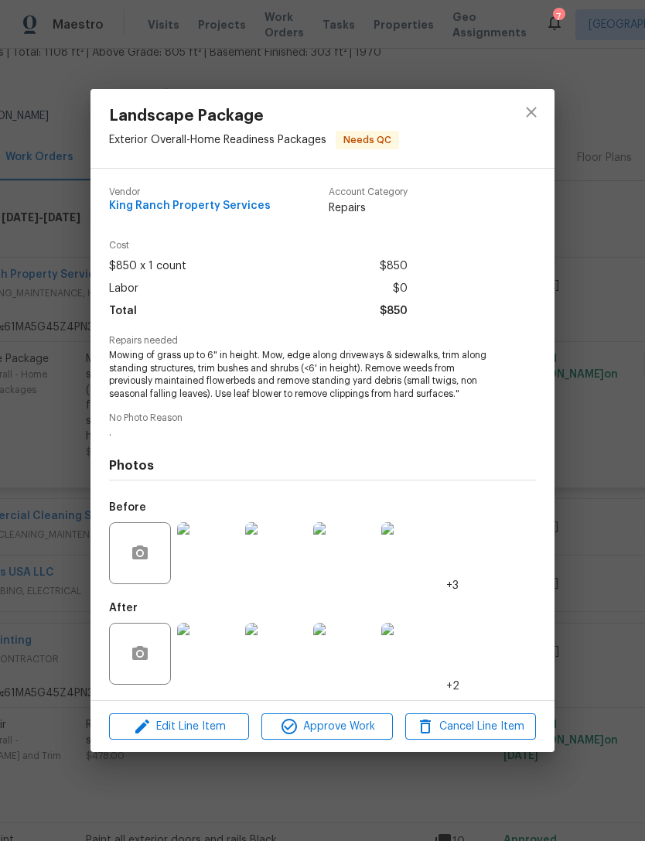
click at [214, 556] on img at bounding box center [208, 553] width 62 height 62
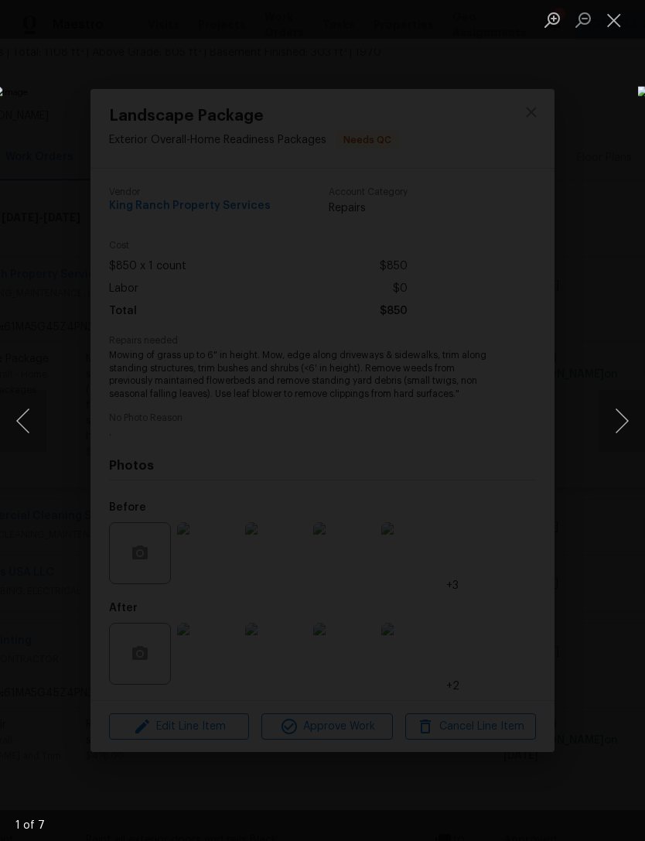
click at [621, 420] on button "Next image" at bounding box center [622, 421] width 46 height 62
click at [619, 419] on button "Next image" at bounding box center [622, 421] width 46 height 62
click at [619, 423] on button "Next image" at bounding box center [622, 421] width 46 height 62
click at [621, 426] on button "Next image" at bounding box center [622, 421] width 46 height 62
click at [620, 424] on button "Next image" at bounding box center [622, 421] width 46 height 62
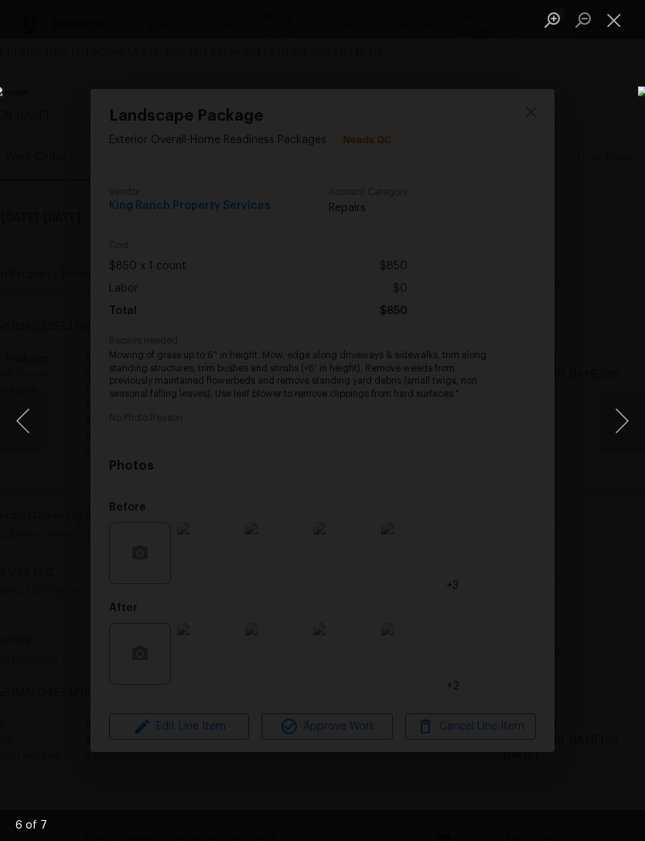
click at [619, 423] on button "Next image" at bounding box center [622, 421] width 46 height 62
click at [621, 424] on button "Next image" at bounding box center [622, 421] width 46 height 62
click at [620, 425] on button "Next image" at bounding box center [622, 421] width 46 height 62
click at [618, 23] on button "Close lightbox" at bounding box center [614, 19] width 31 height 27
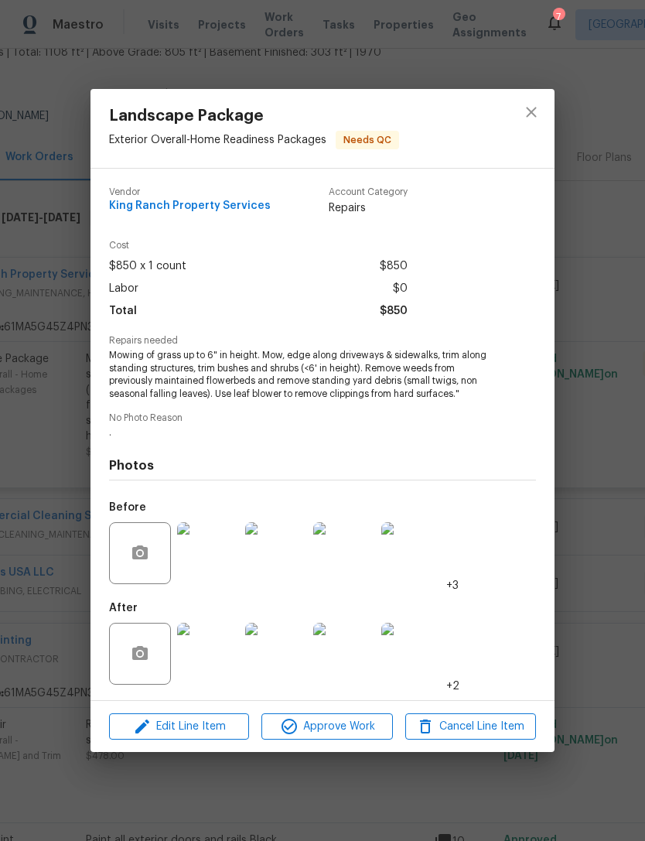
click at [190, 663] on img at bounding box center [208, 654] width 62 height 62
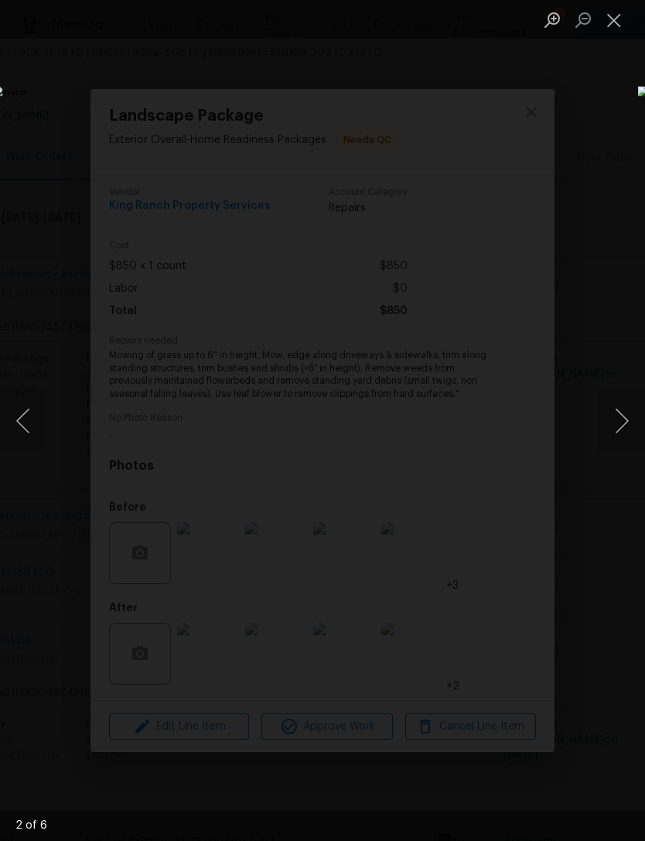
click at [618, 418] on button "Next image" at bounding box center [622, 421] width 46 height 62
click at [623, 412] on button "Next image" at bounding box center [622, 421] width 46 height 62
click at [621, 411] on button "Next image" at bounding box center [622, 421] width 46 height 62
click at [621, 420] on button "Next image" at bounding box center [622, 421] width 46 height 62
click at [625, 418] on button "Next image" at bounding box center [622, 421] width 46 height 62
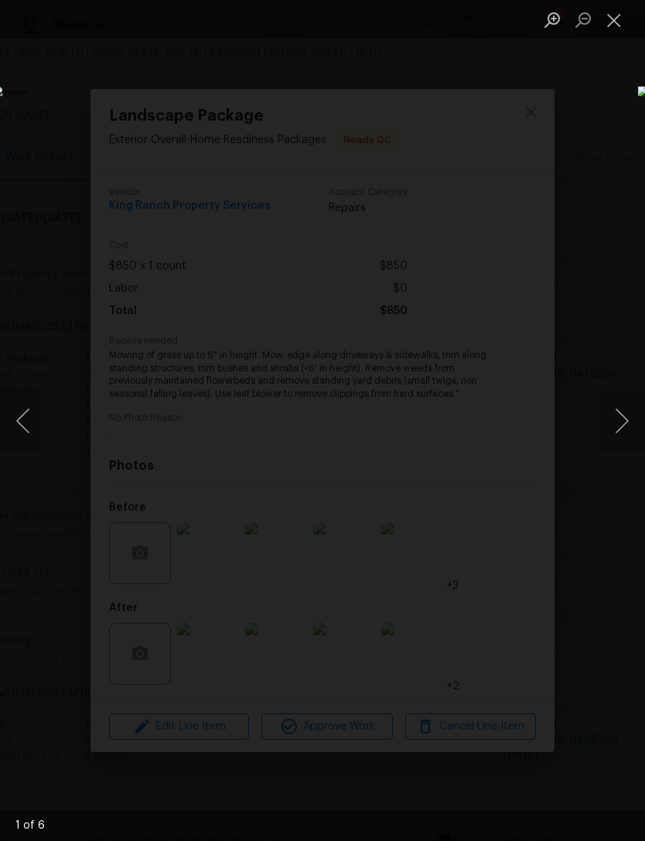
click at [625, 418] on button "Next image" at bounding box center [622, 421] width 46 height 62
click at [624, 415] on button "Next image" at bounding box center [622, 421] width 46 height 62
click at [621, 22] on button "Close lightbox" at bounding box center [614, 19] width 31 height 27
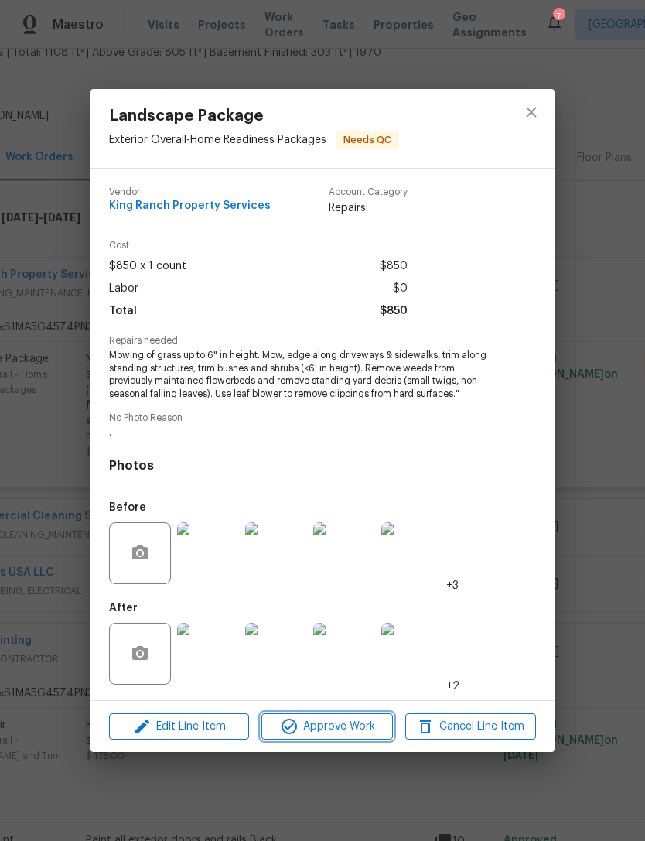
click at [322, 726] on span "Approve Work" at bounding box center [326, 726] width 121 height 19
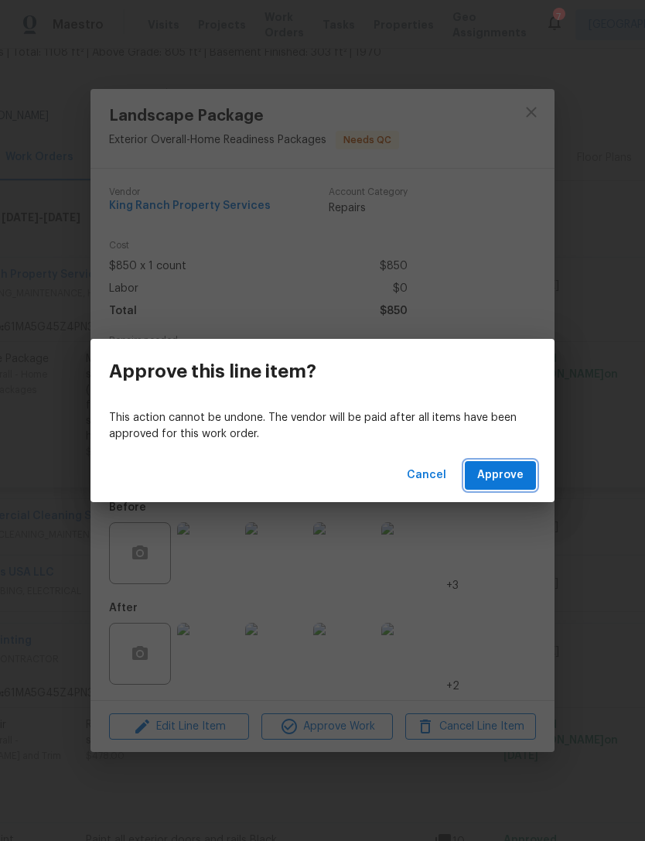
click at [508, 468] on span "Approve" at bounding box center [500, 475] width 46 height 19
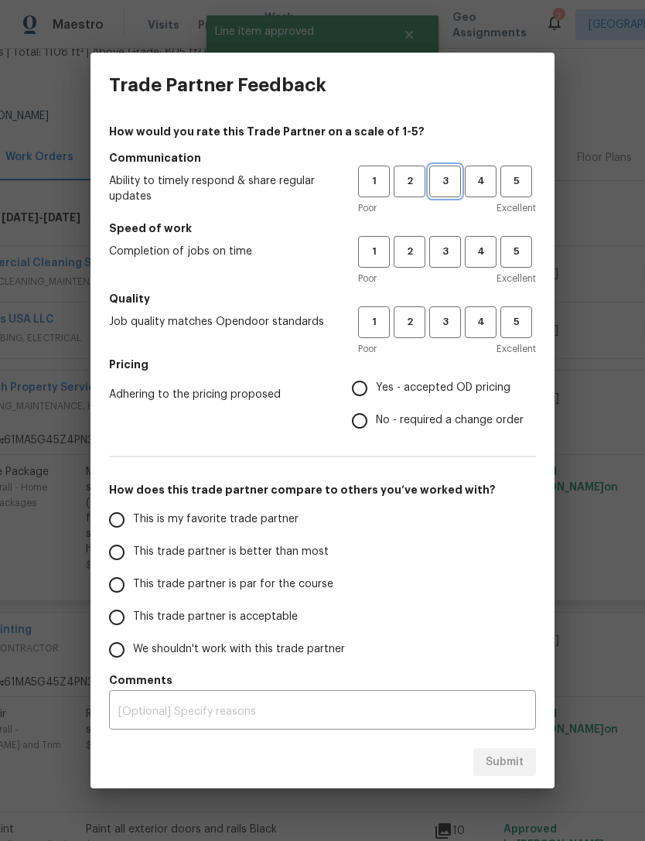
click at [446, 181] on span "3" at bounding box center [445, 182] width 29 height 18
click at [448, 252] on span "3" at bounding box center [445, 252] width 29 height 18
click at [447, 328] on span "3" at bounding box center [445, 322] width 29 height 18
click at [370, 385] on input "Yes - accepted OD pricing" at bounding box center [360, 388] width 33 height 33
radio input "true"
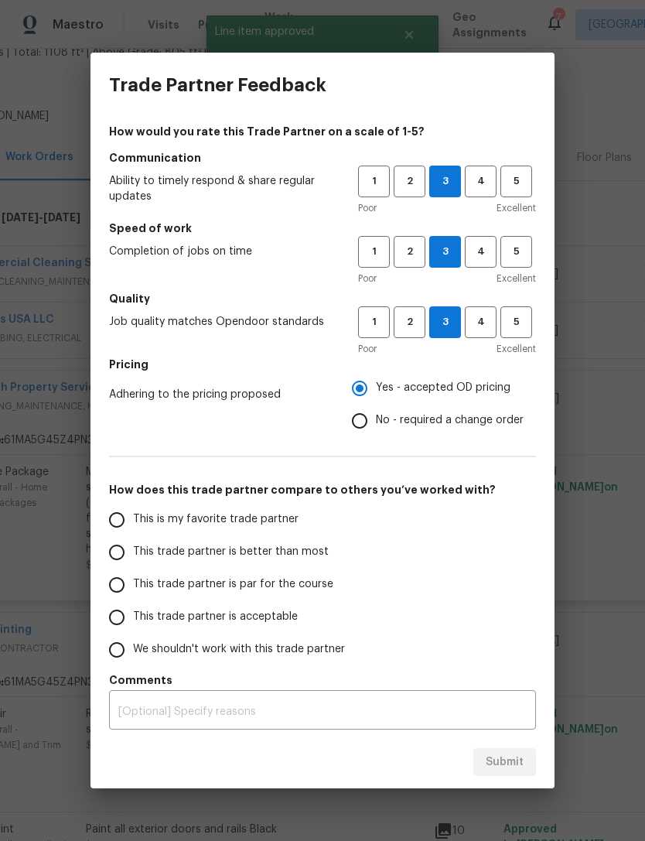
click at [128, 520] on input "This is my favorite trade partner" at bounding box center [117, 520] width 33 height 33
radio input "false"
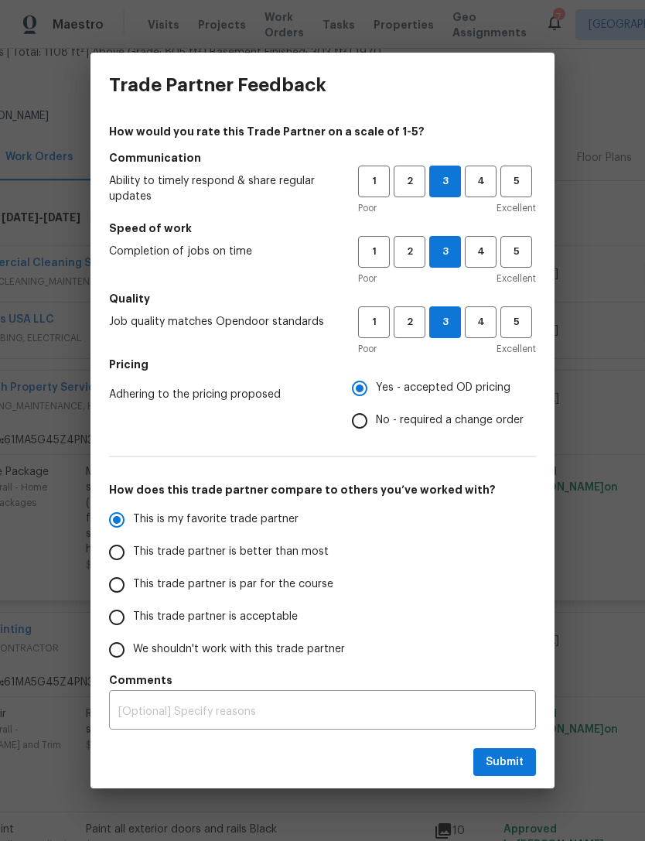
click at [117, 549] on input "This trade partner is better than most" at bounding box center [117, 552] width 33 height 33
click at [510, 762] on span "Submit" at bounding box center [505, 762] width 38 height 19
radio input "true"
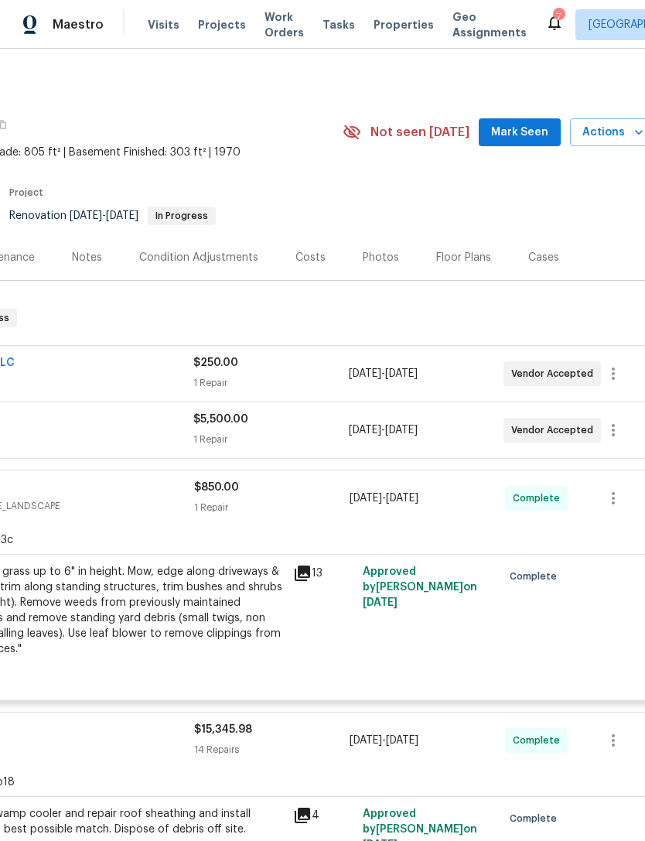
scroll to position [0, 217]
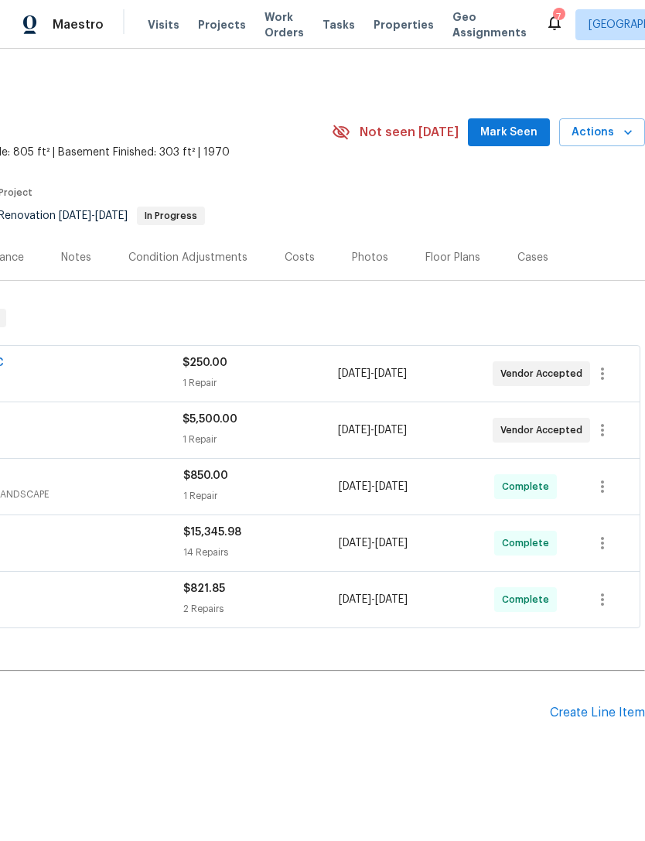
scroll to position [0, 229]
click at [512, 133] on span "Mark Seen" at bounding box center [509, 132] width 57 height 19
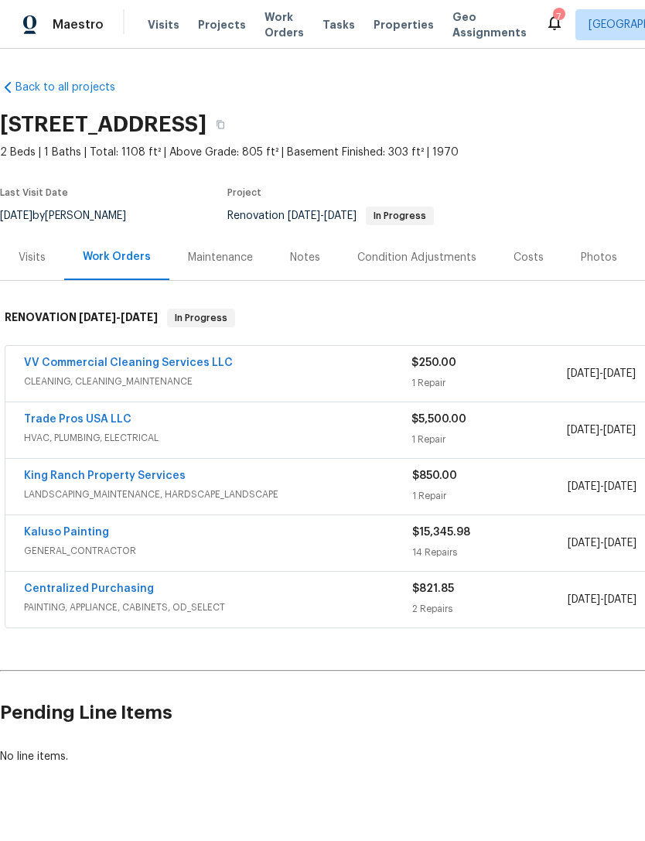
scroll to position [0, 0]
click at [309, 258] on div "Notes" at bounding box center [305, 257] width 30 height 15
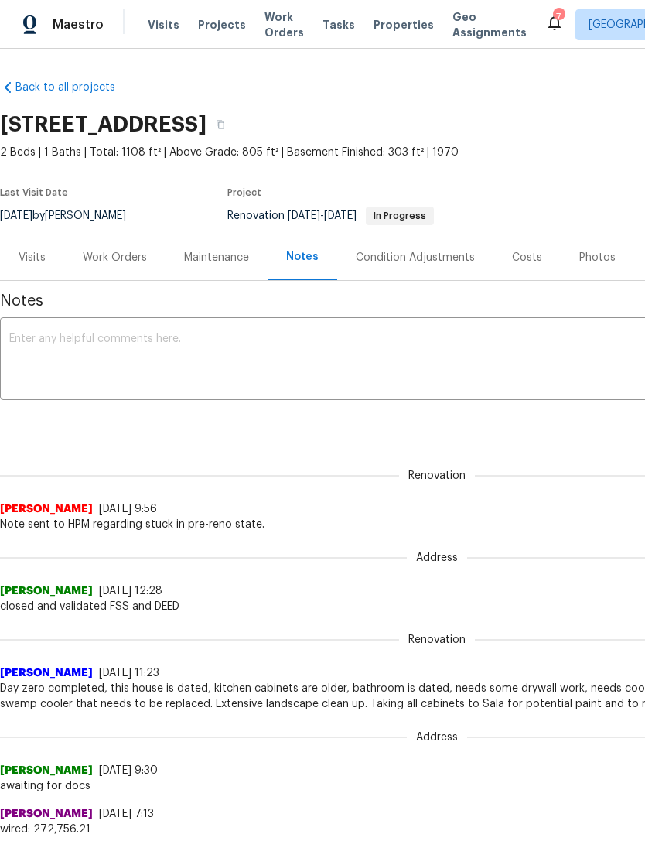
click at [107, 352] on textarea at bounding box center [437, 361] width 856 height 54
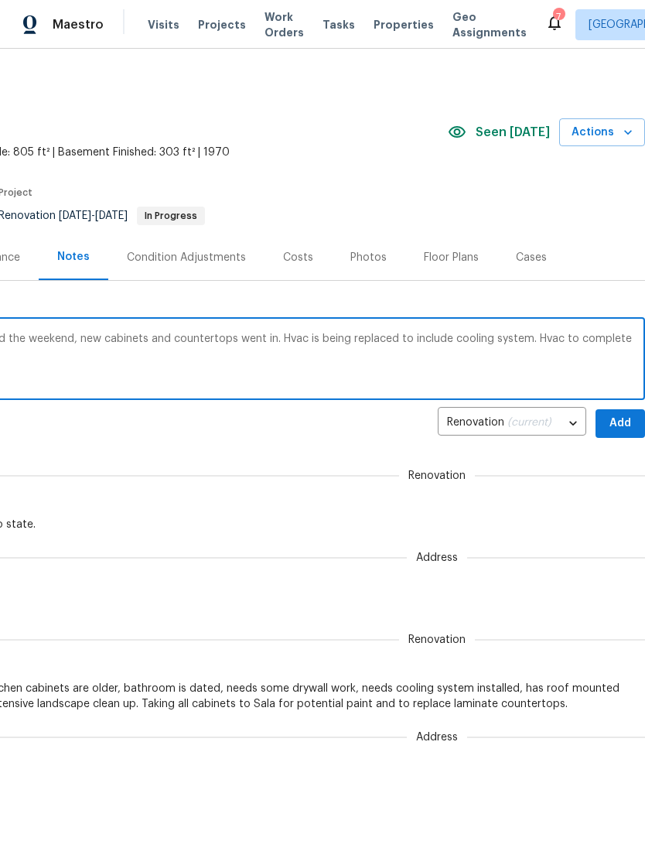
scroll to position [0, 229]
type textarea "GC completed interior overgrown trees and the weekend, new cabinets and counter…"
click at [619, 418] on span "Add" at bounding box center [620, 423] width 25 height 19
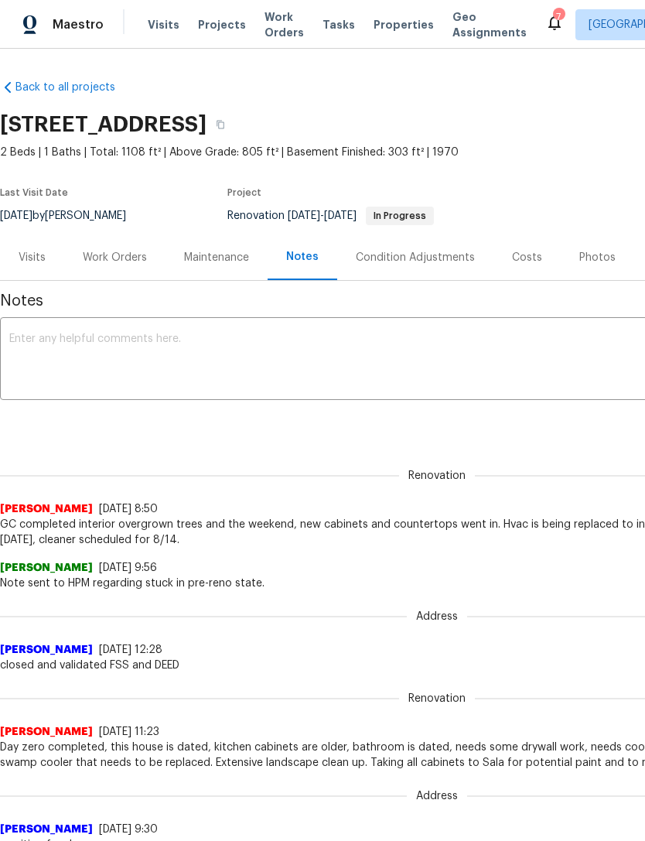
scroll to position [0, 0]
click at [115, 264] on div "Work Orders" at bounding box center [115, 257] width 64 height 15
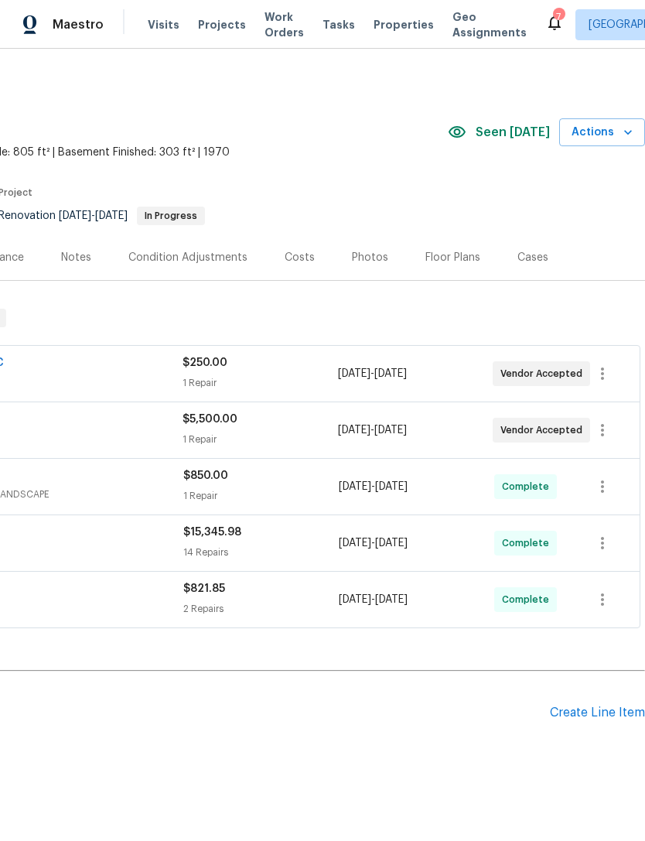
scroll to position [0, 229]
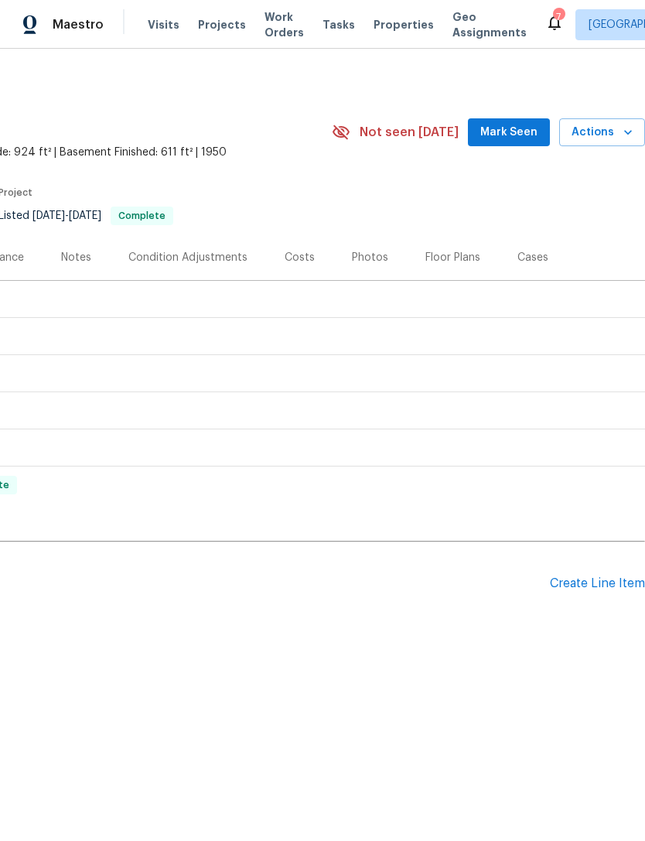
scroll to position [0, 229]
click at [376, 254] on div "Photos" at bounding box center [370, 257] width 36 height 15
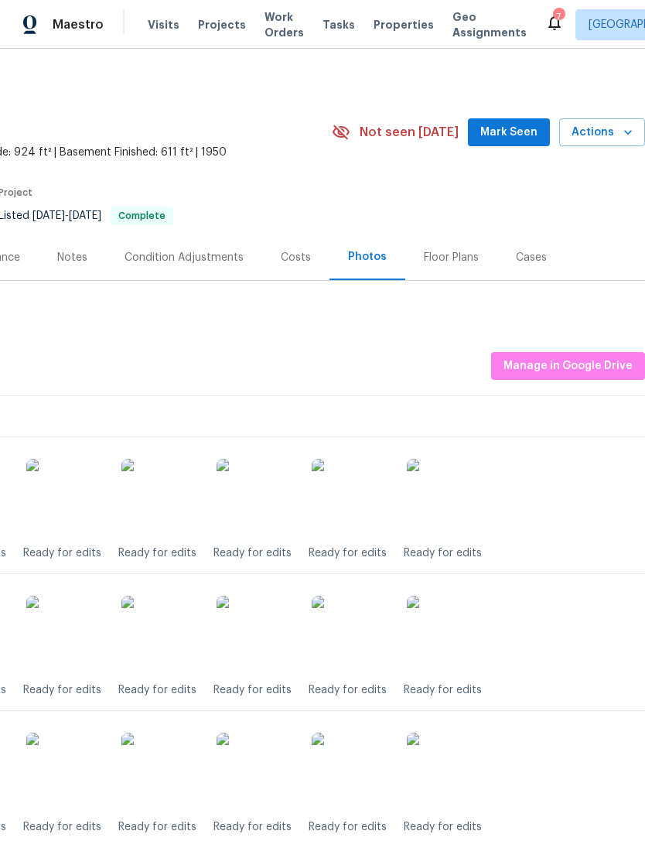
scroll to position [0, 229]
click at [519, 135] on span "Mark Seen" at bounding box center [509, 132] width 57 height 19
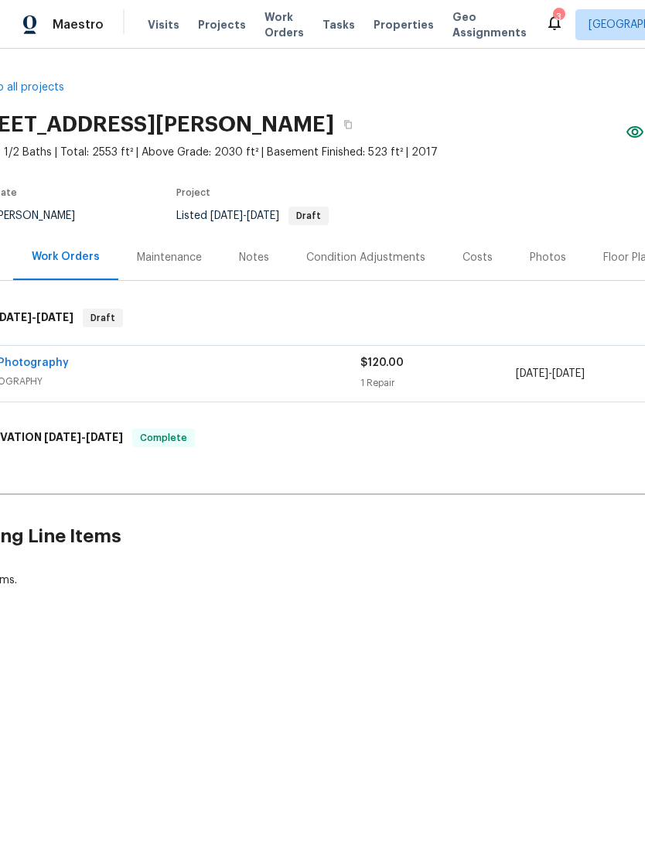
scroll to position [0, 22]
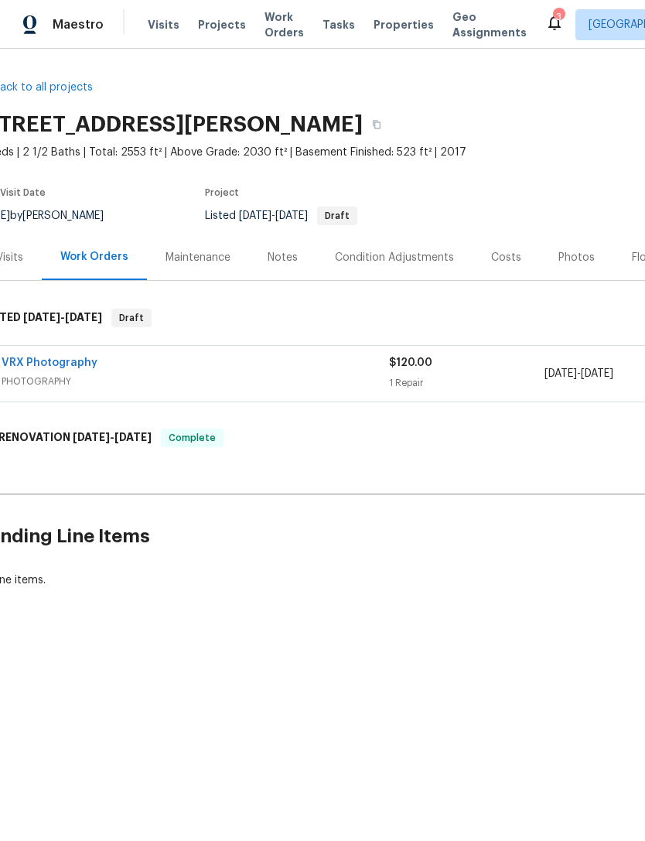
click at [573, 247] on div "Photos" at bounding box center [577, 257] width 74 height 46
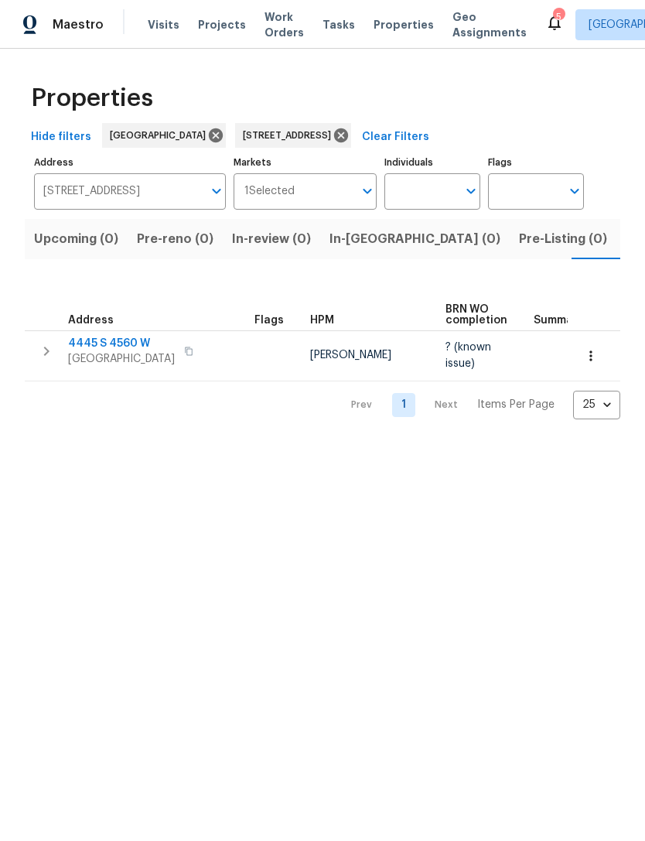
scroll to position [0, 25]
